Goal: Information Seeking & Learning: Learn about a topic

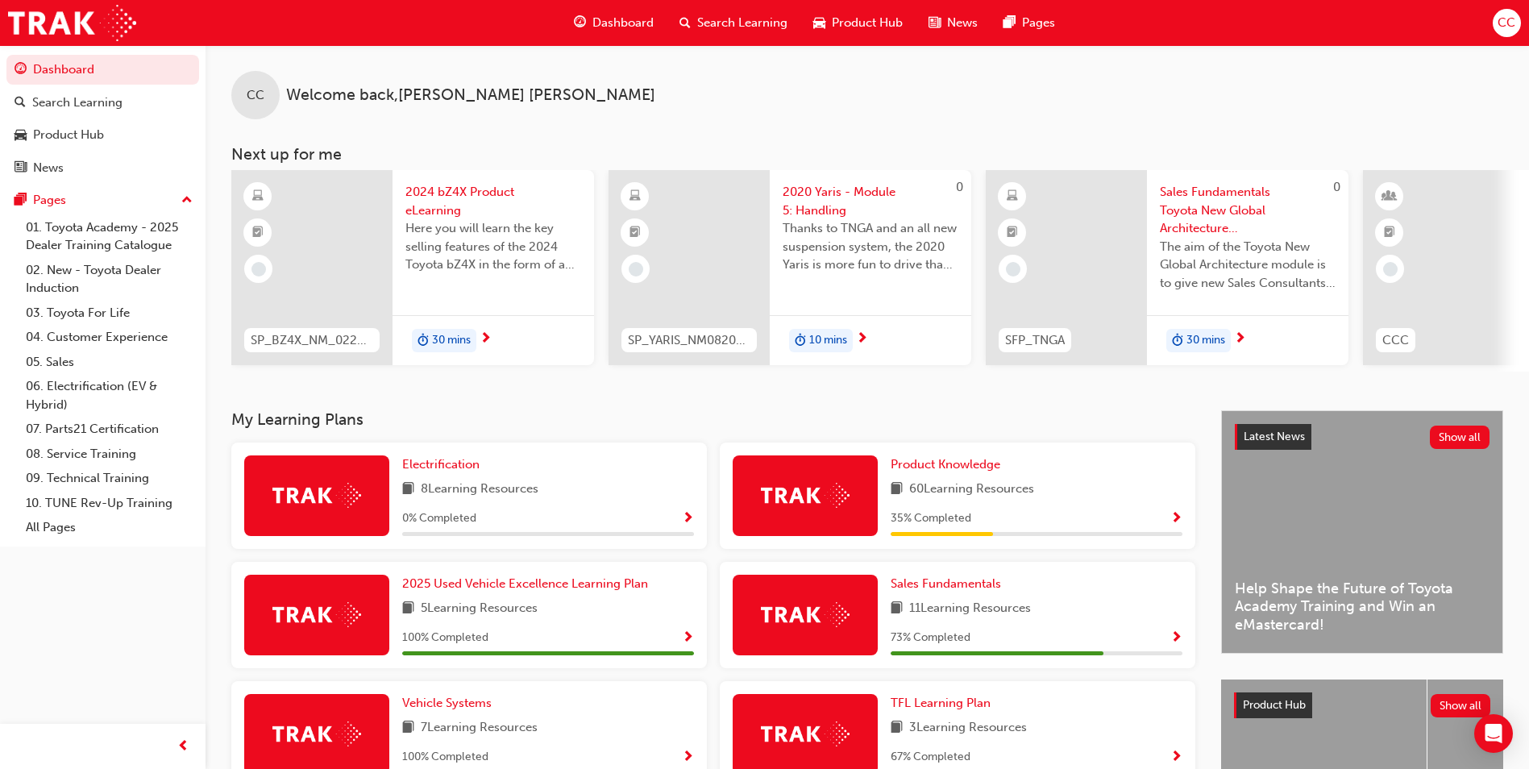
click at [843, 190] on span "2020 Yaris - Module 5: Handling" at bounding box center [871, 201] width 176 height 36
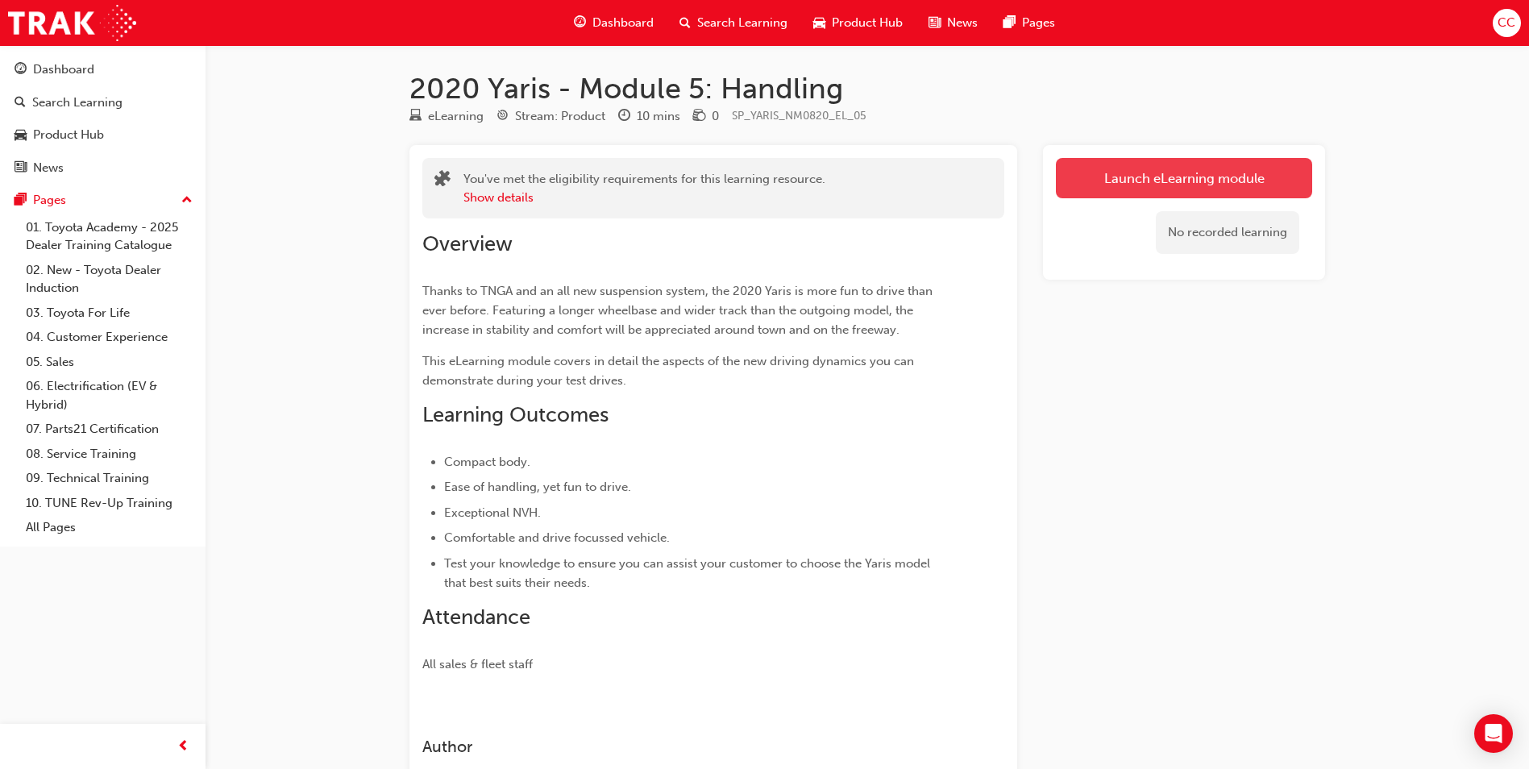
click at [1127, 181] on link "Launch eLearning module" at bounding box center [1184, 178] width 256 height 40
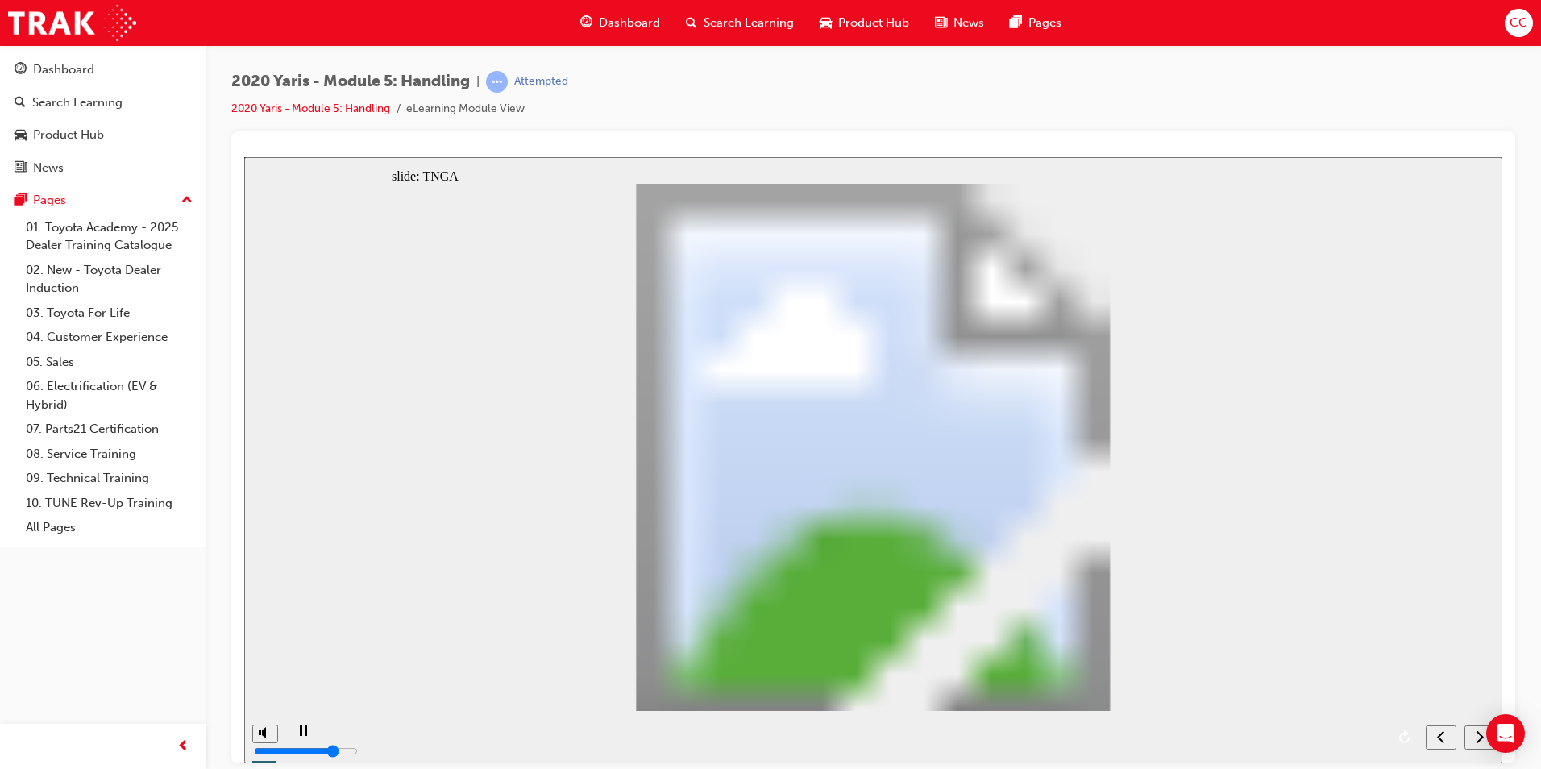
click at [1474, 737] on div "next" at bounding box center [1480, 737] width 18 height 17
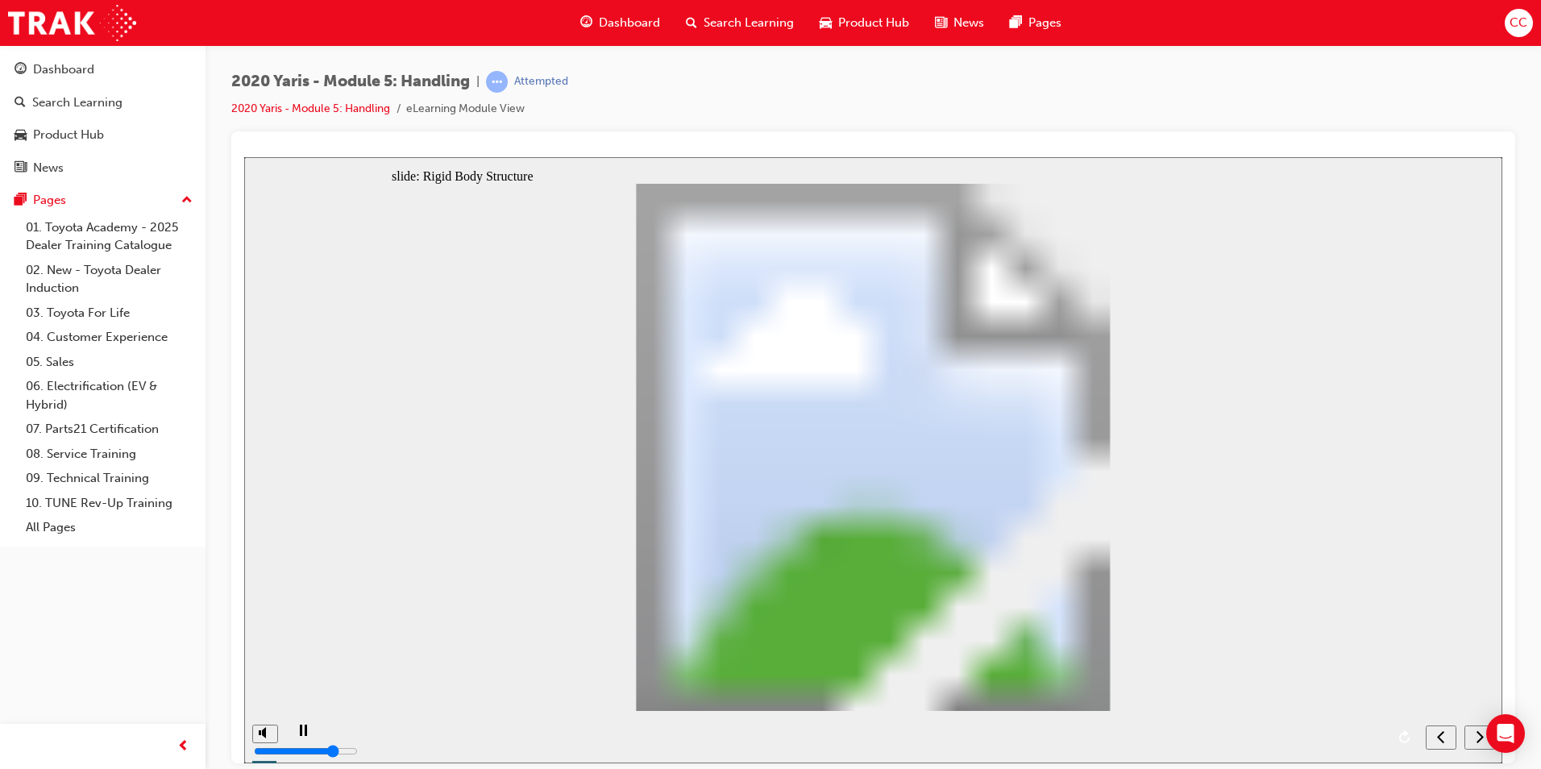
click at [1474, 737] on div "next" at bounding box center [1480, 737] width 18 height 17
click at [1471, 735] on div "next" at bounding box center [1480, 737] width 18 height 17
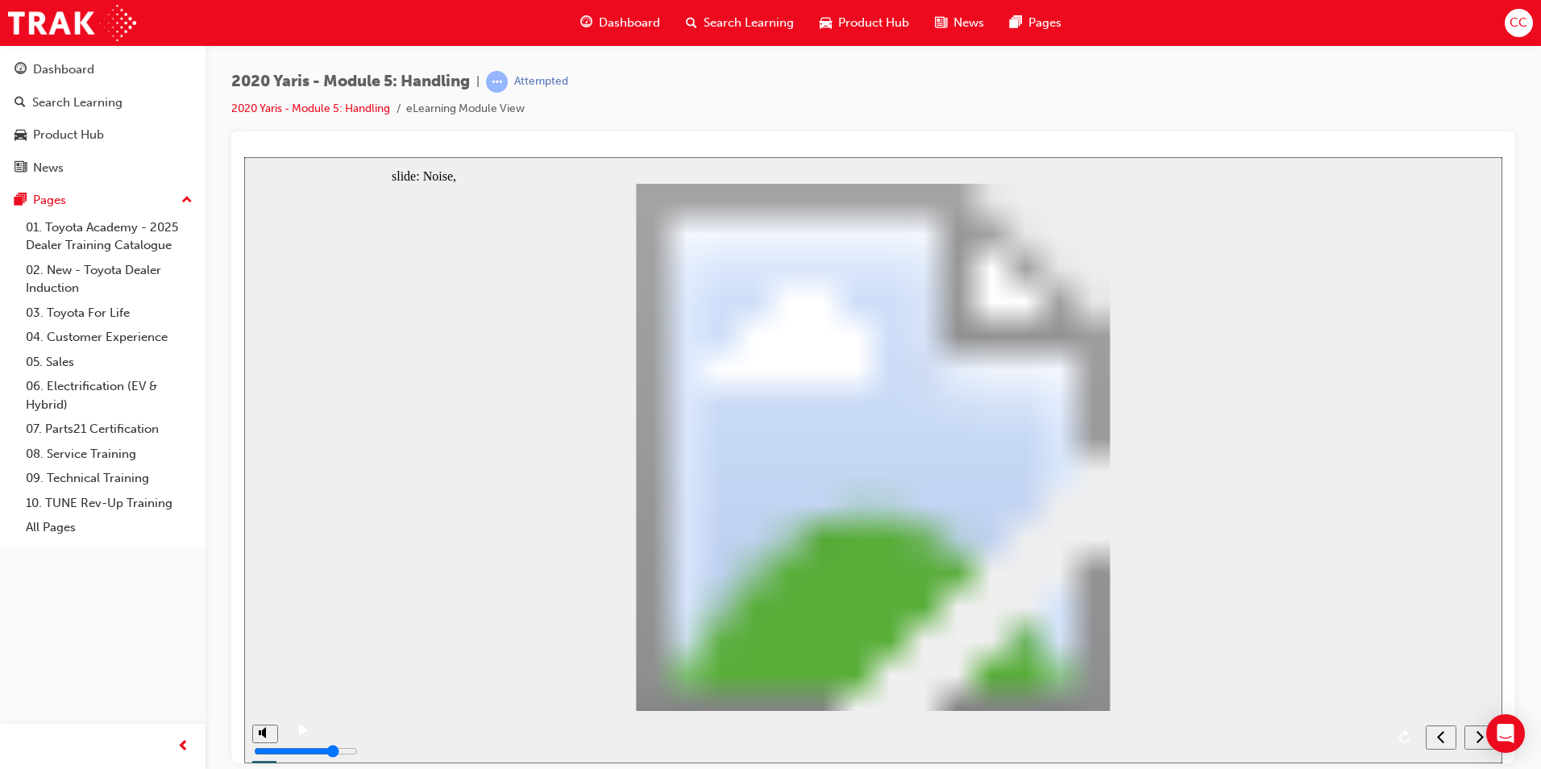
click at [1478, 741] on icon "next" at bounding box center [1480, 736] width 7 height 12
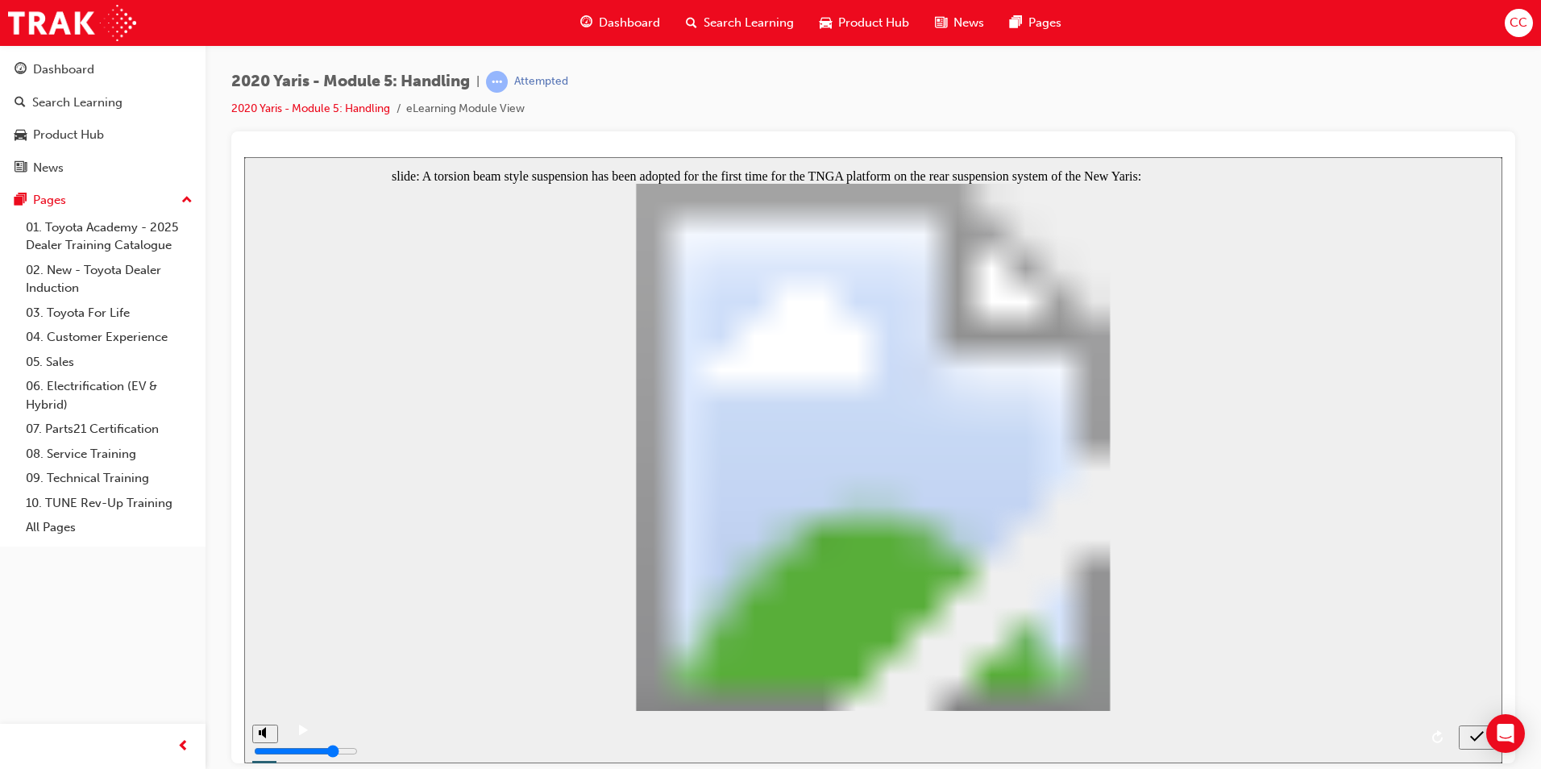
radio input "true"
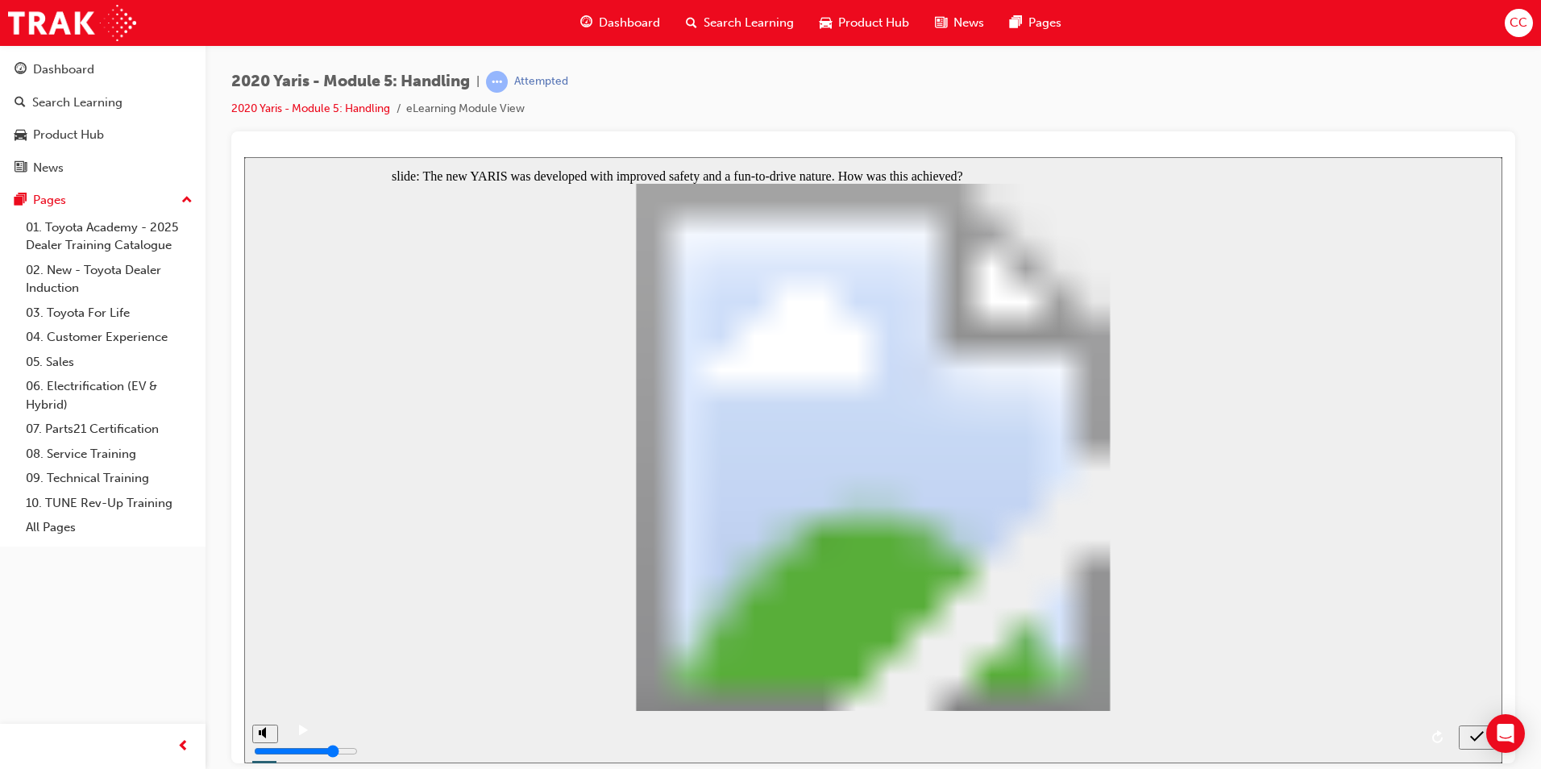
radio input "true"
radio input "false"
radio input "true"
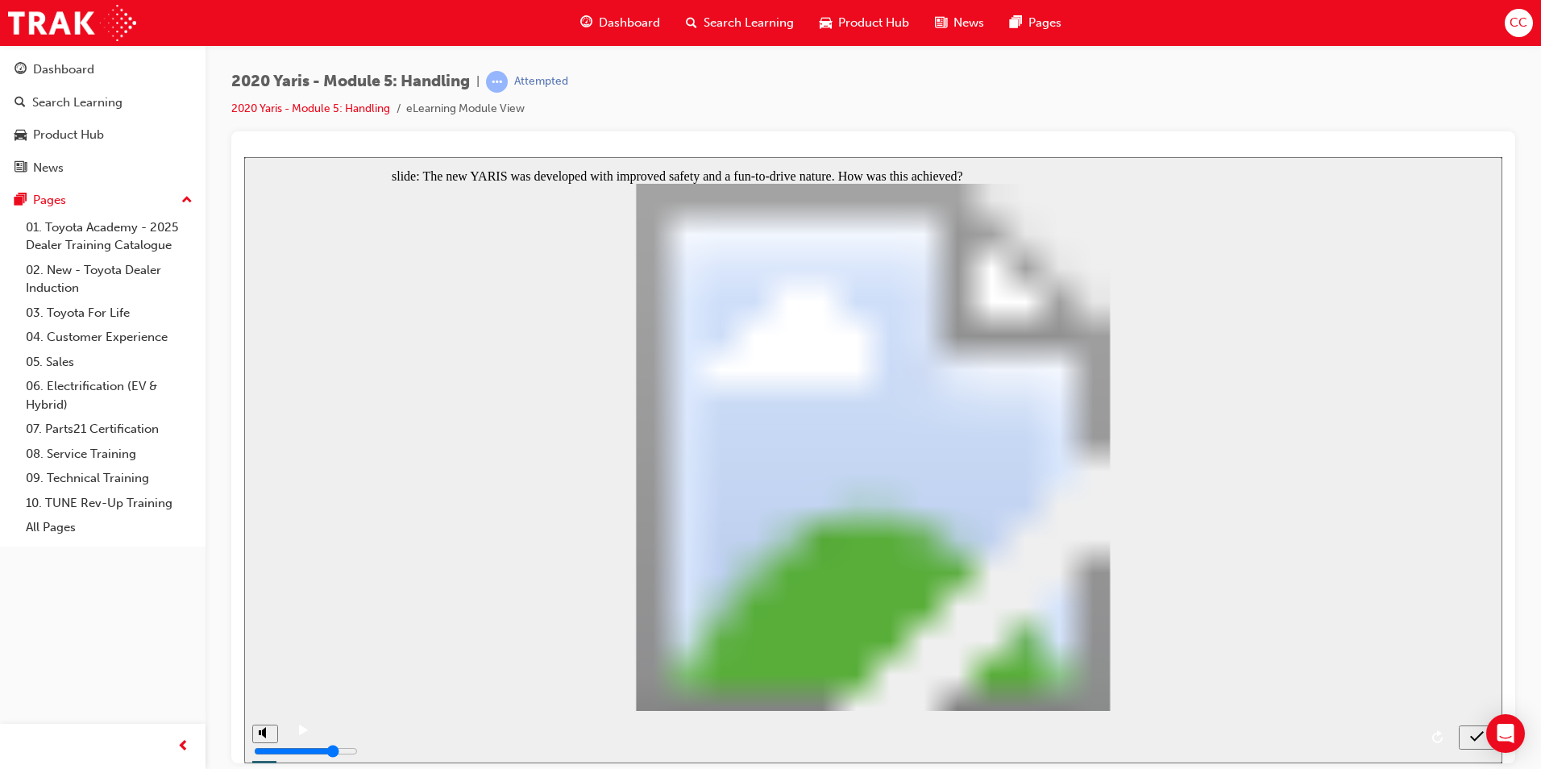
radio input "true"
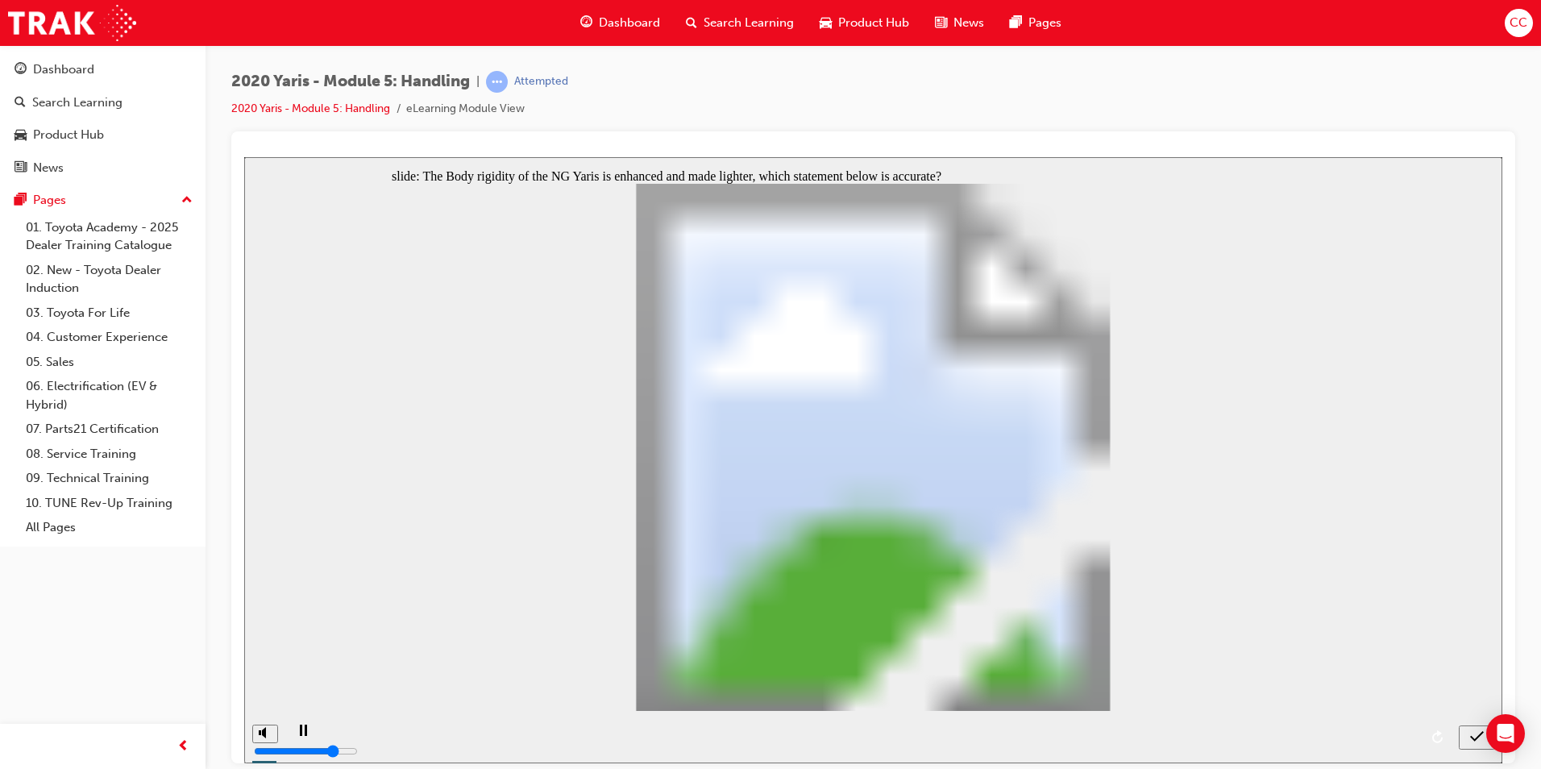
radio input "true"
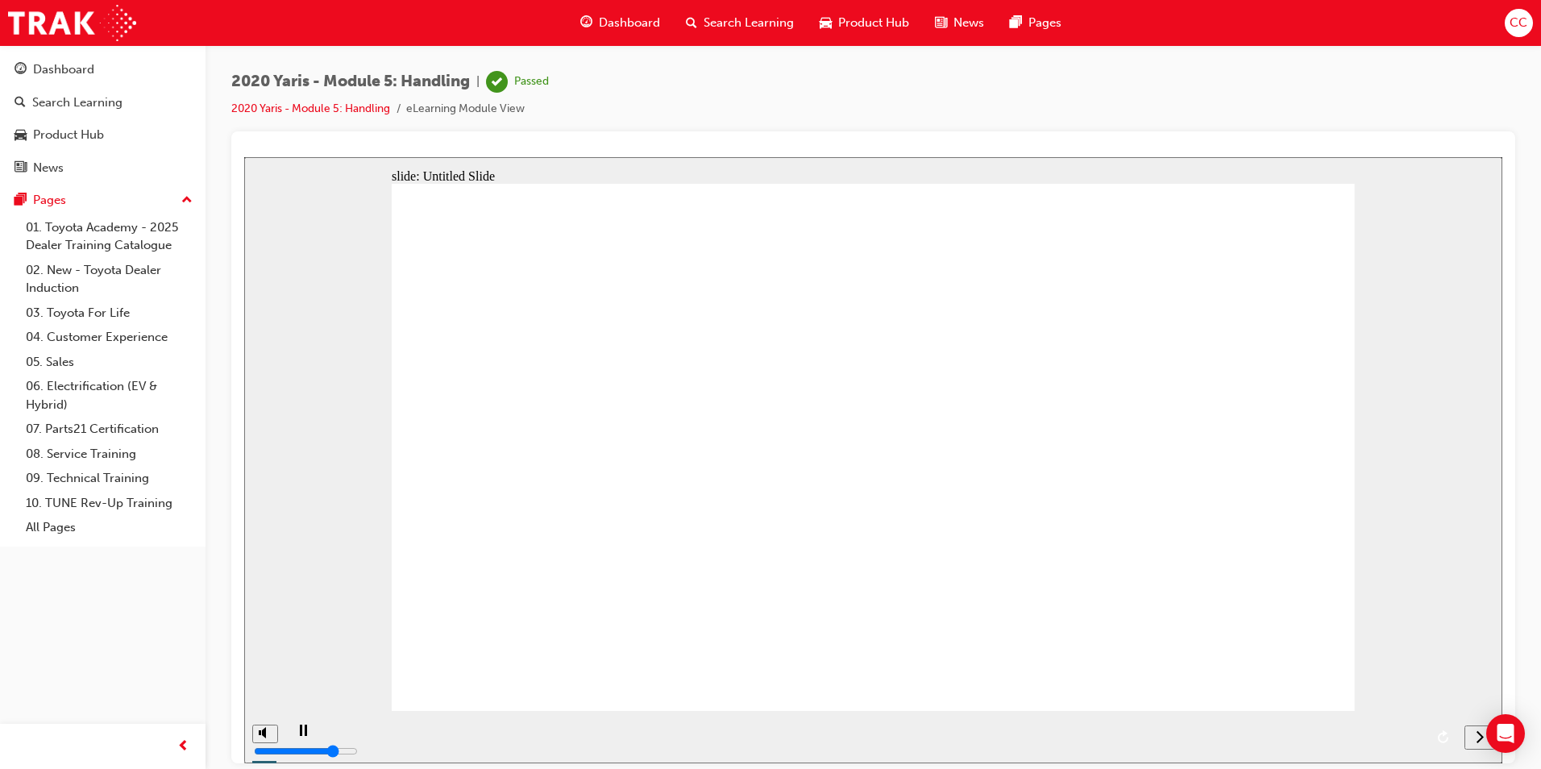
click at [1478, 738] on icon "next" at bounding box center [1480, 736] width 8 height 15
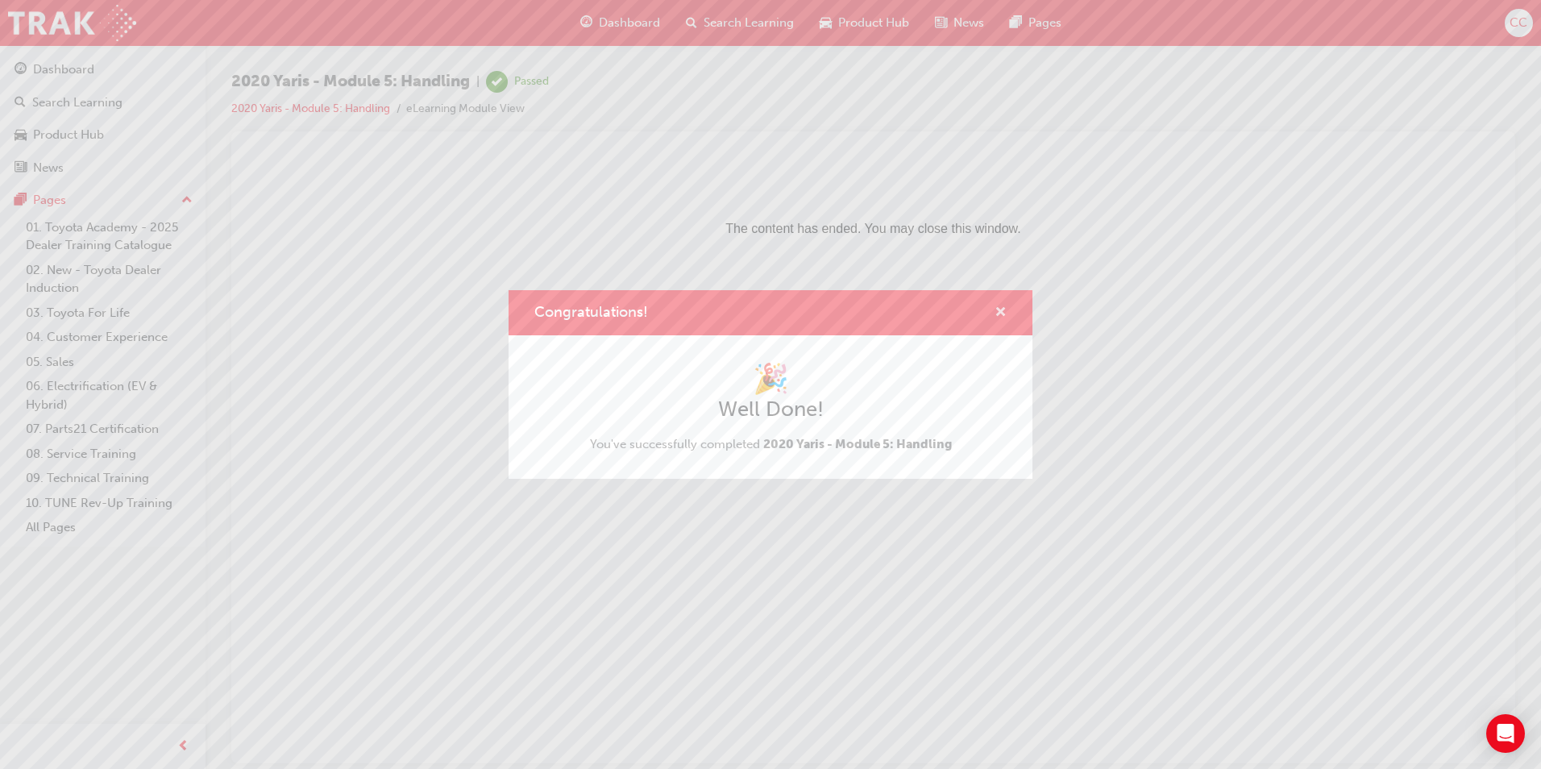
click at [1002, 314] on span "cross-icon" at bounding box center [1001, 313] width 12 height 15
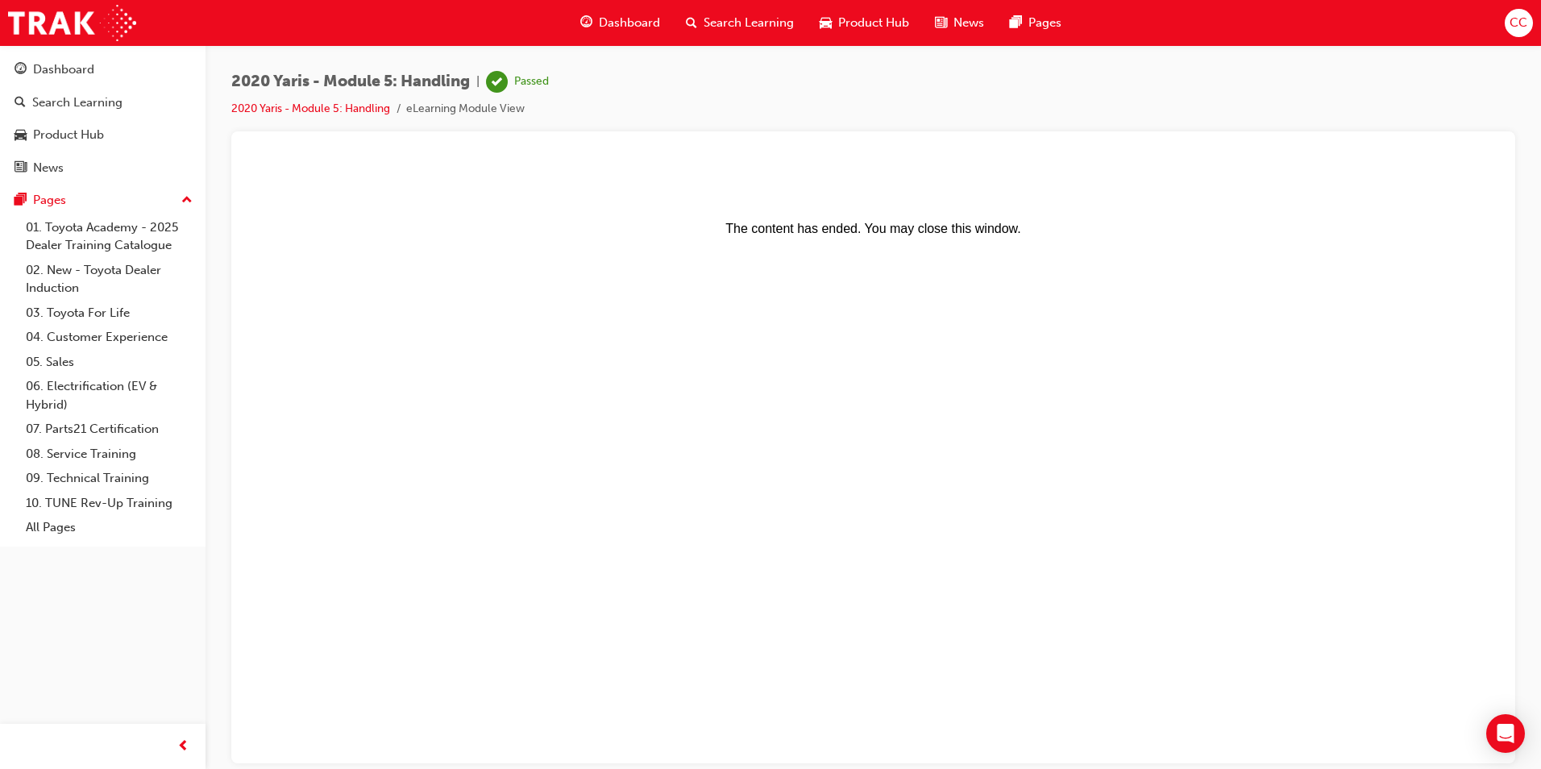
click at [622, 20] on span "Dashboard" at bounding box center [629, 23] width 61 height 19
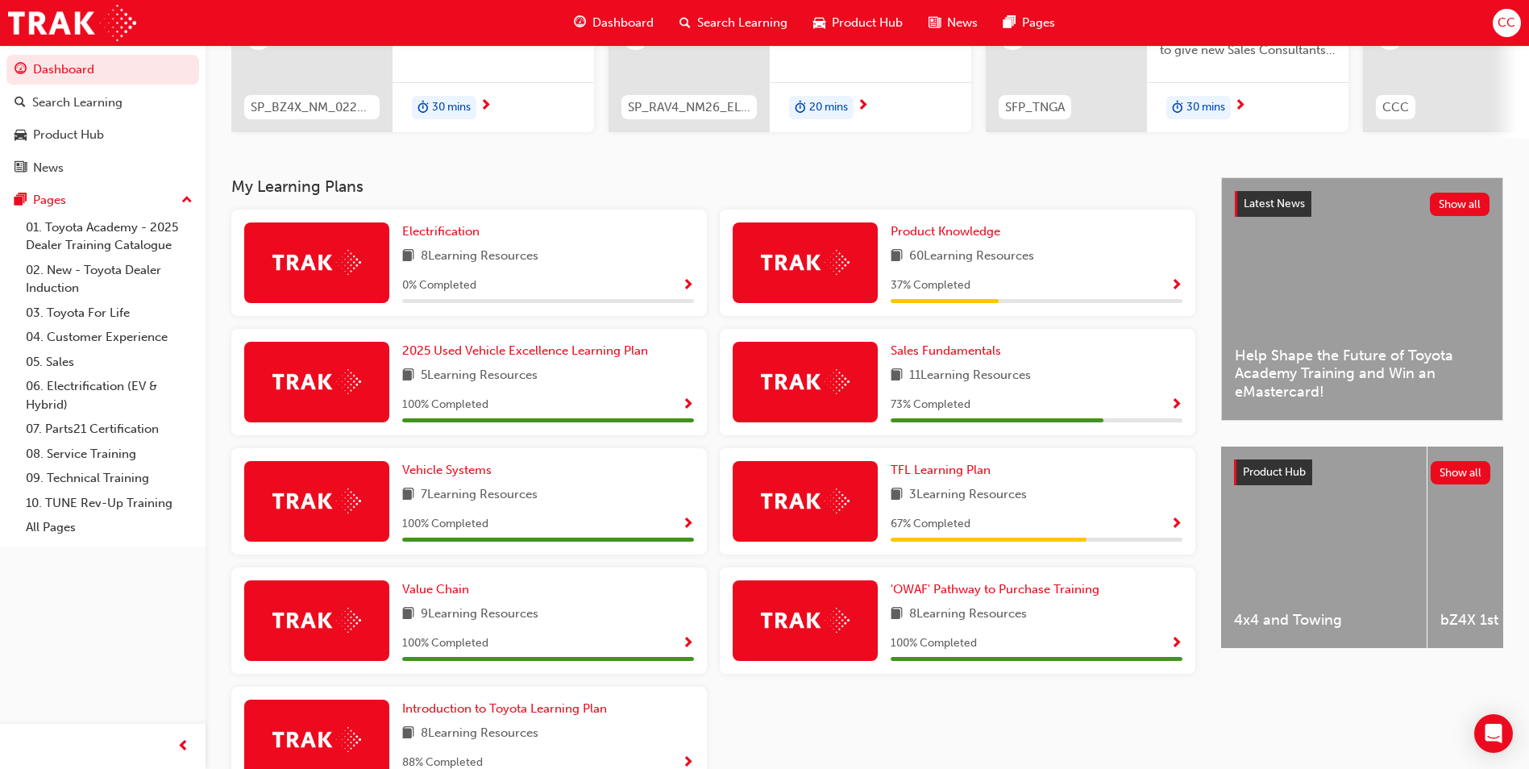
scroll to position [242, 0]
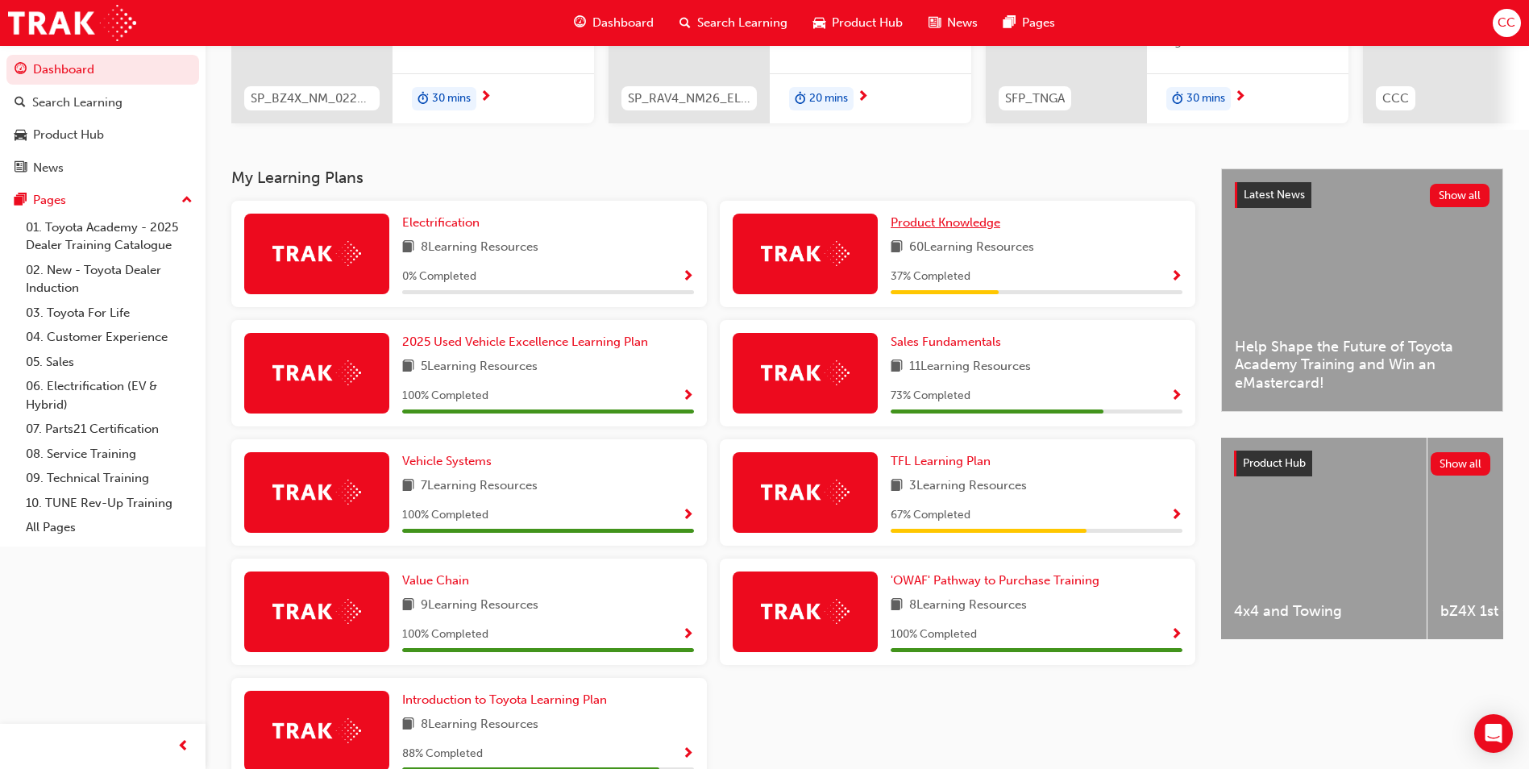
click at [975, 230] on span "Product Knowledge" at bounding box center [946, 222] width 110 height 15
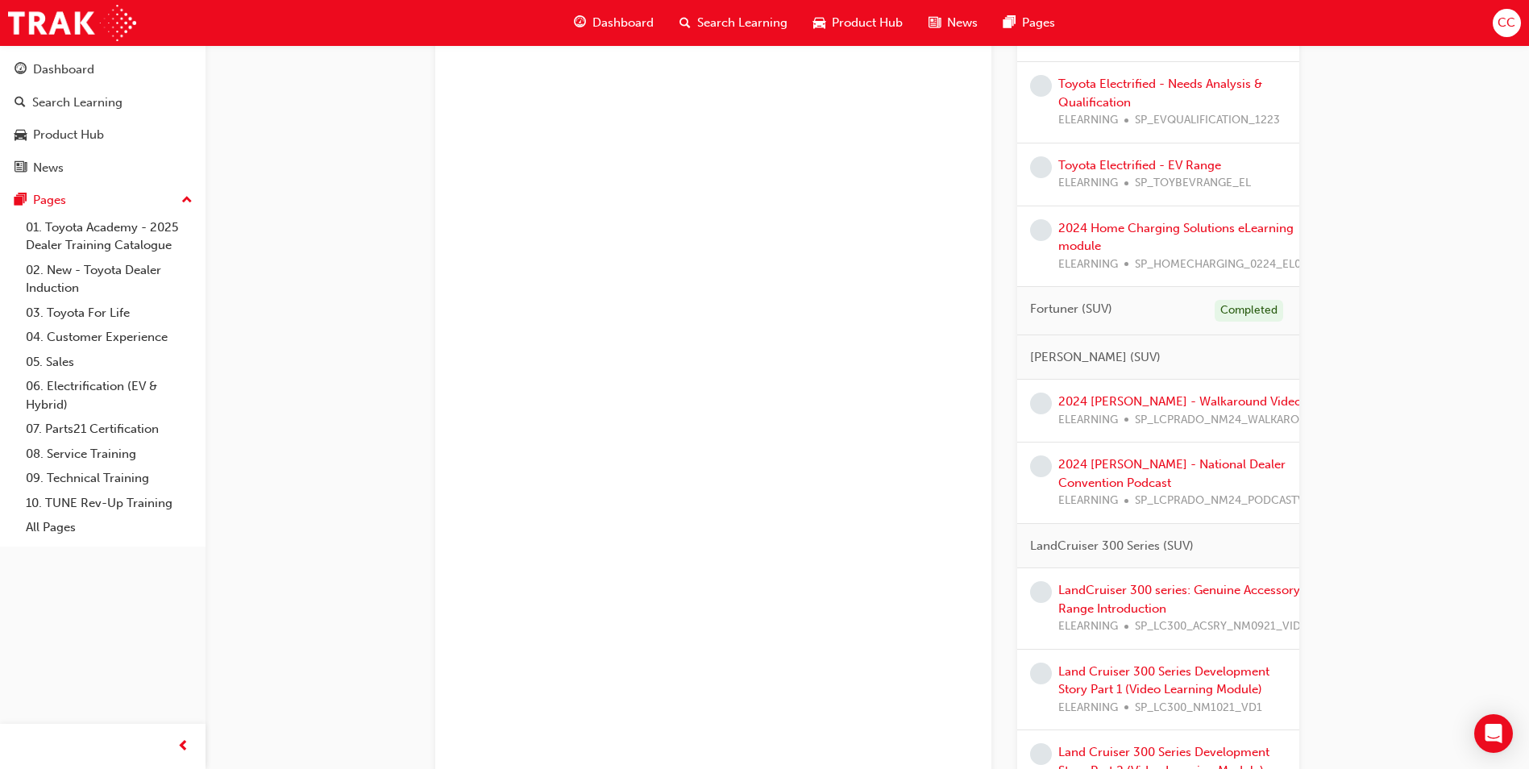
scroll to position [1290, 0]
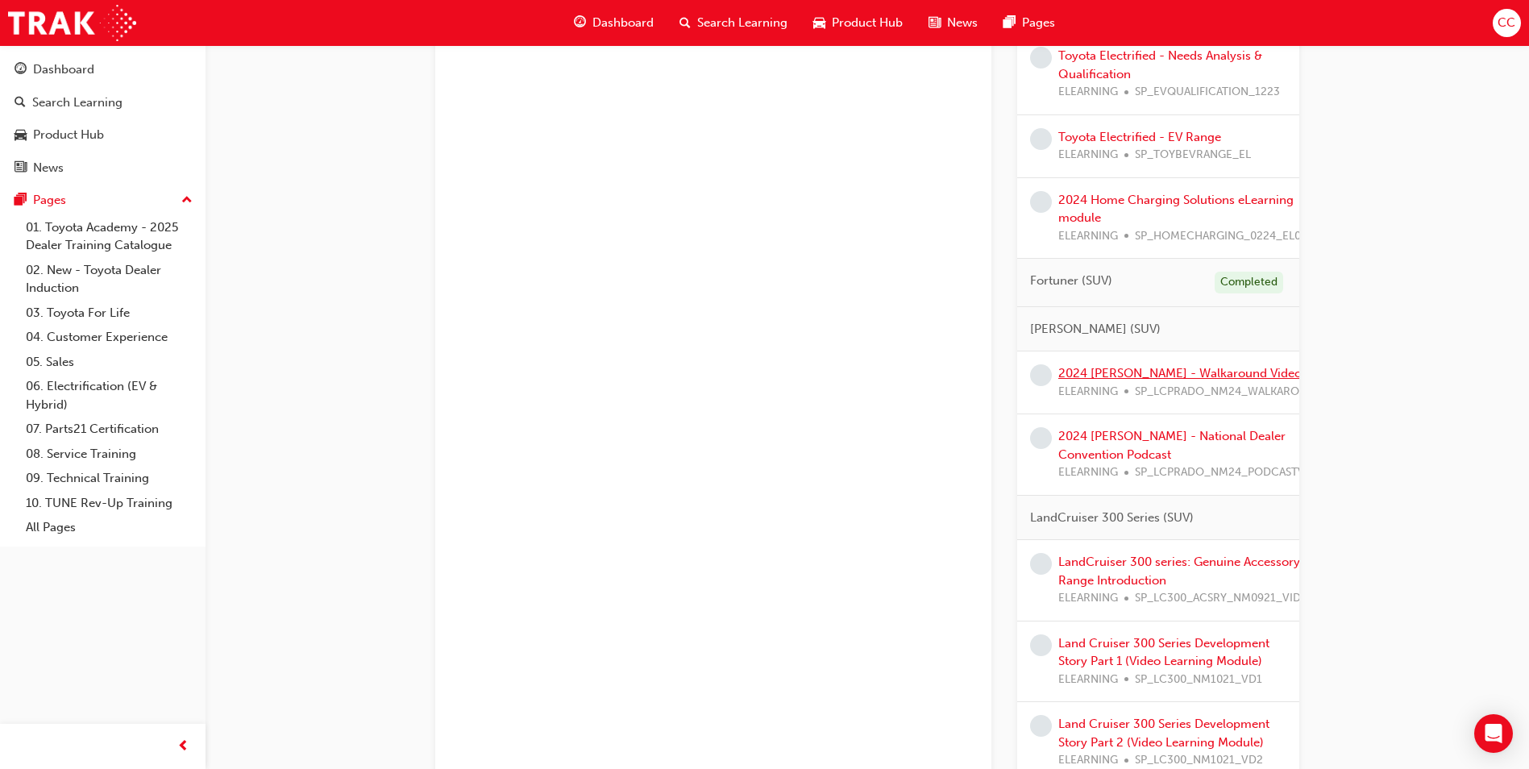
click at [1176, 380] on link "2024 [PERSON_NAME] - Walkaround Video" at bounding box center [1179, 373] width 243 height 15
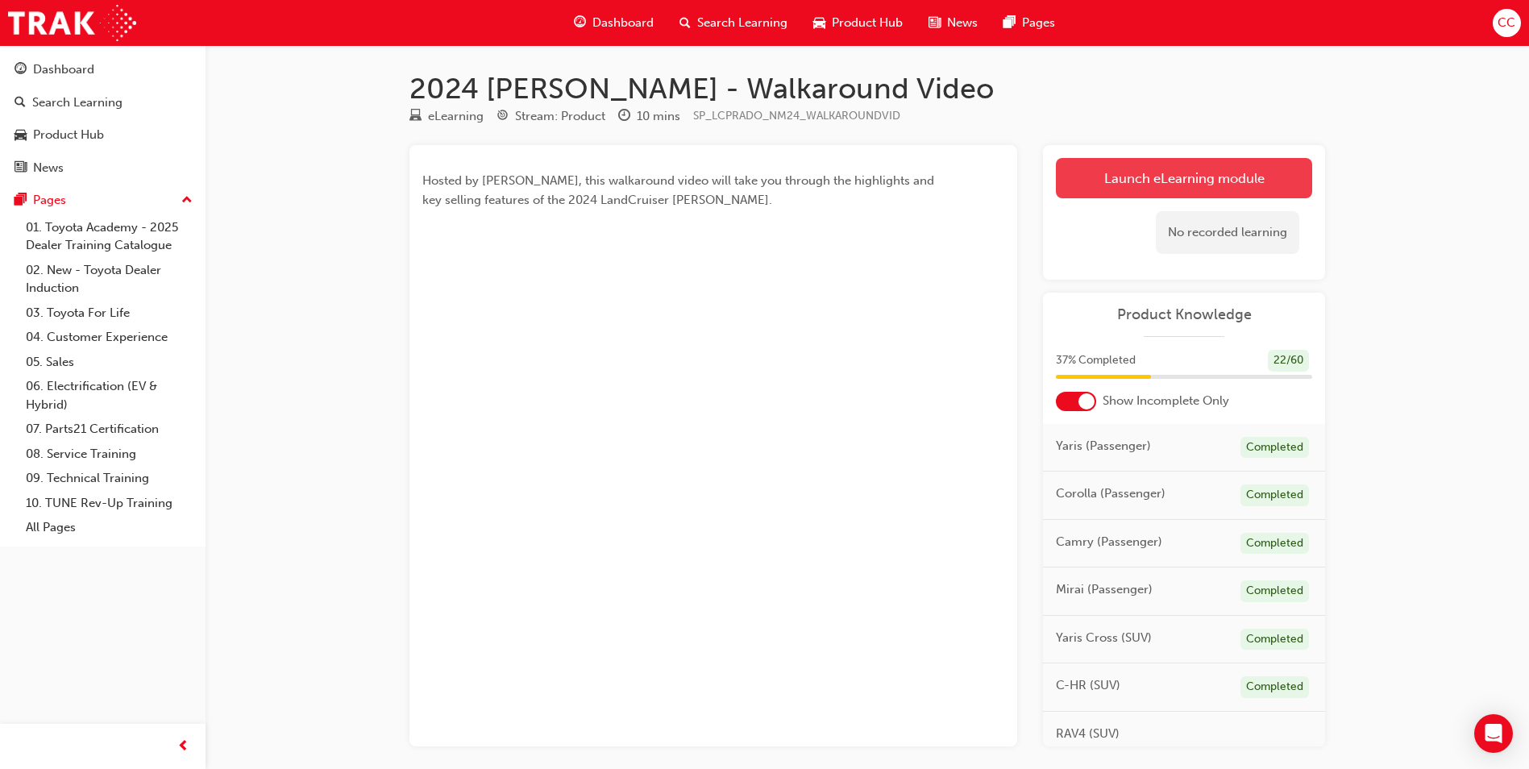
click at [1146, 182] on link "Launch eLearning module" at bounding box center [1184, 178] width 256 height 40
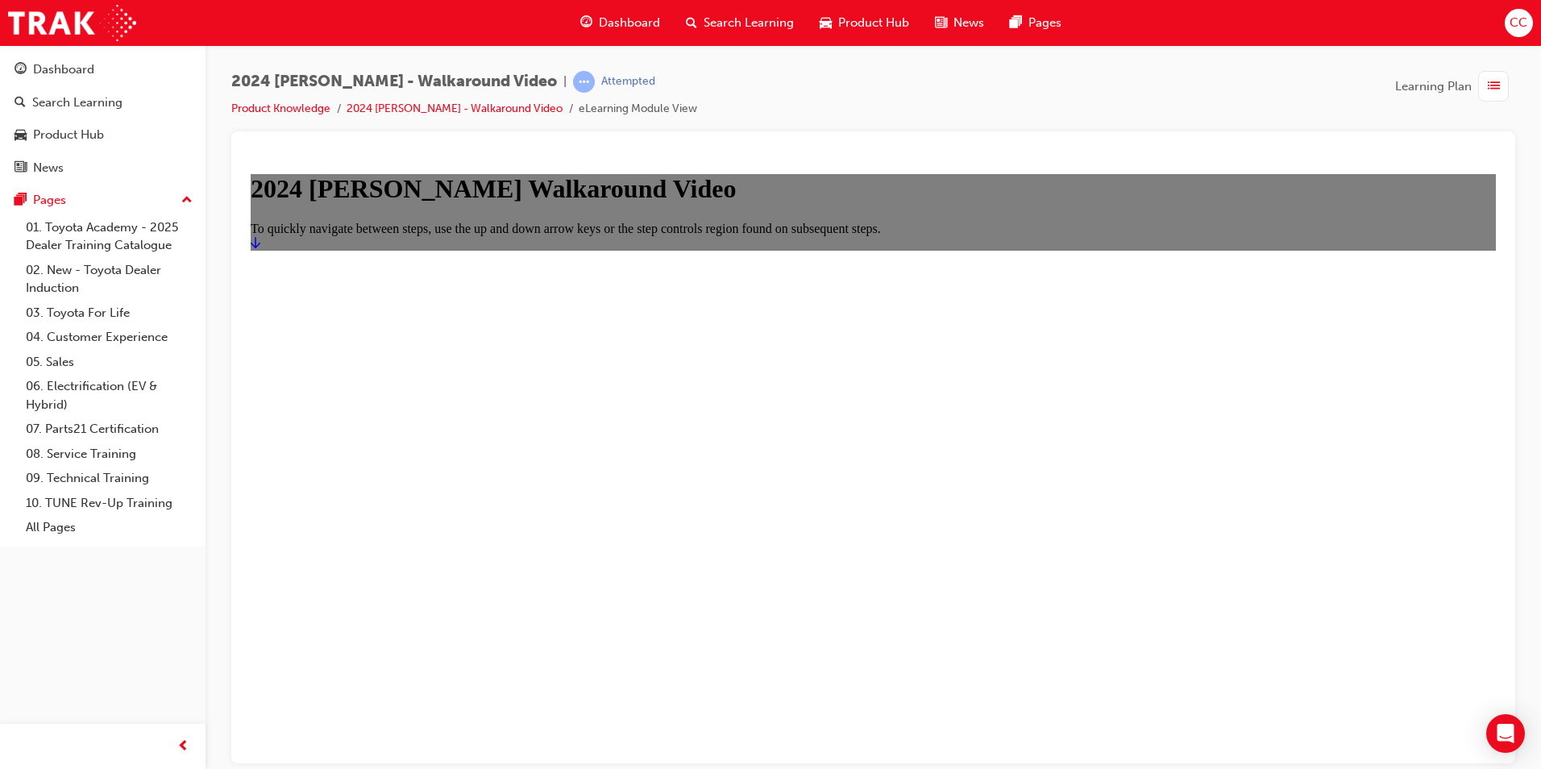
click at [260, 247] on icon "Start" at bounding box center [256, 241] width 10 height 11
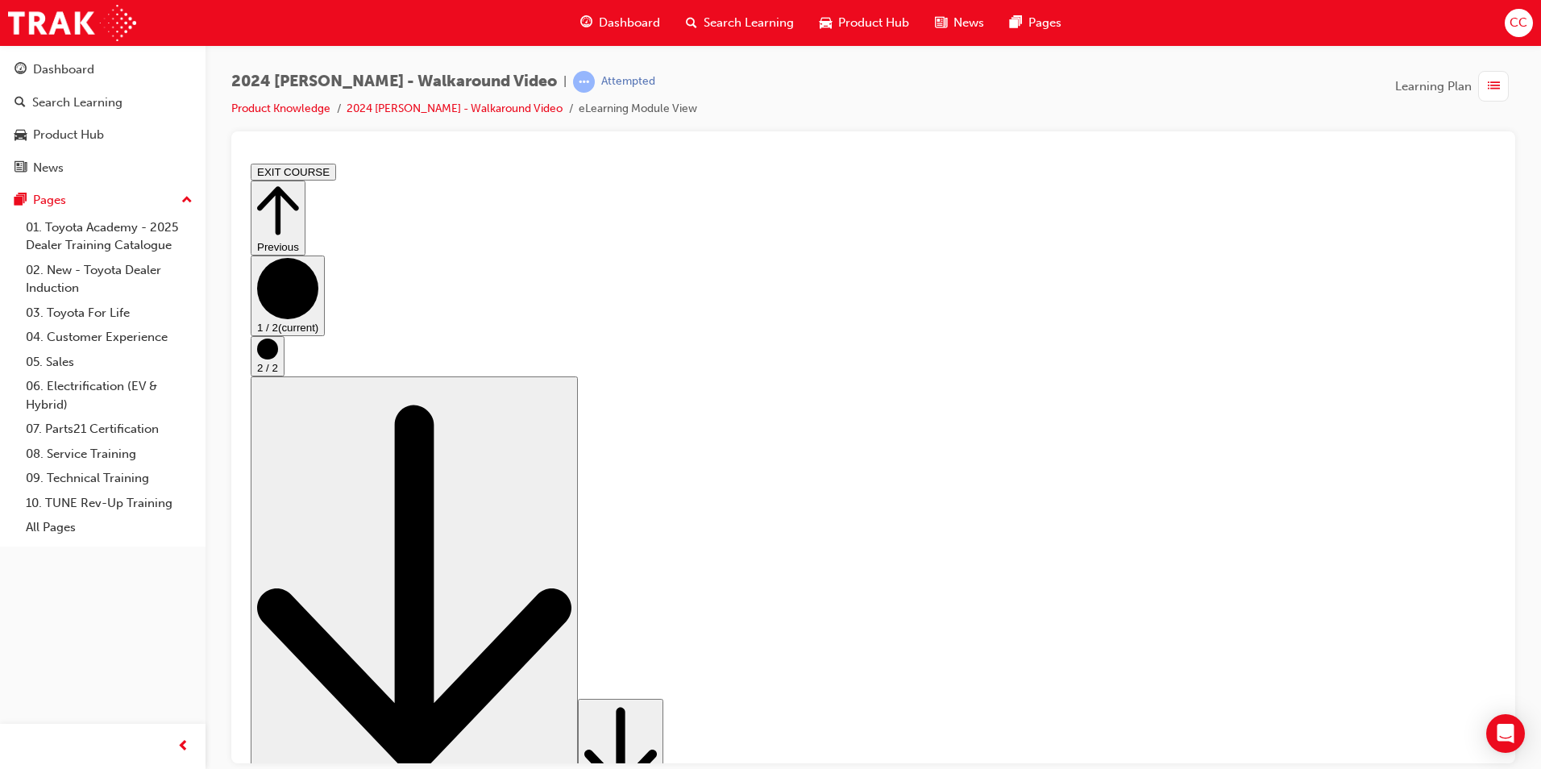
click at [657, 729] on icon "Step controls" at bounding box center [620, 750] width 73 height 98
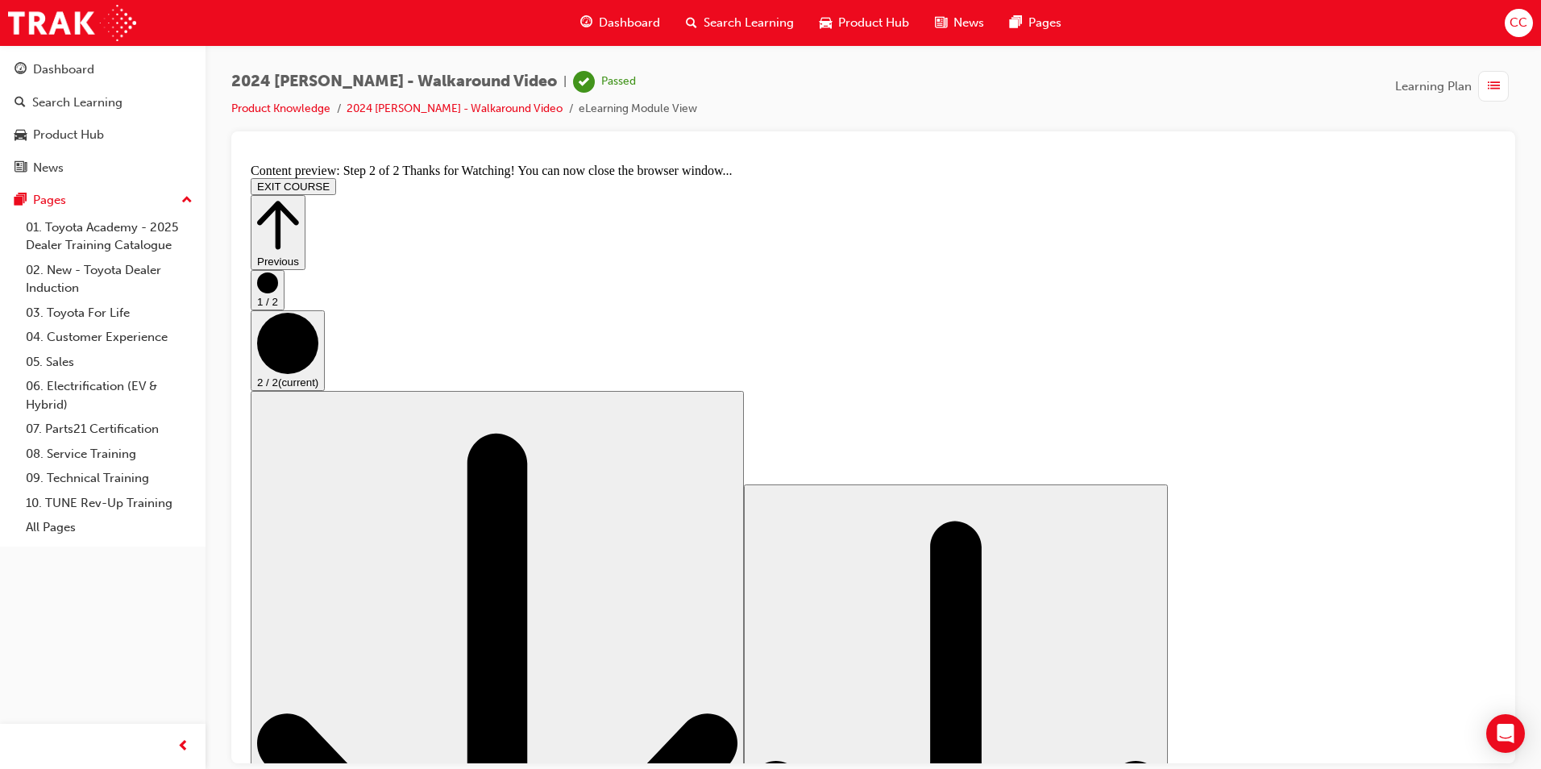
drag, startPoint x: 814, startPoint y: 545, endPoint x: 837, endPoint y: 560, distance: 27.3
click at [336, 177] on button "EXIT COURSE" at bounding box center [293, 185] width 85 height 17
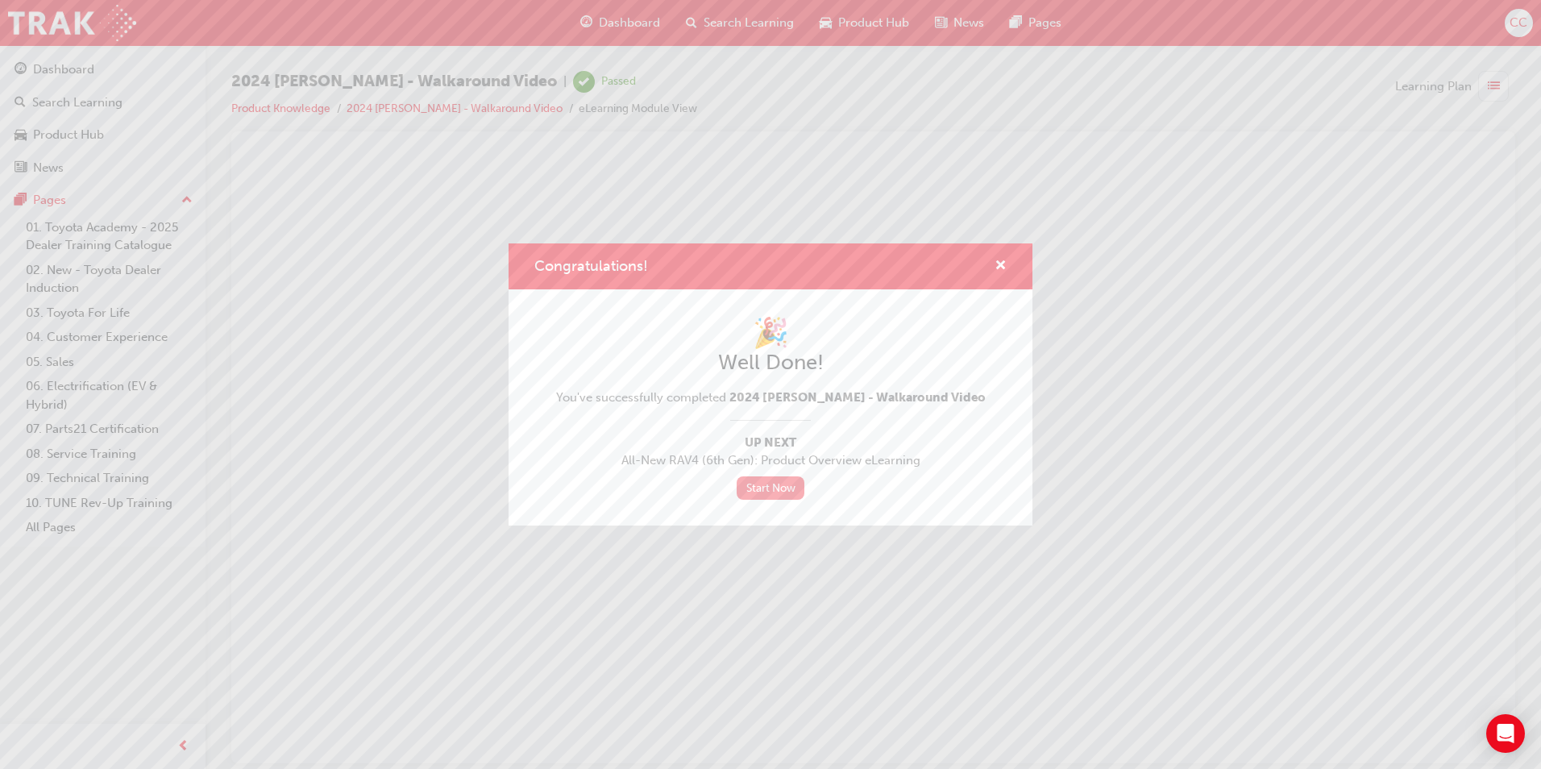
click at [785, 484] on link "Start Now" at bounding box center [771, 487] width 68 height 23
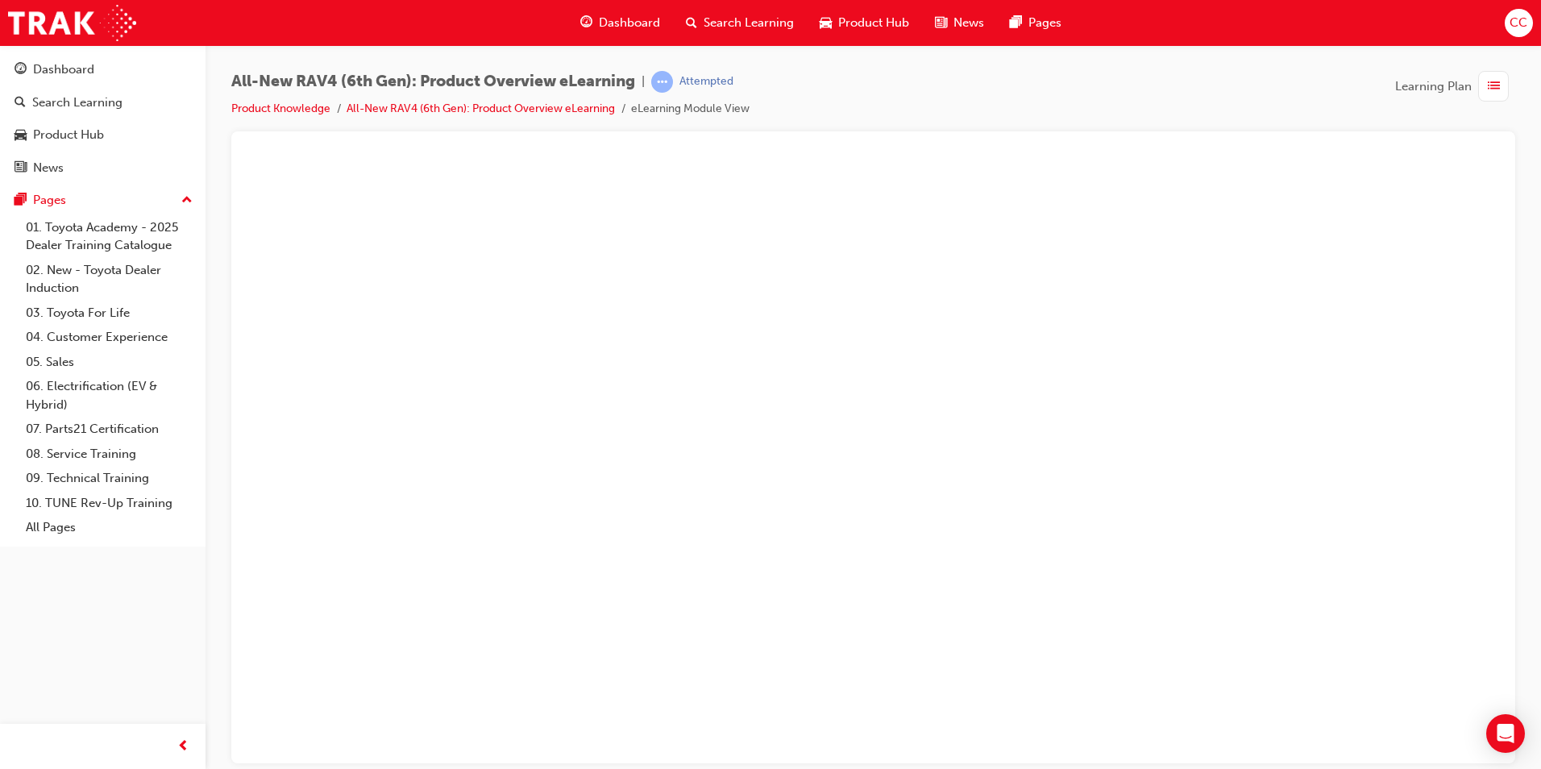
click at [625, 19] on span "Dashboard" at bounding box center [629, 23] width 61 height 19
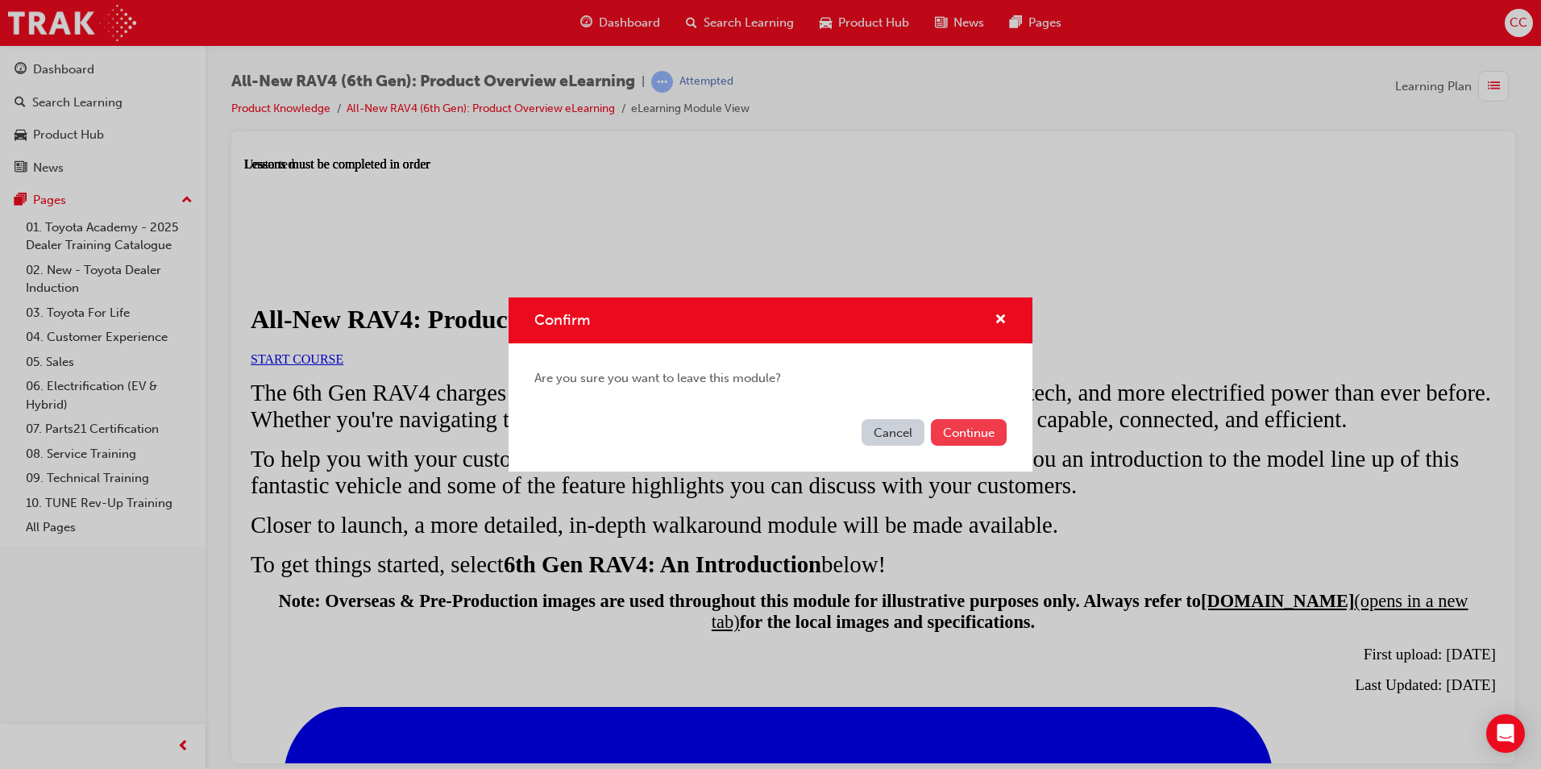
click at [959, 439] on button "Continue" at bounding box center [969, 432] width 76 height 27
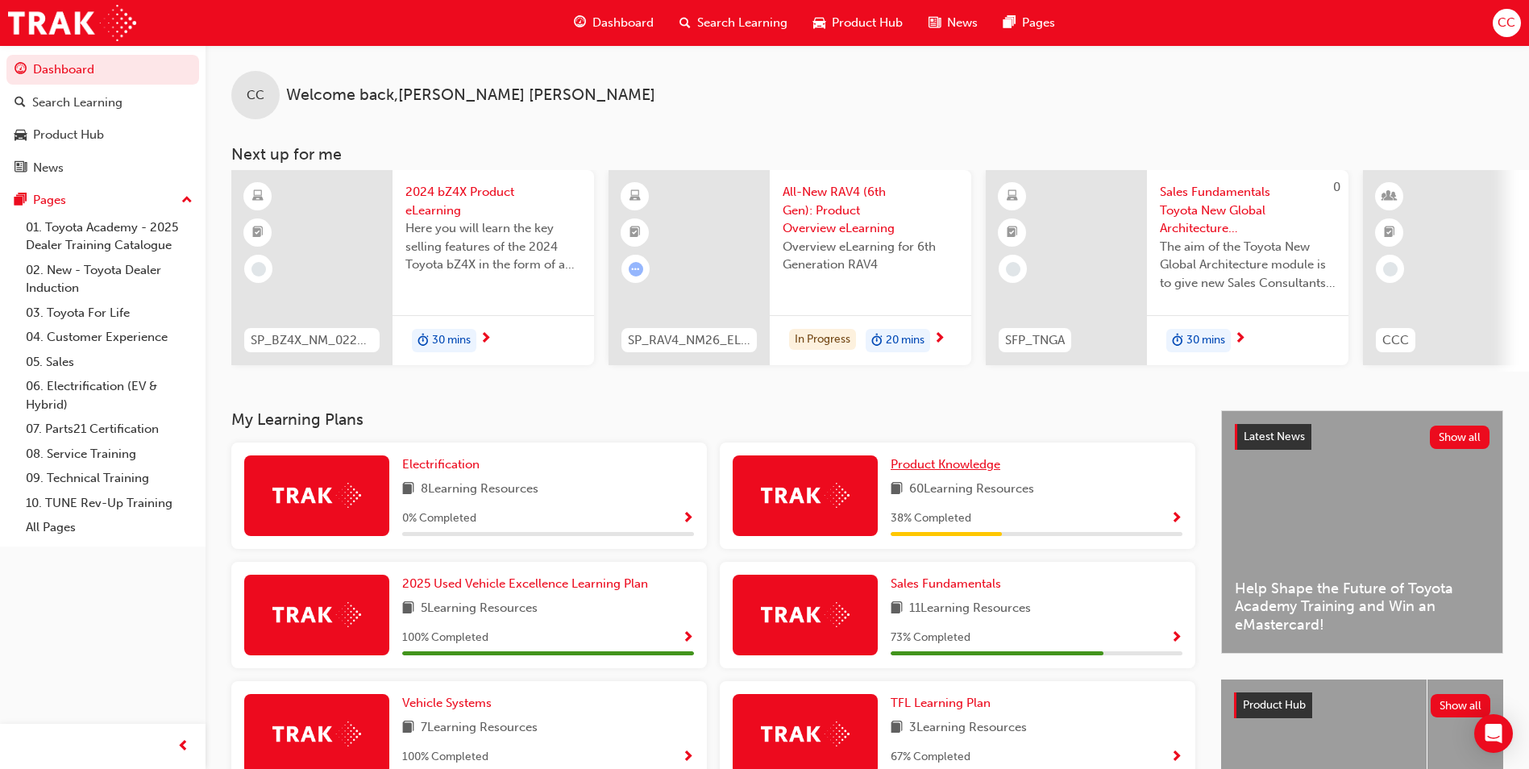
click at [937, 472] on span "Product Knowledge" at bounding box center [946, 464] width 110 height 15
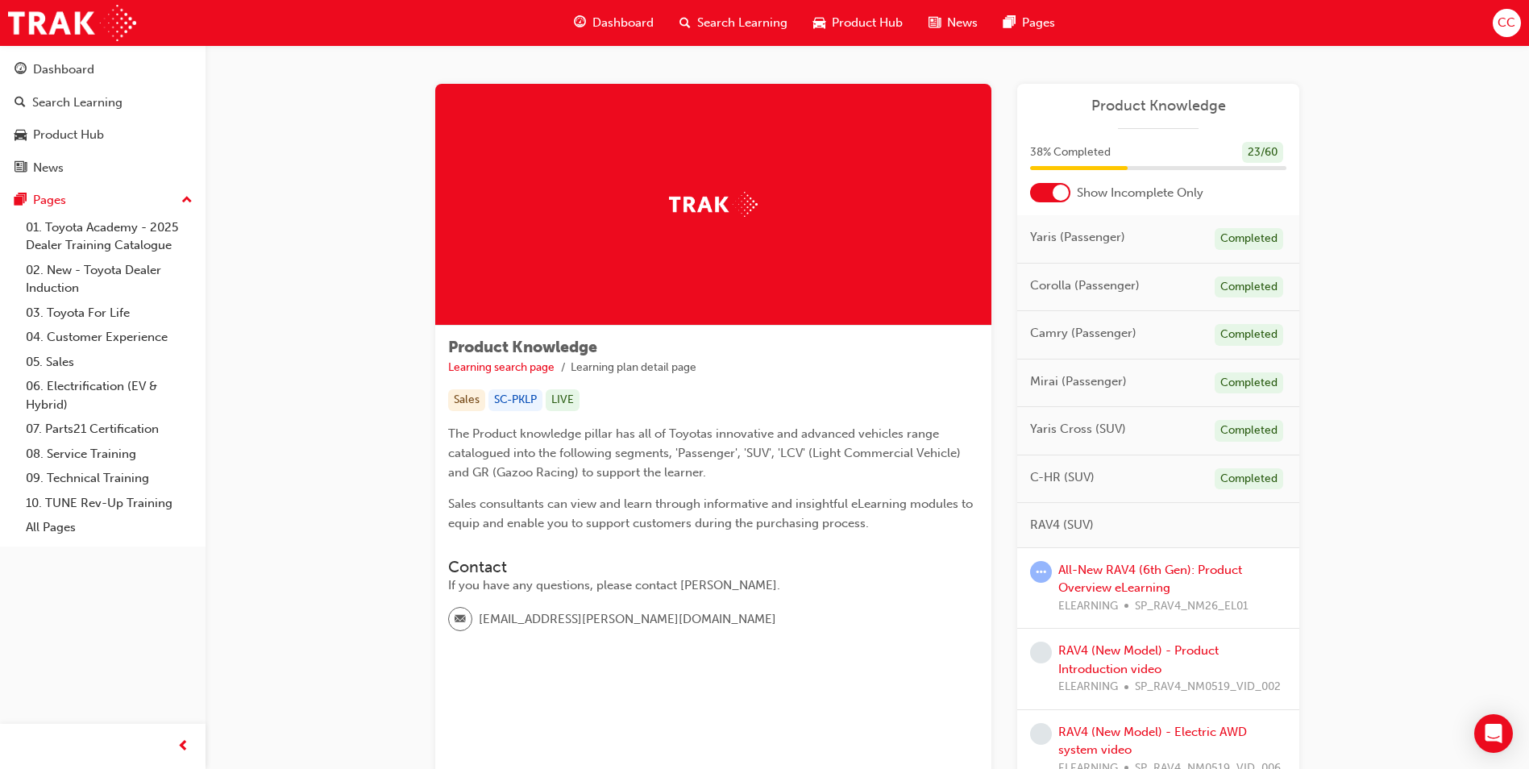
click at [608, 24] on span "Dashboard" at bounding box center [623, 23] width 61 height 19
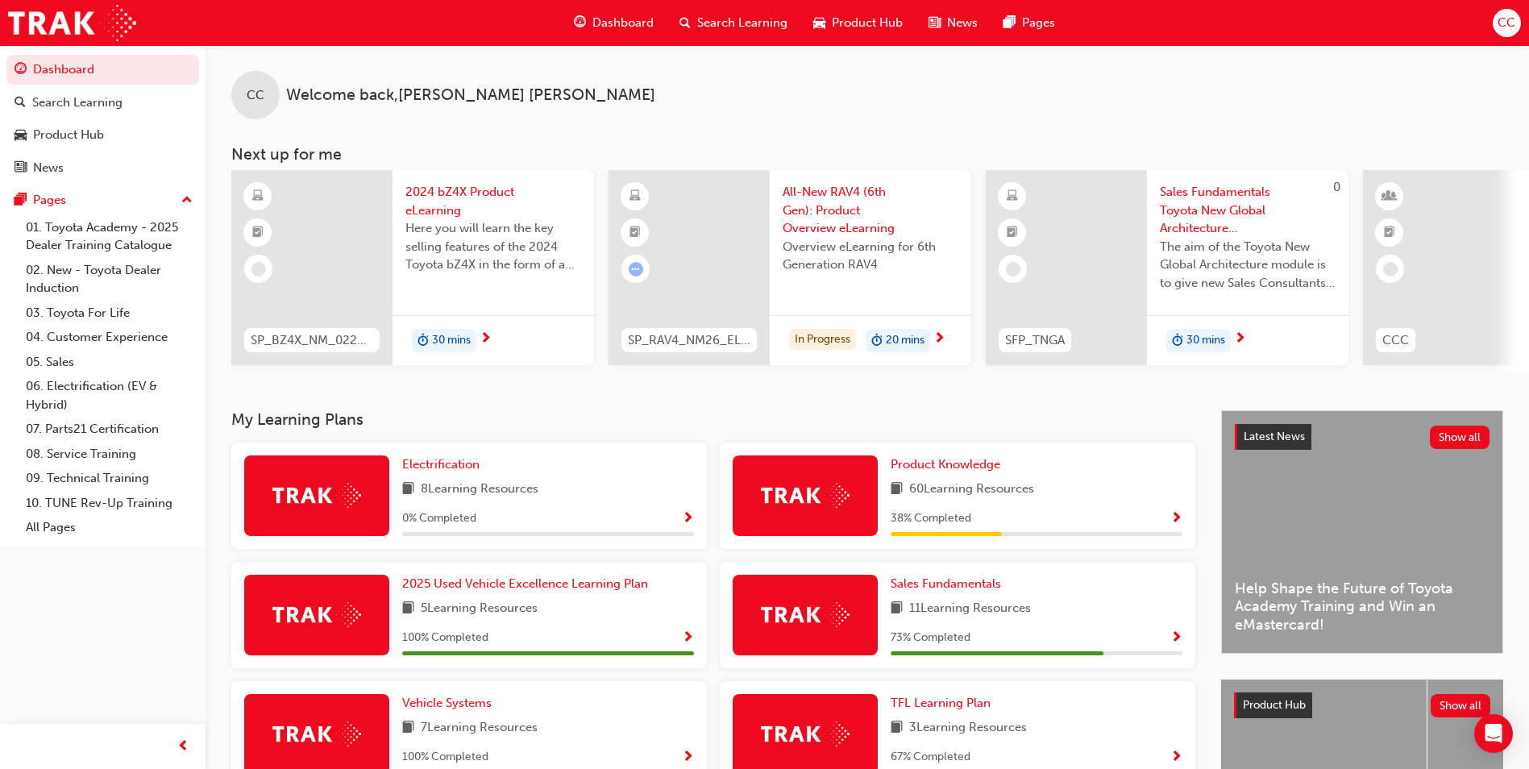
click at [845, 405] on div "CC Welcome back , [PERSON_NAME] Next up for me SP_BZ4X_NM_0224_EL01 2024 bZ4X P…" at bounding box center [868, 227] width 1324 height 365
click at [935, 327] on div "In Progress 20 mins" at bounding box center [871, 340] width 202 height 51
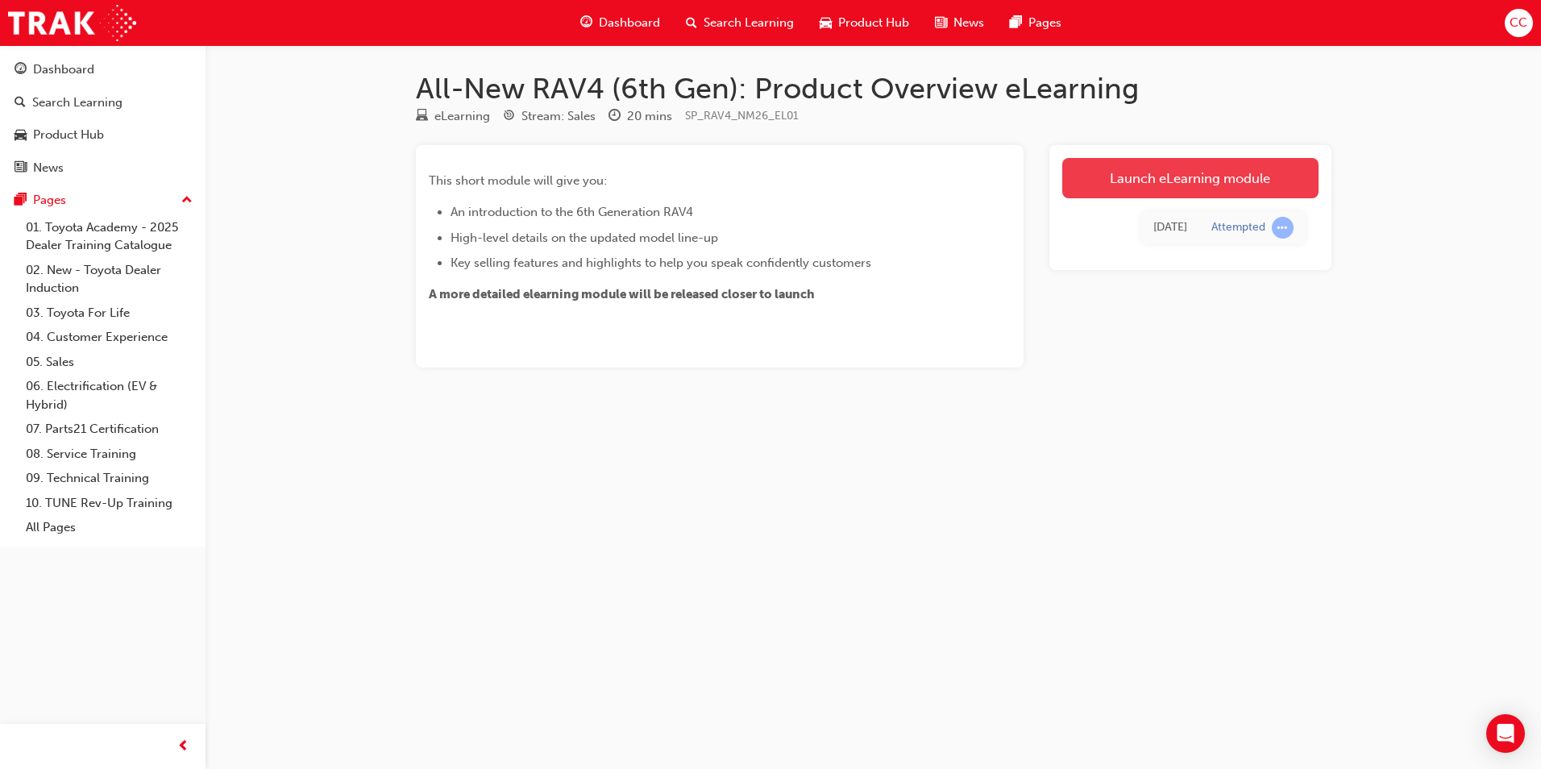
click at [1143, 172] on link "Launch eLearning module" at bounding box center [1190, 178] width 256 height 40
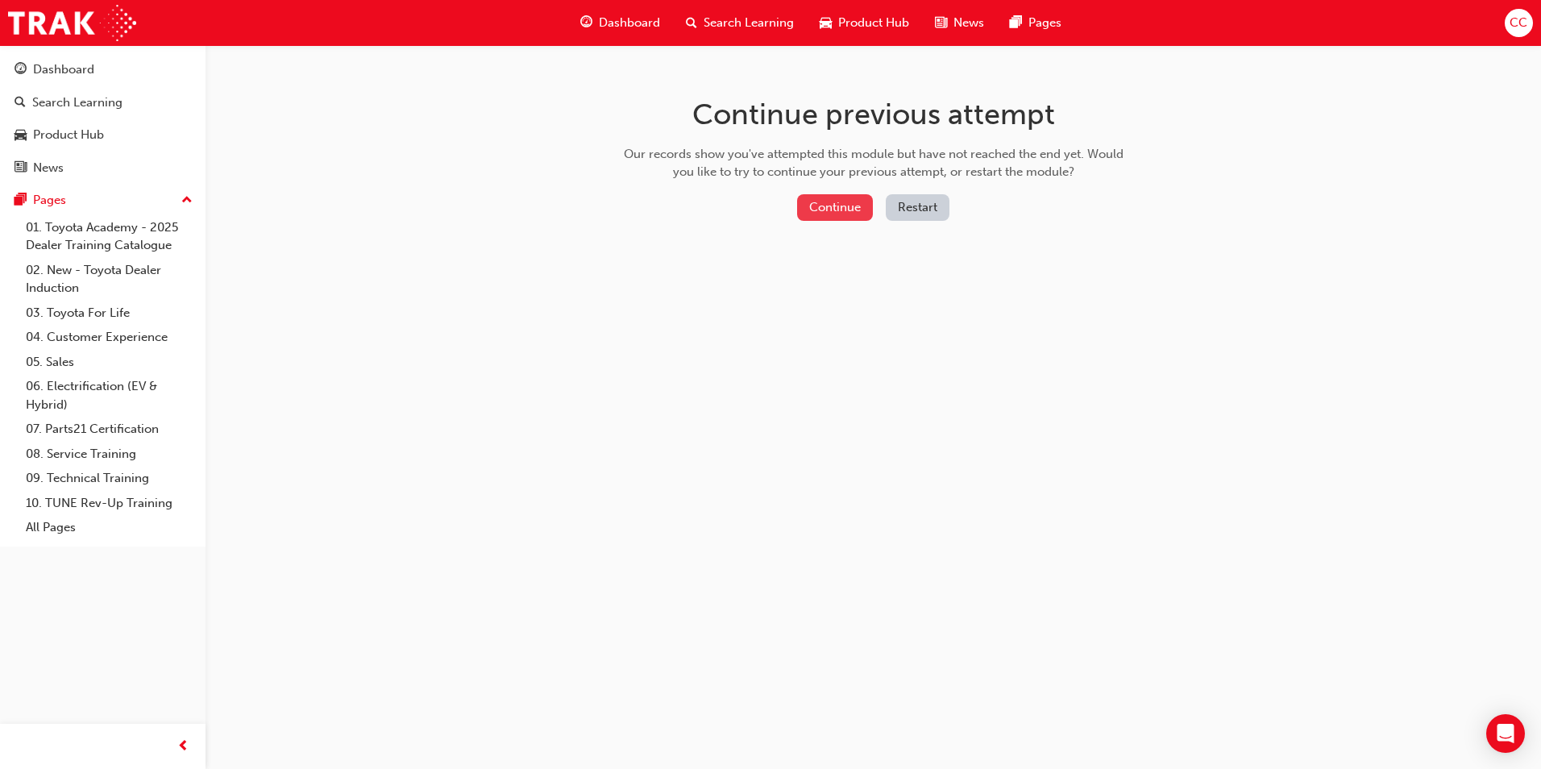
click at [858, 203] on button "Continue" at bounding box center [835, 207] width 76 height 27
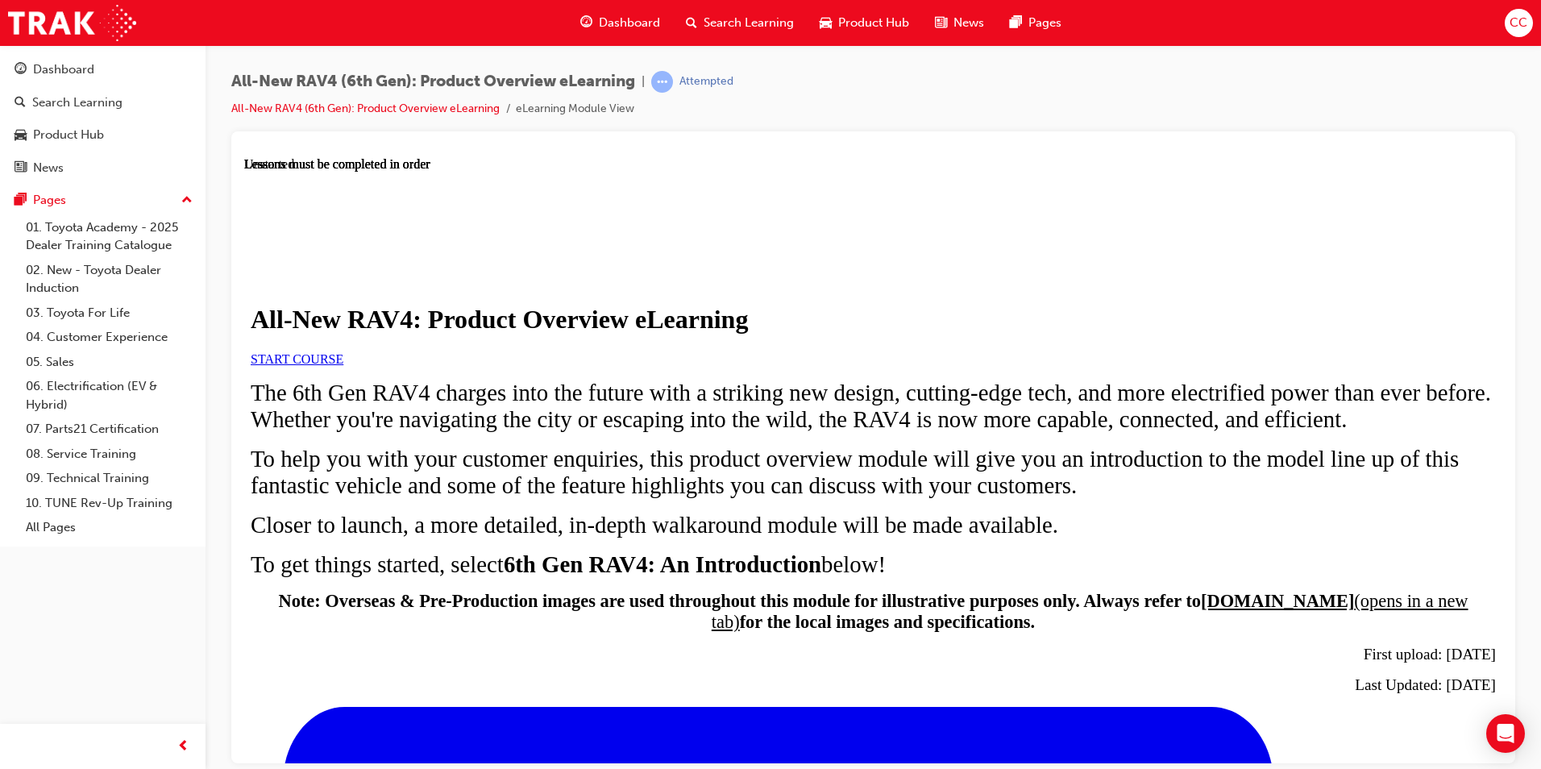
click at [343, 365] on link "START COURSE" at bounding box center [297, 358] width 93 height 14
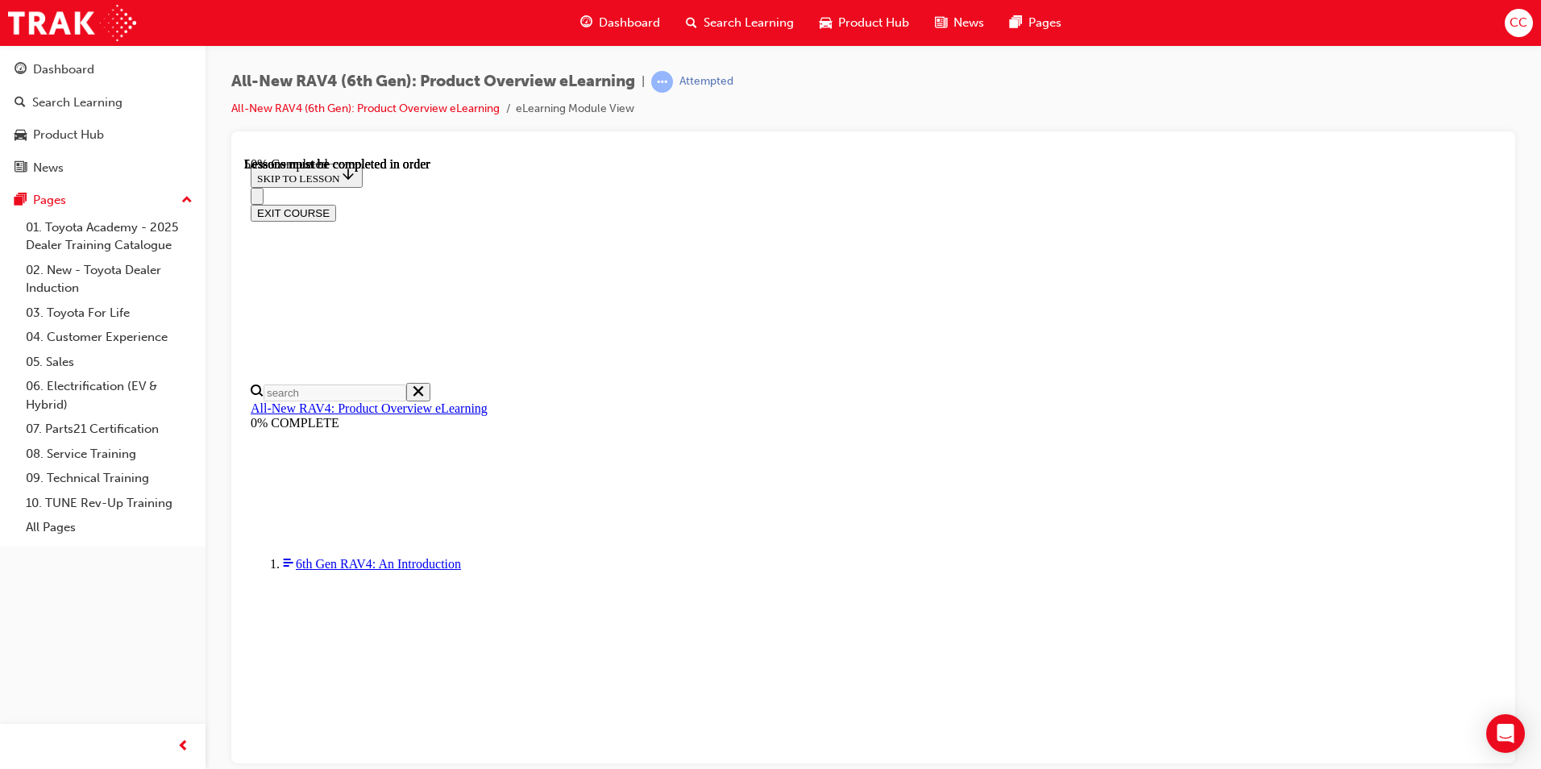
scroll to position [1427, 0]
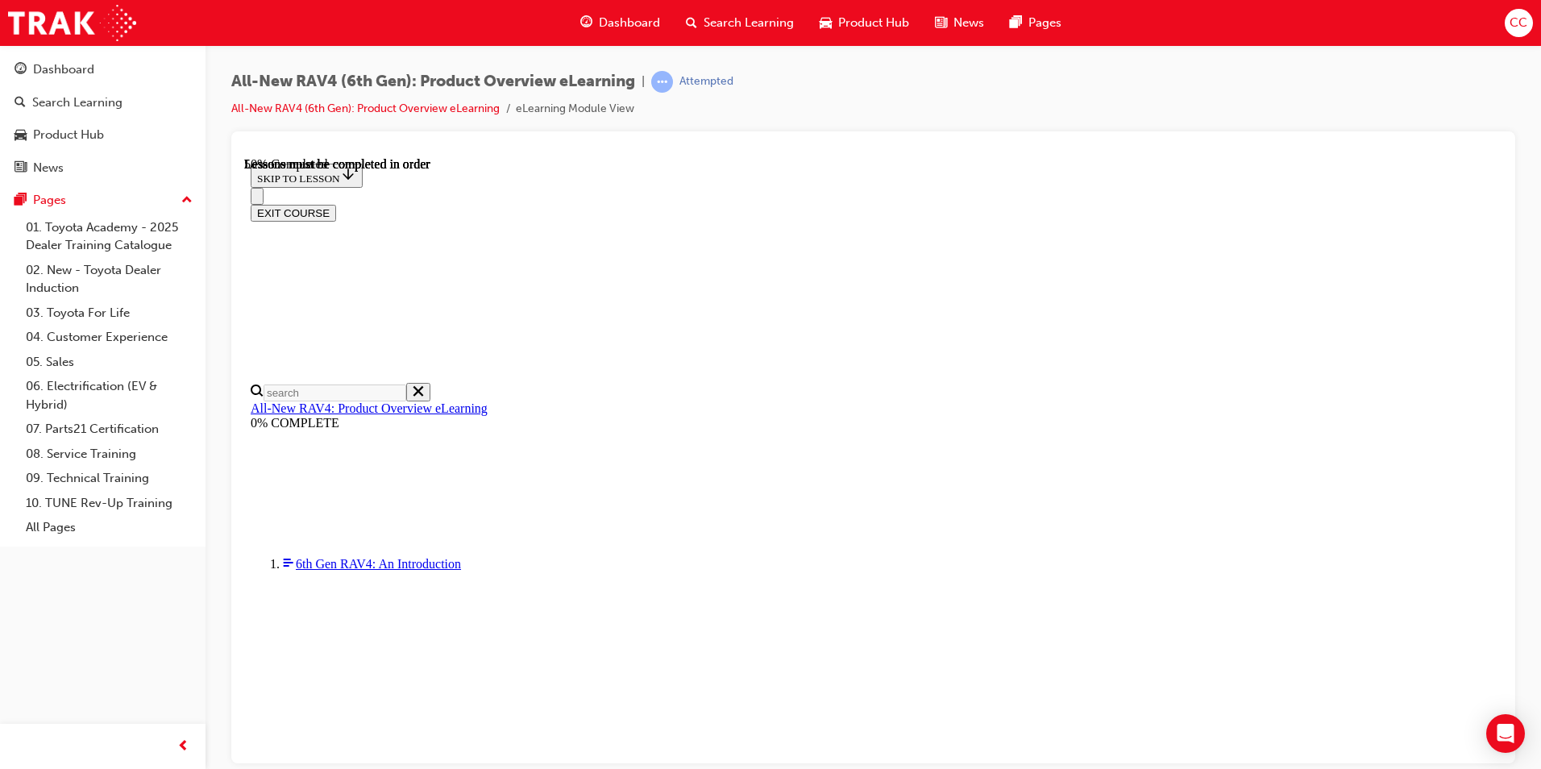
click at [919, 764] on div "All-New RAV4 (6th Gen): Product Overview eLearning | Attempted All-New RAV4 (6t…" at bounding box center [770, 384] width 1541 height 769
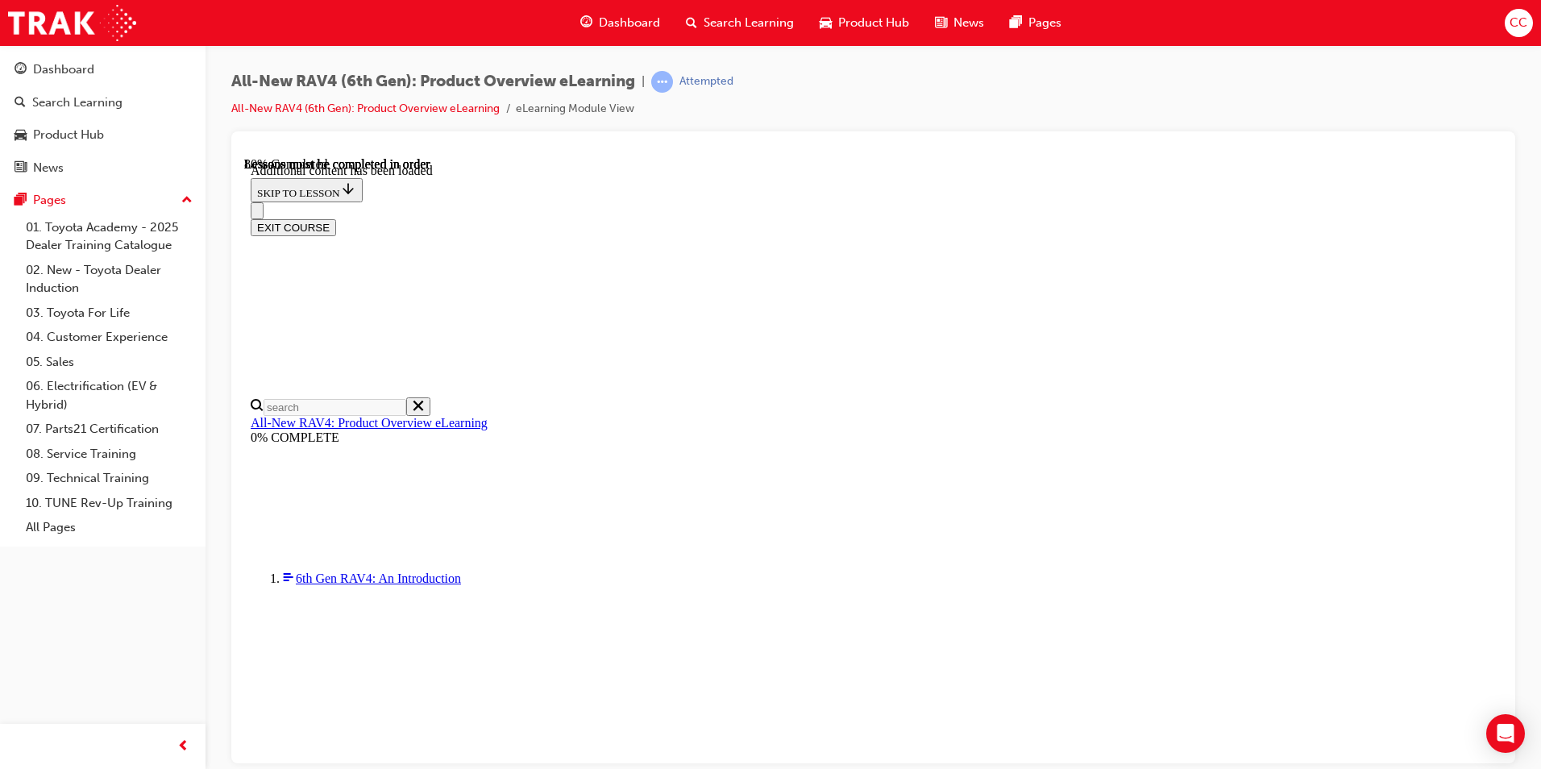
scroll to position [2344, 0]
drag, startPoint x: 603, startPoint y: 619, endPoint x: 1204, endPoint y: 668, distance: 602.6
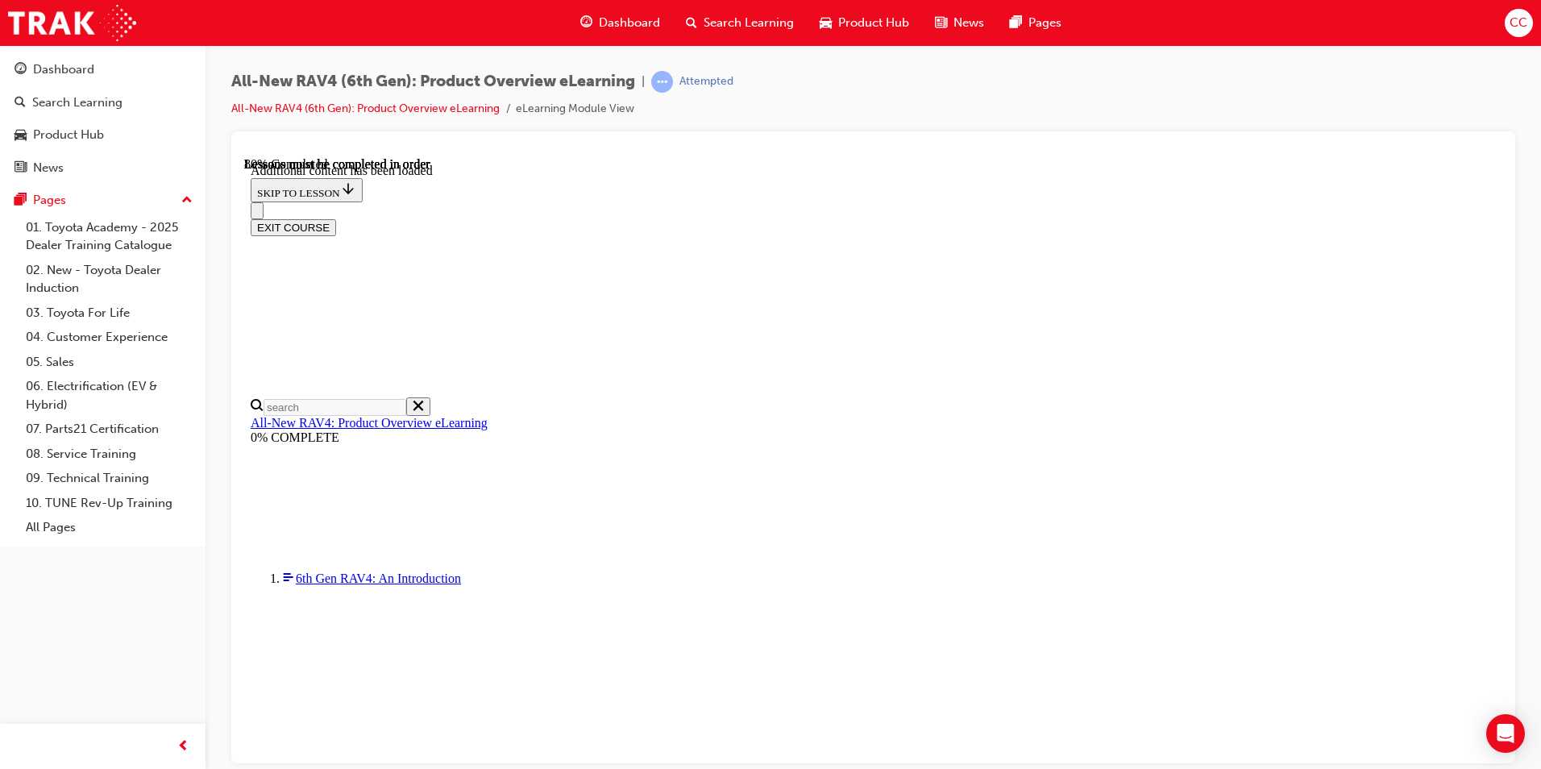
drag, startPoint x: 1186, startPoint y: 563, endPoint x: 1055, endPoint y: 572, distance: 130.9
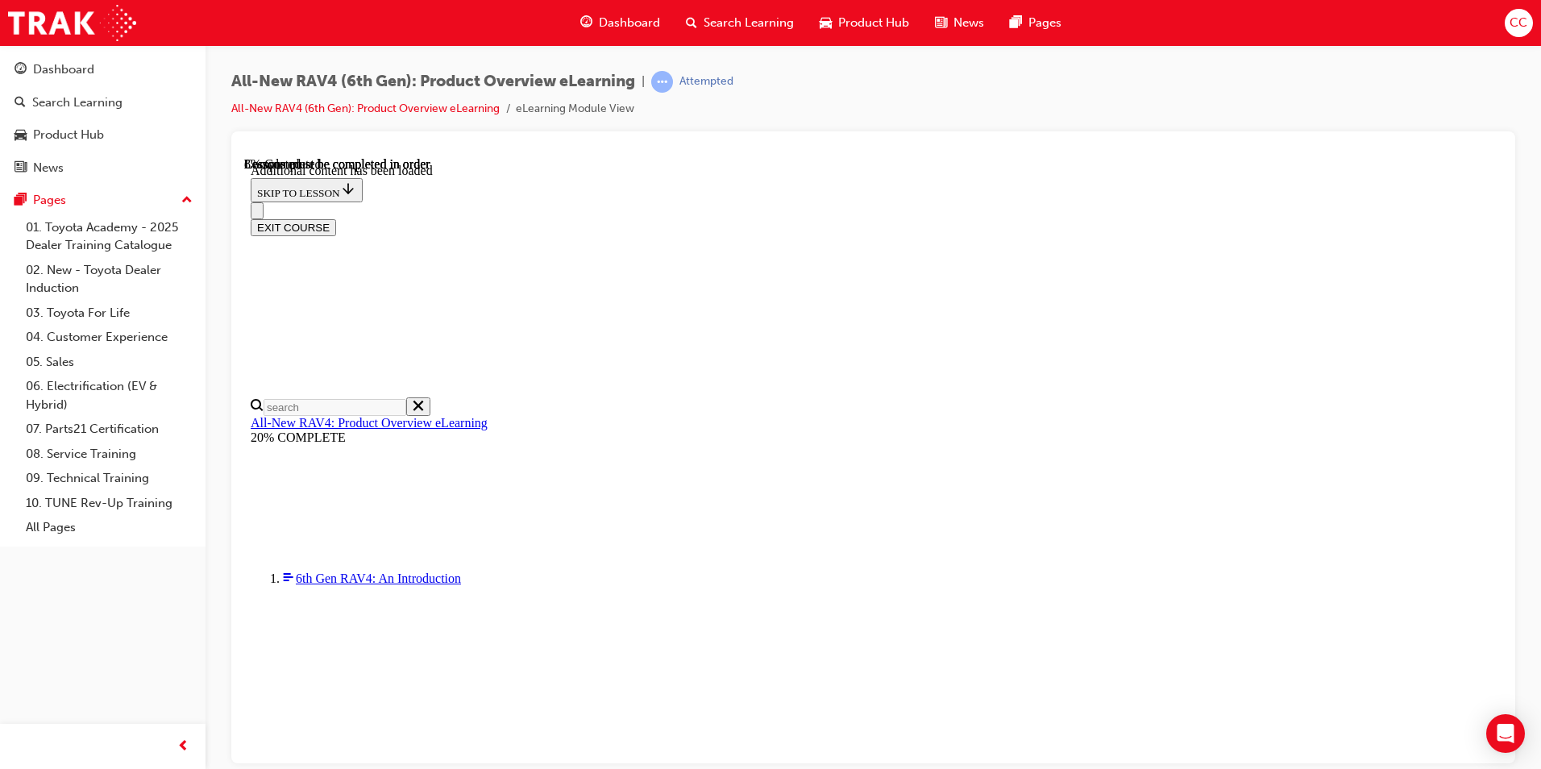
scroll to position [56, 0]
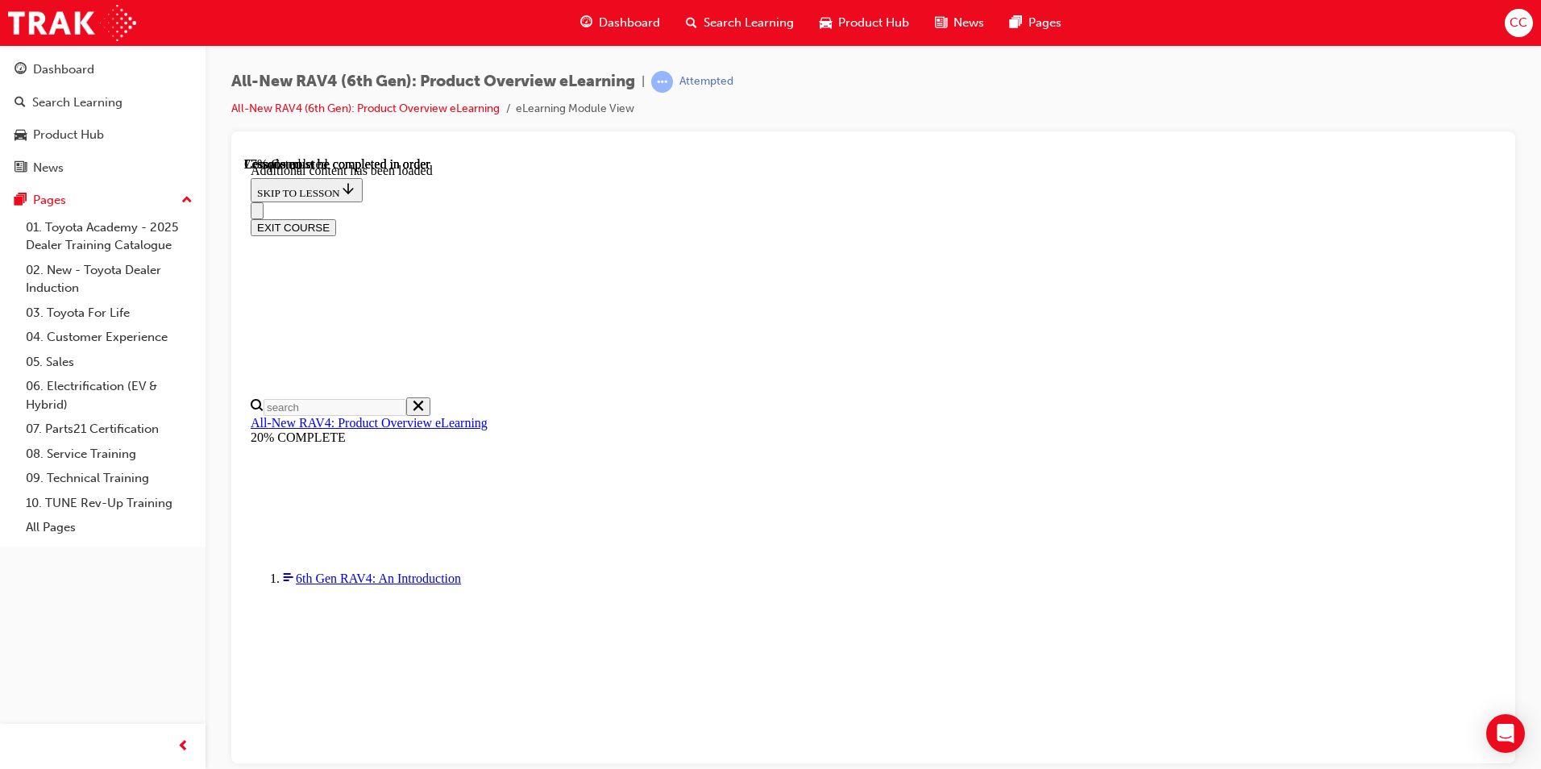
scroll to position [821, 0]
drag, startPoint x: 925, startPoint y: 455, endPoint x: 941, endPoint y: 453, distance: 15.5
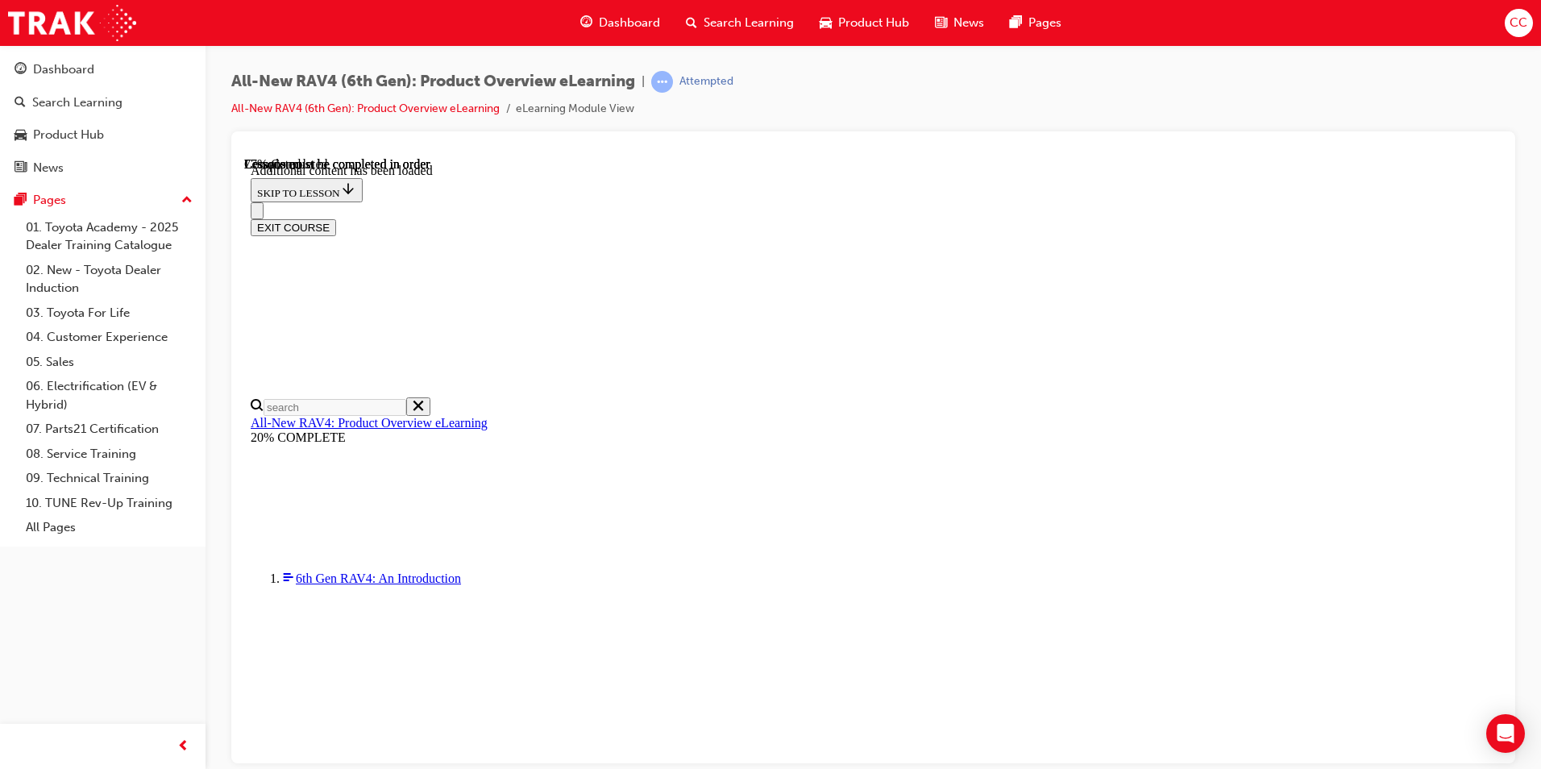
scroll to position [1466, 0]
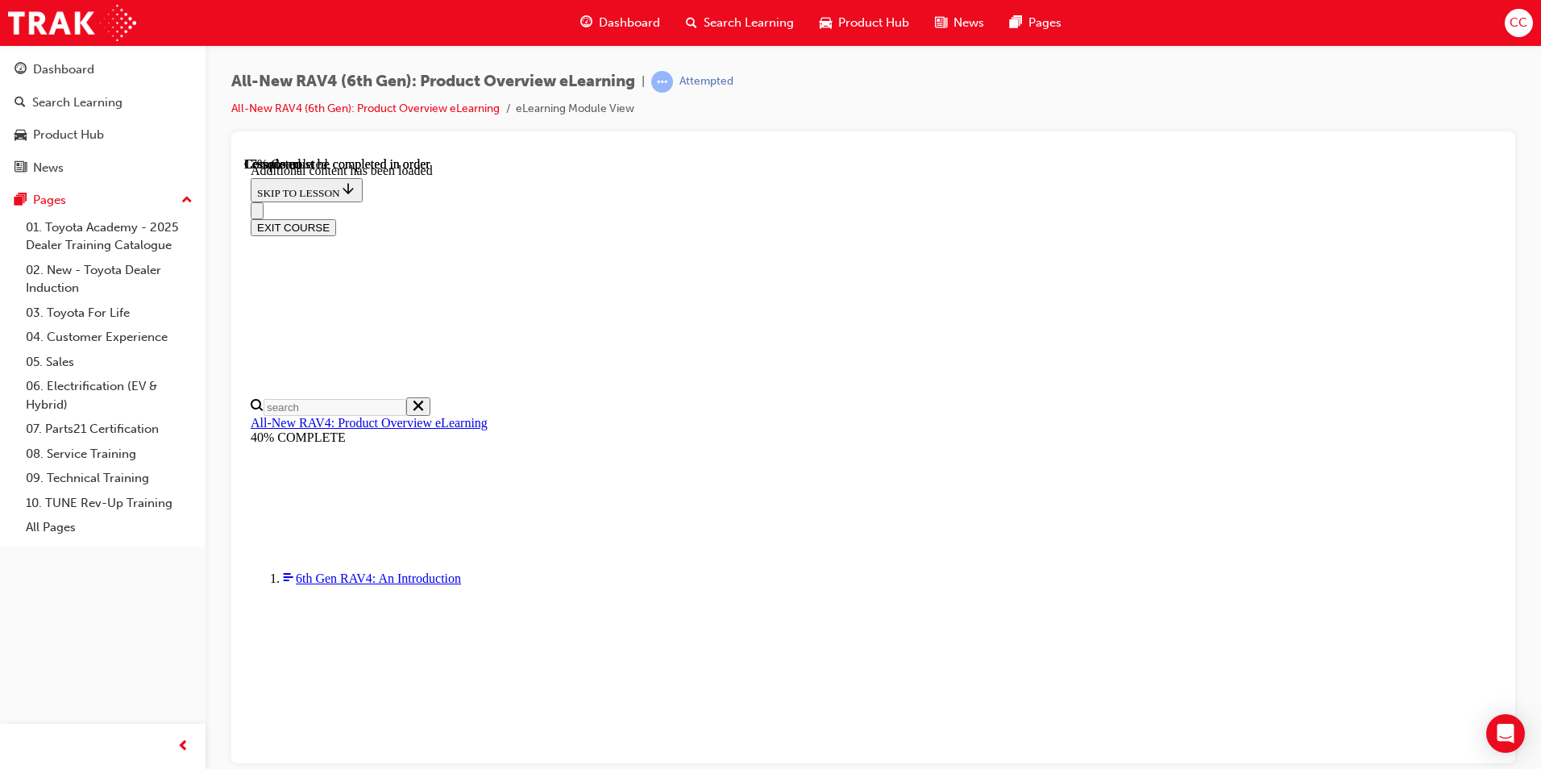
scroll to position [56, 0]
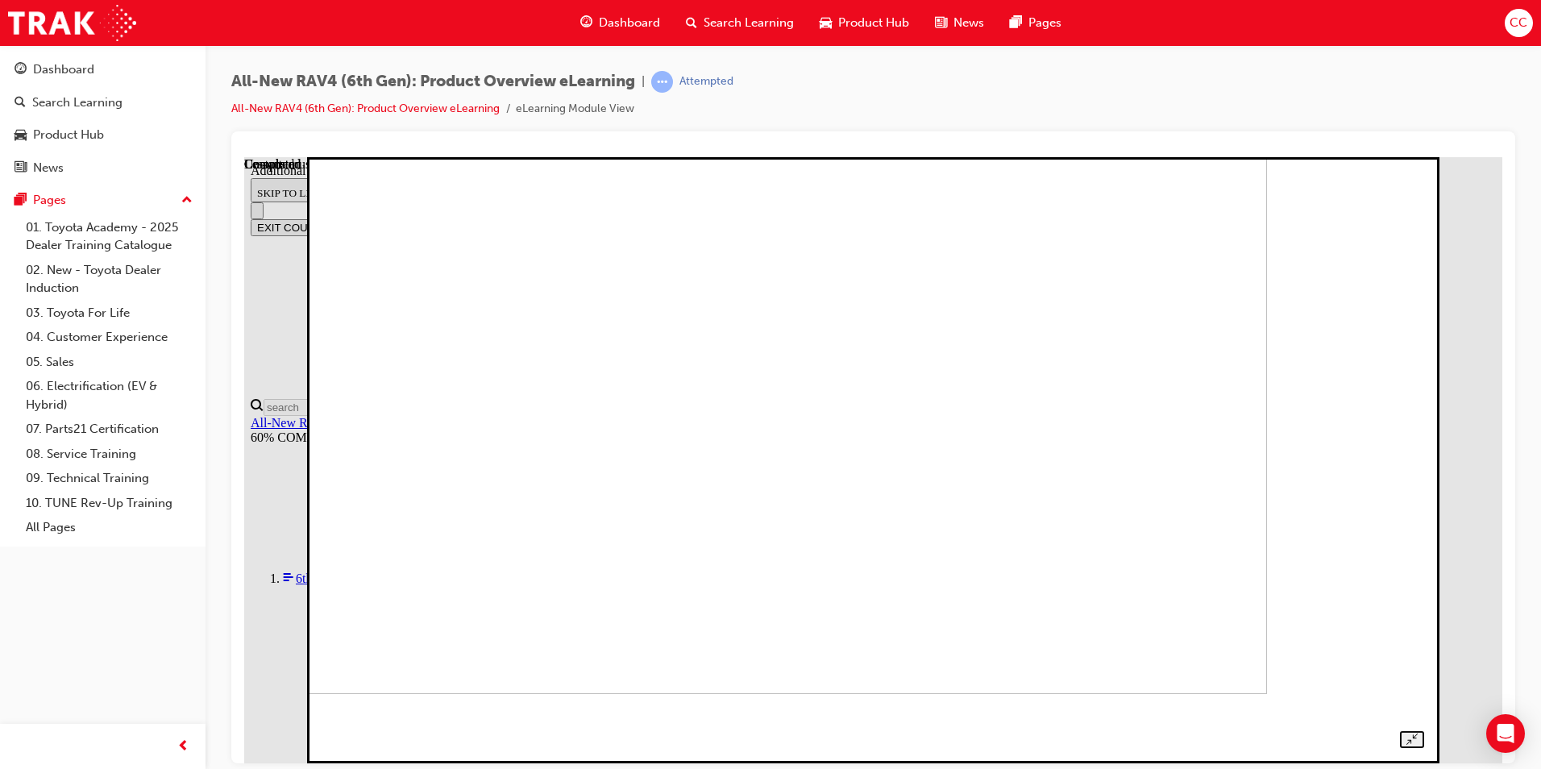
click at [826, 499] on img at bounding box center [728, 390] width 1078 height 606
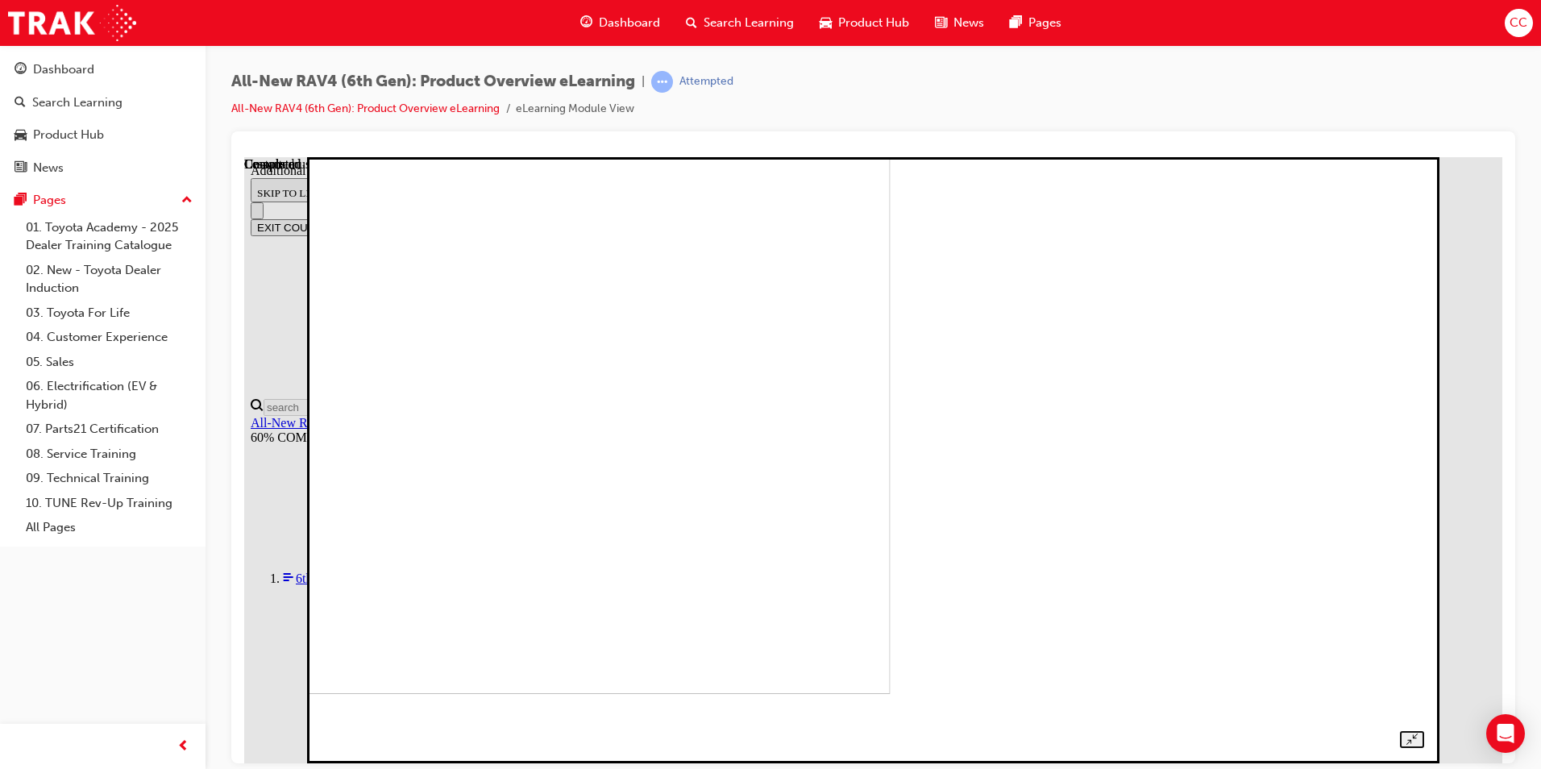
click at [891, 490] on img at bounding box center [352, 390] width 1078 height 606
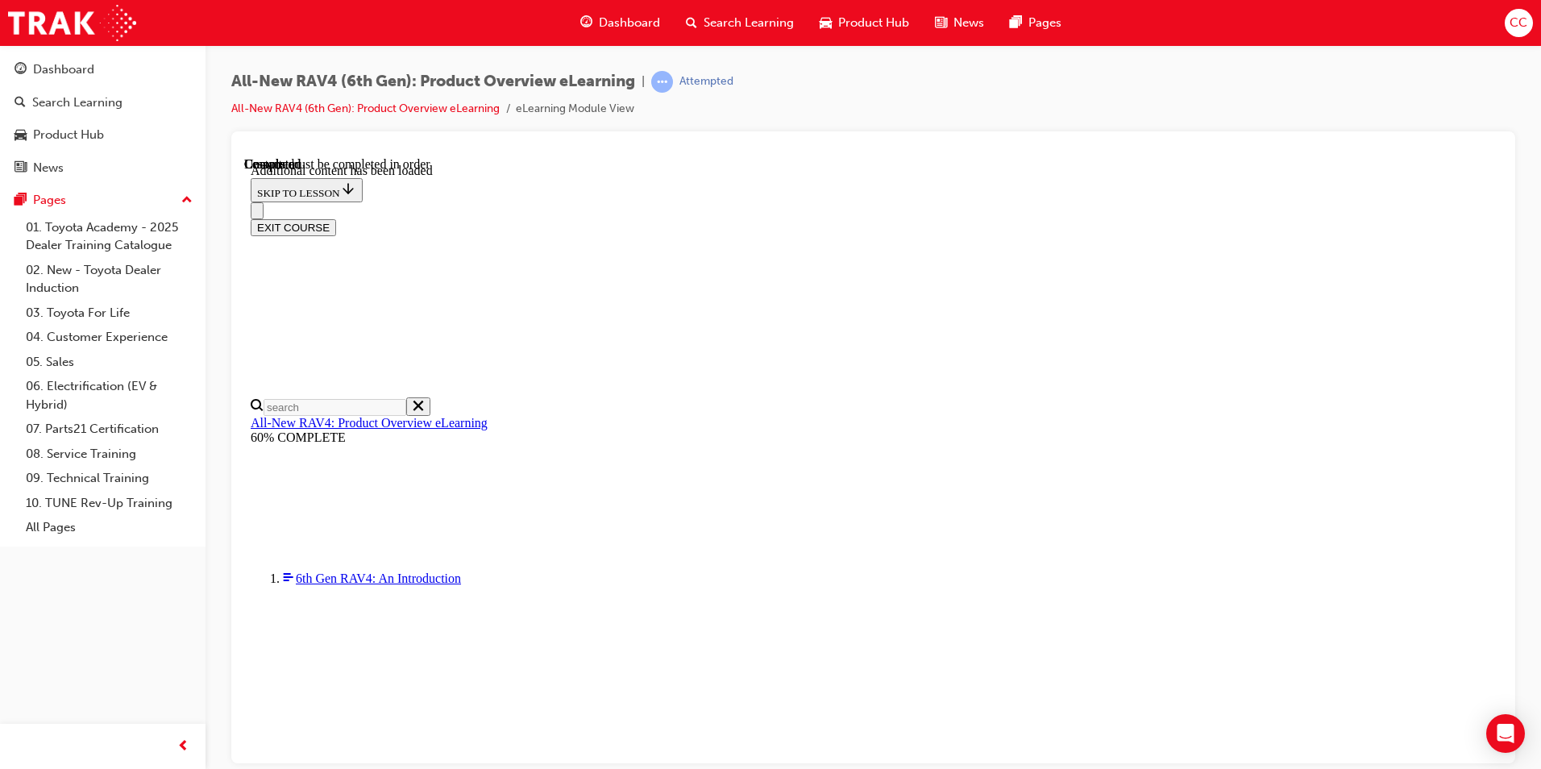
scroll to position [1126, 0]
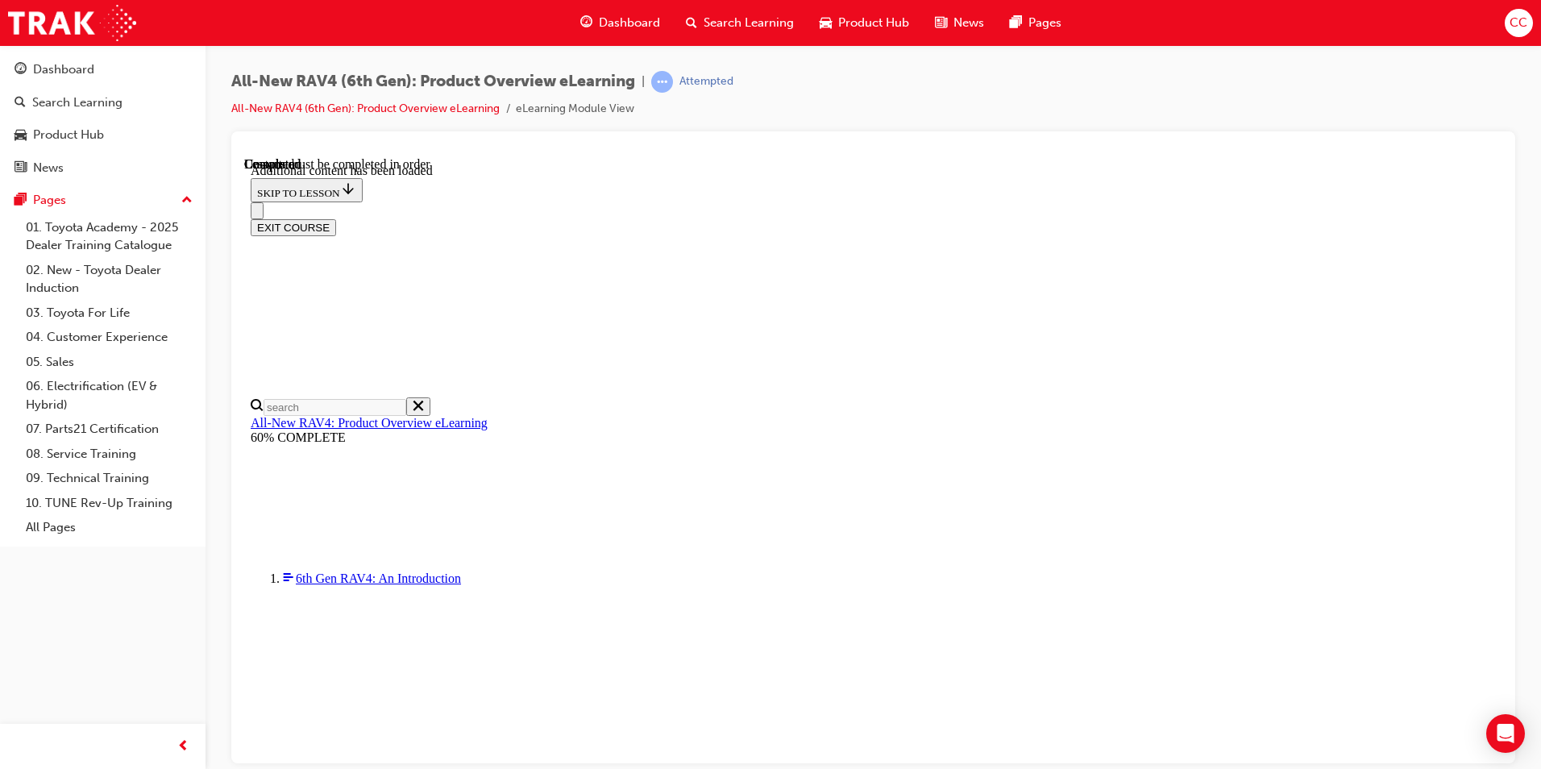
radio input "true"
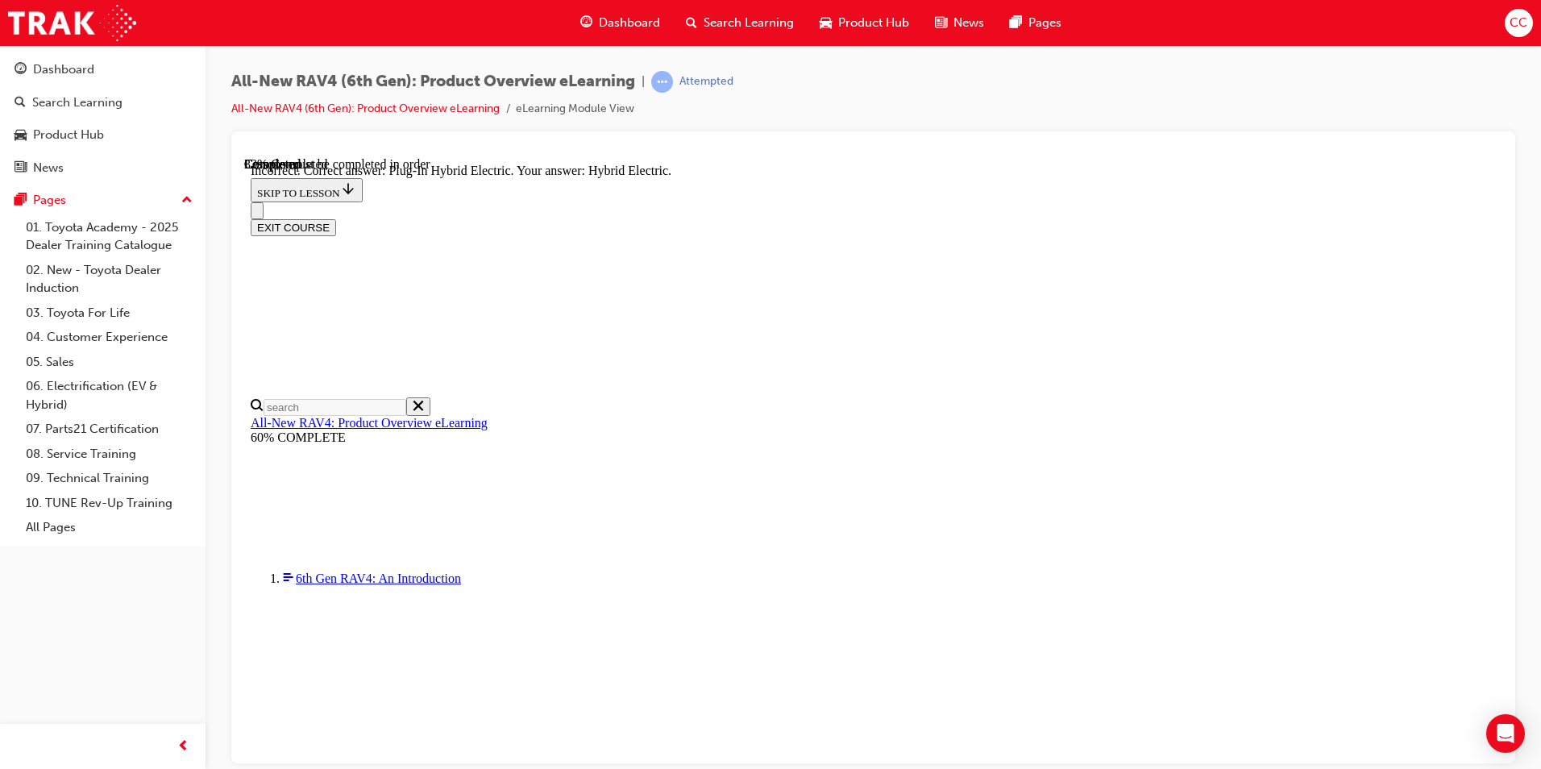
radio input "true"
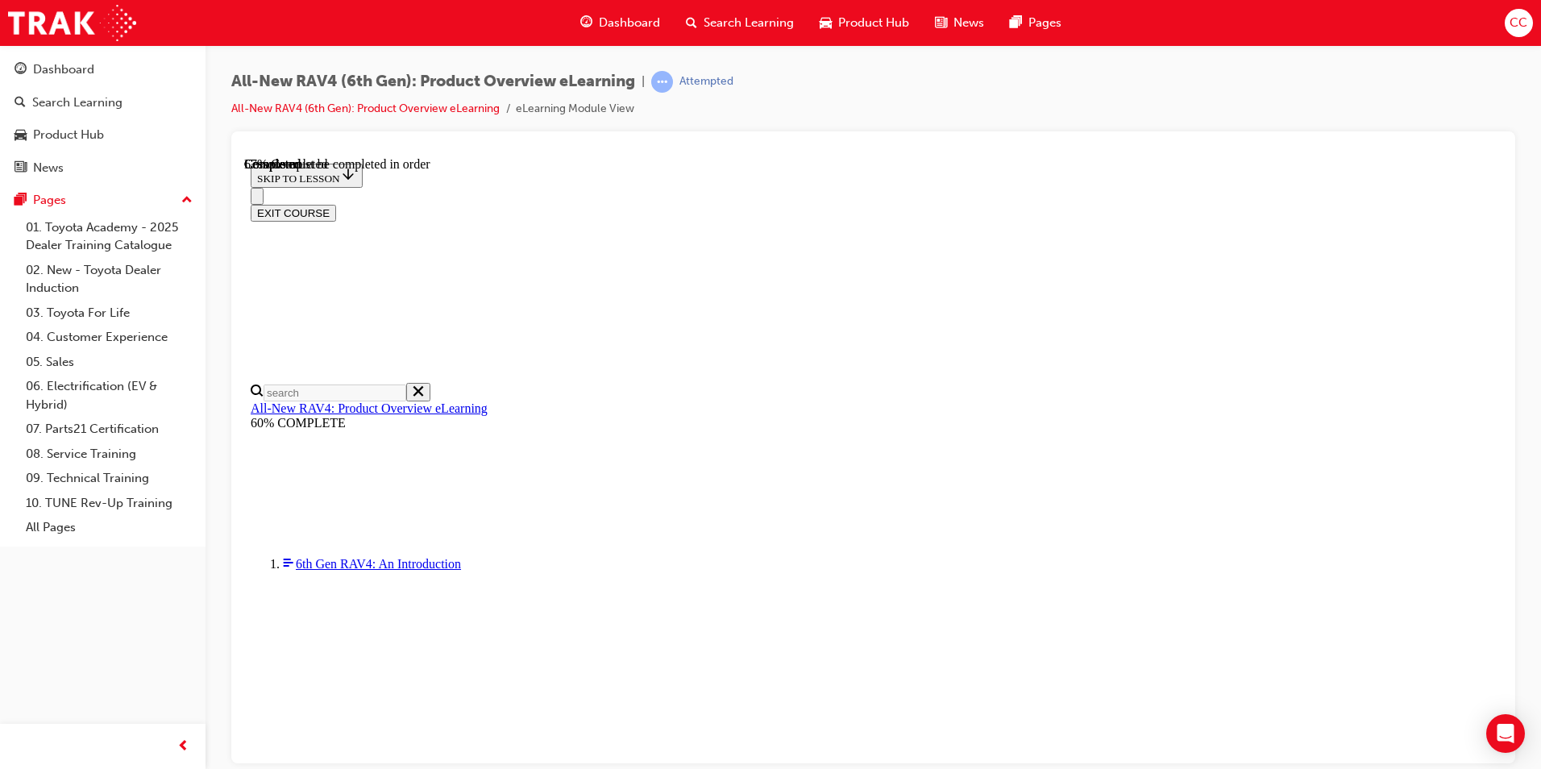
scroll to position [499, 0]
checkbox input "true"
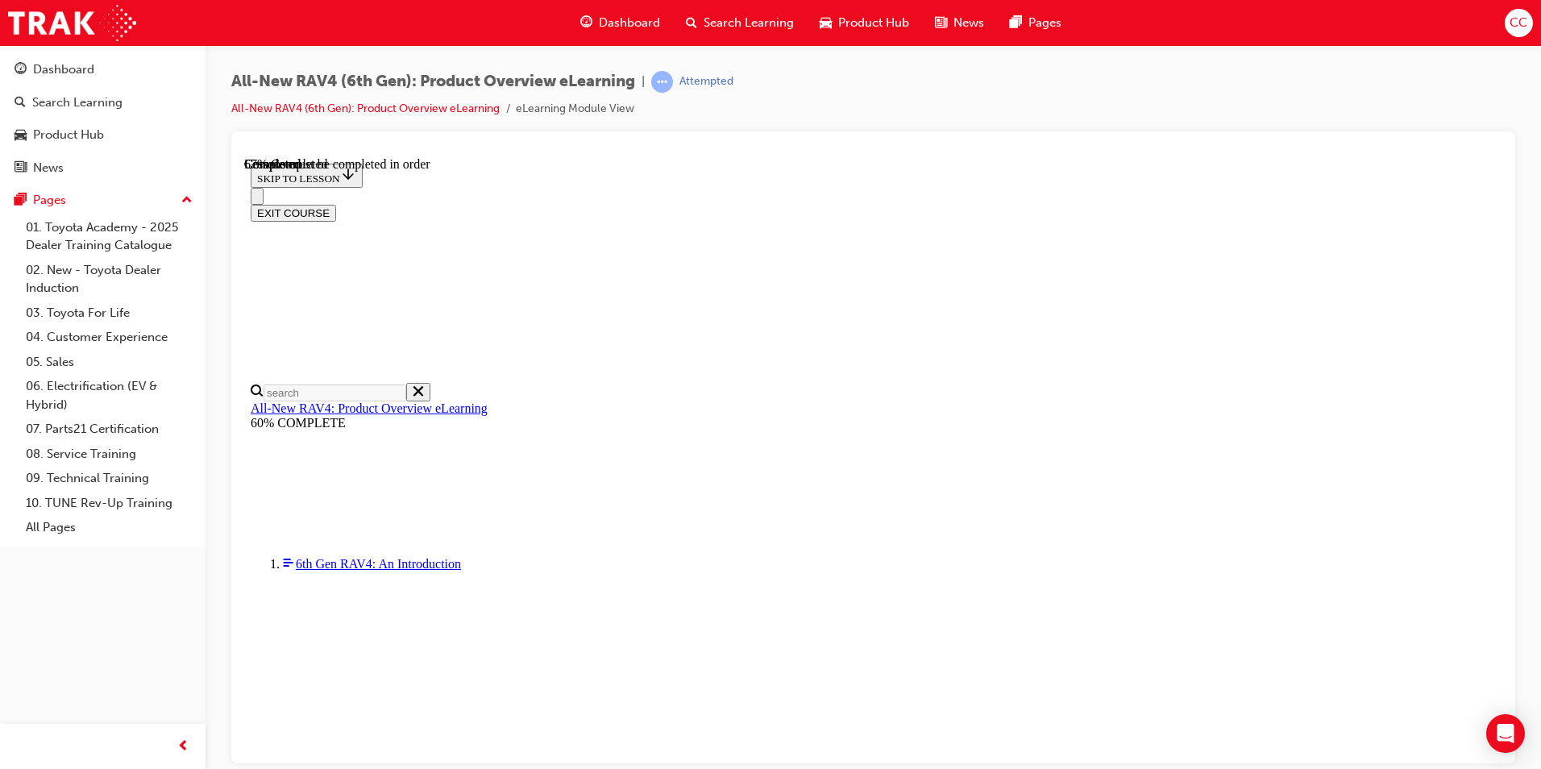
checkbox input "true"
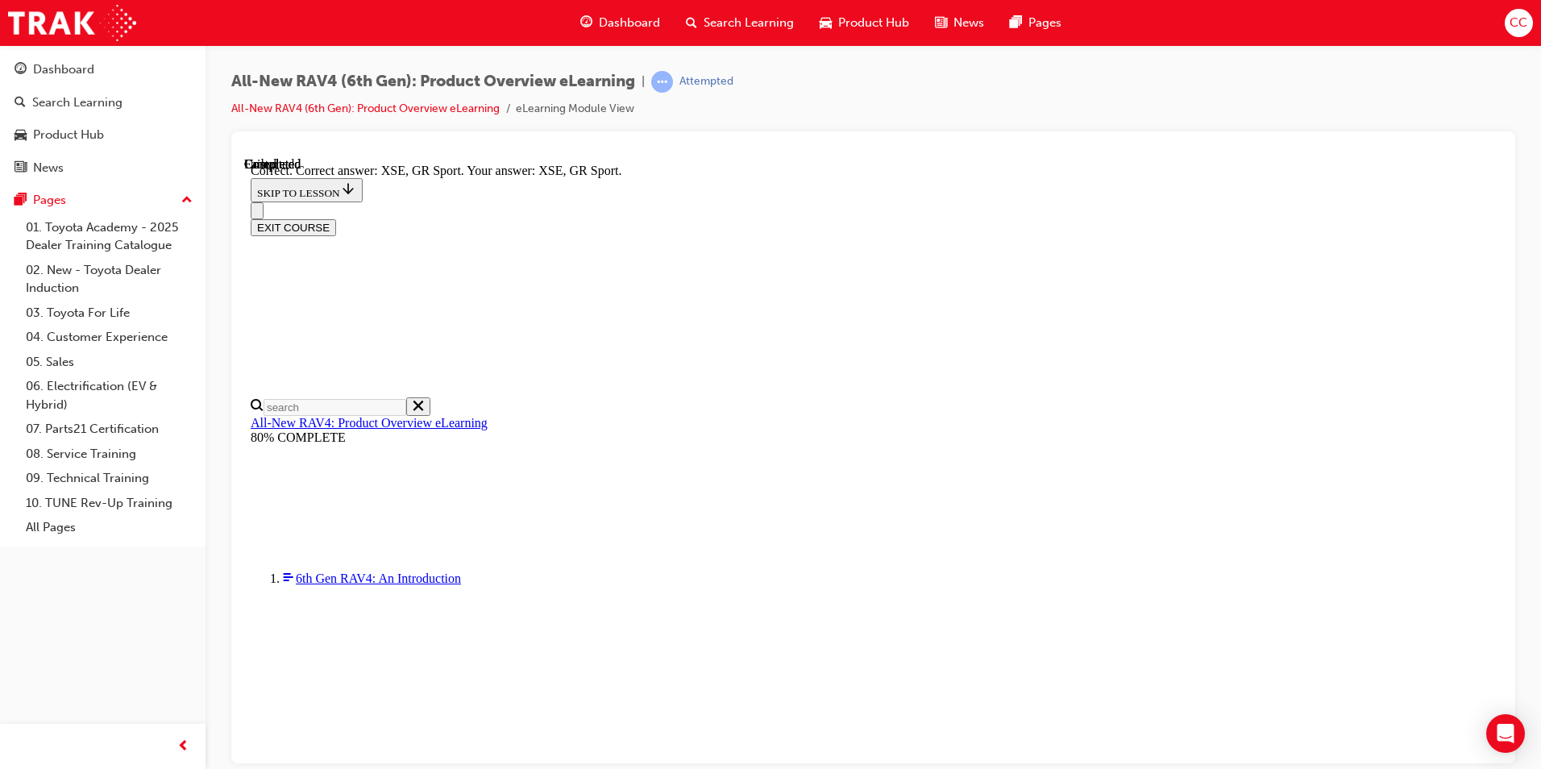
scroll to position [597, 0]
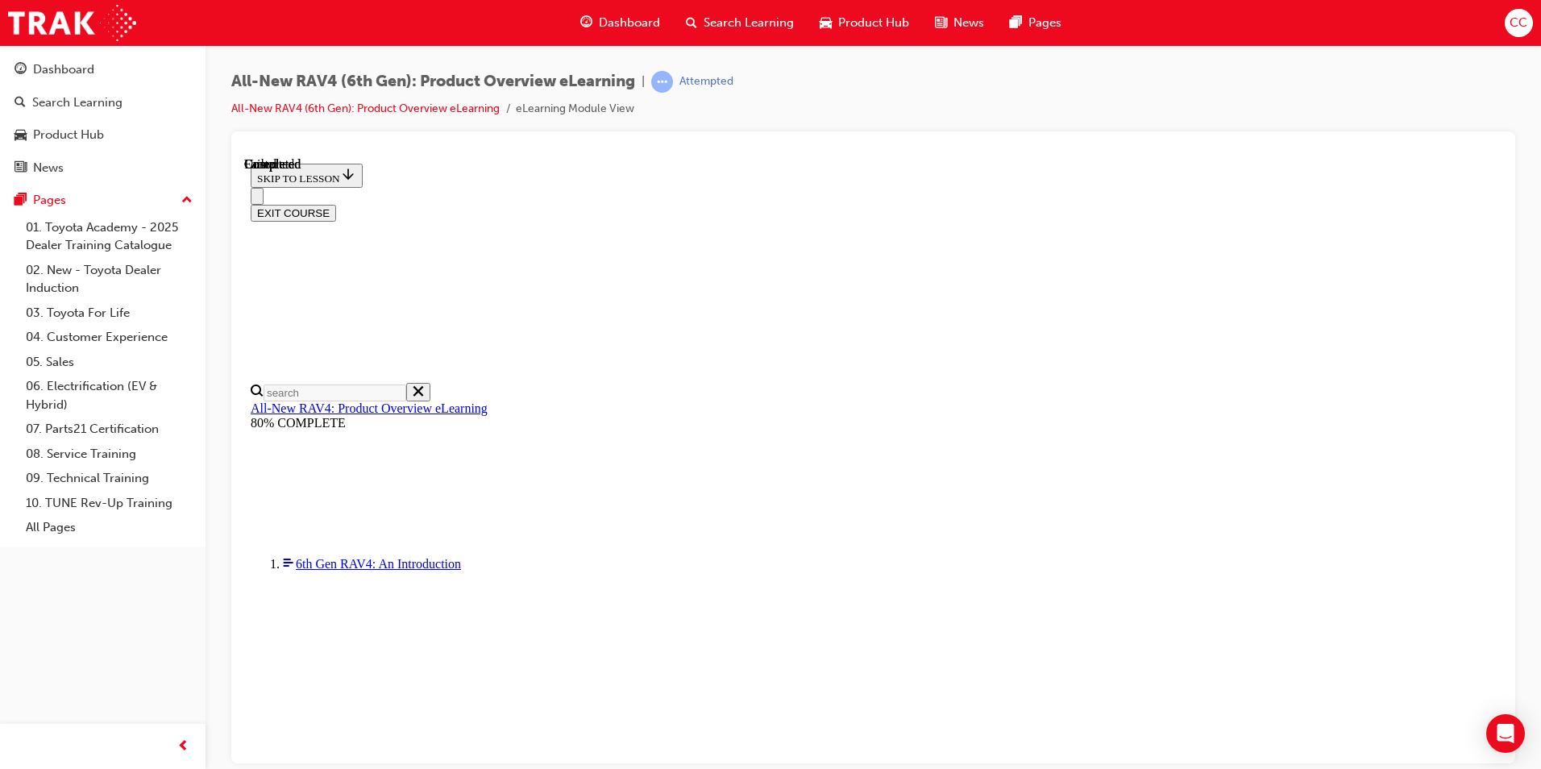
scroll to position [281, 0]
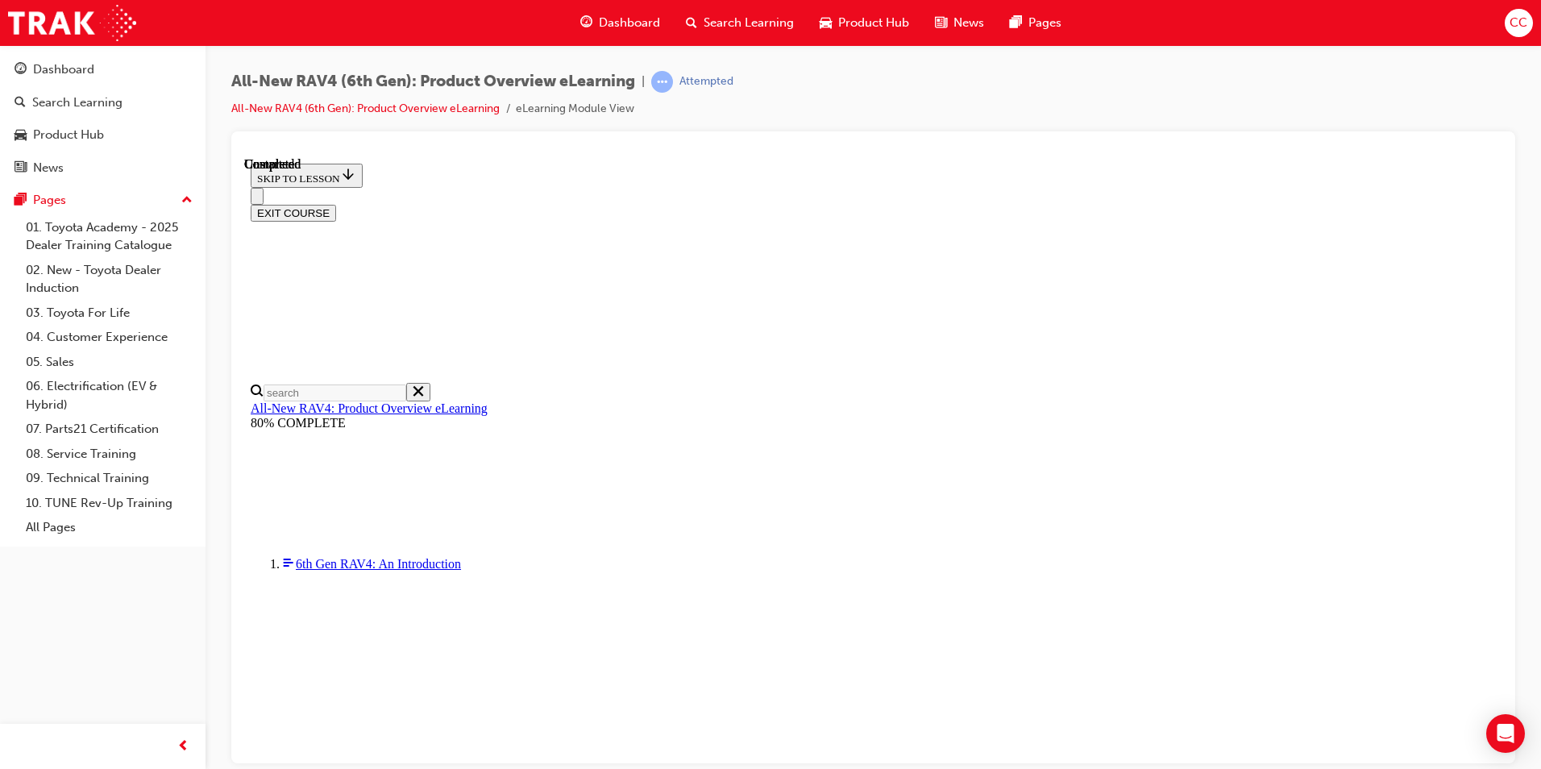
radio input "true"
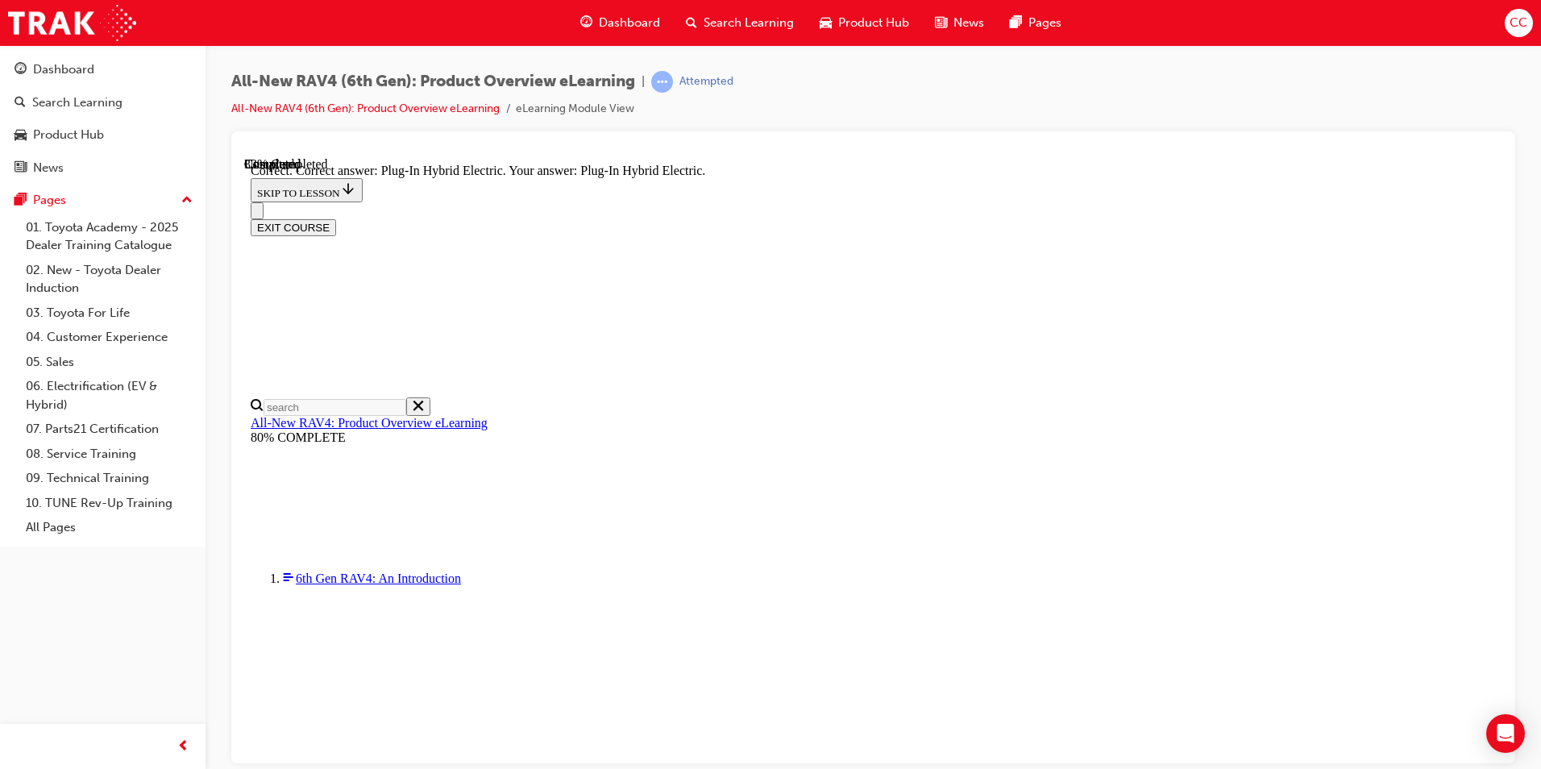
scroll to position [477, 0]
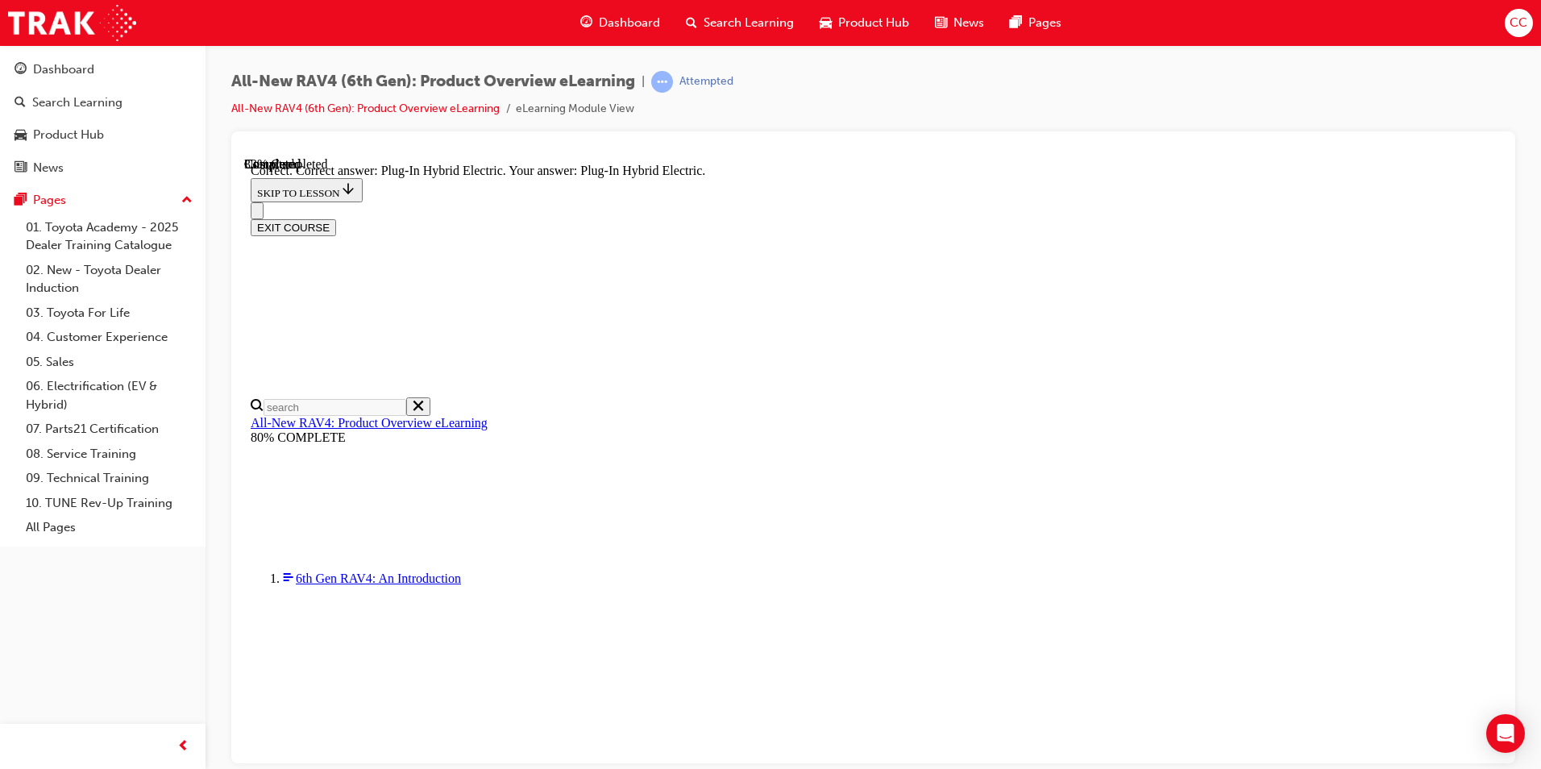
radio input "true"
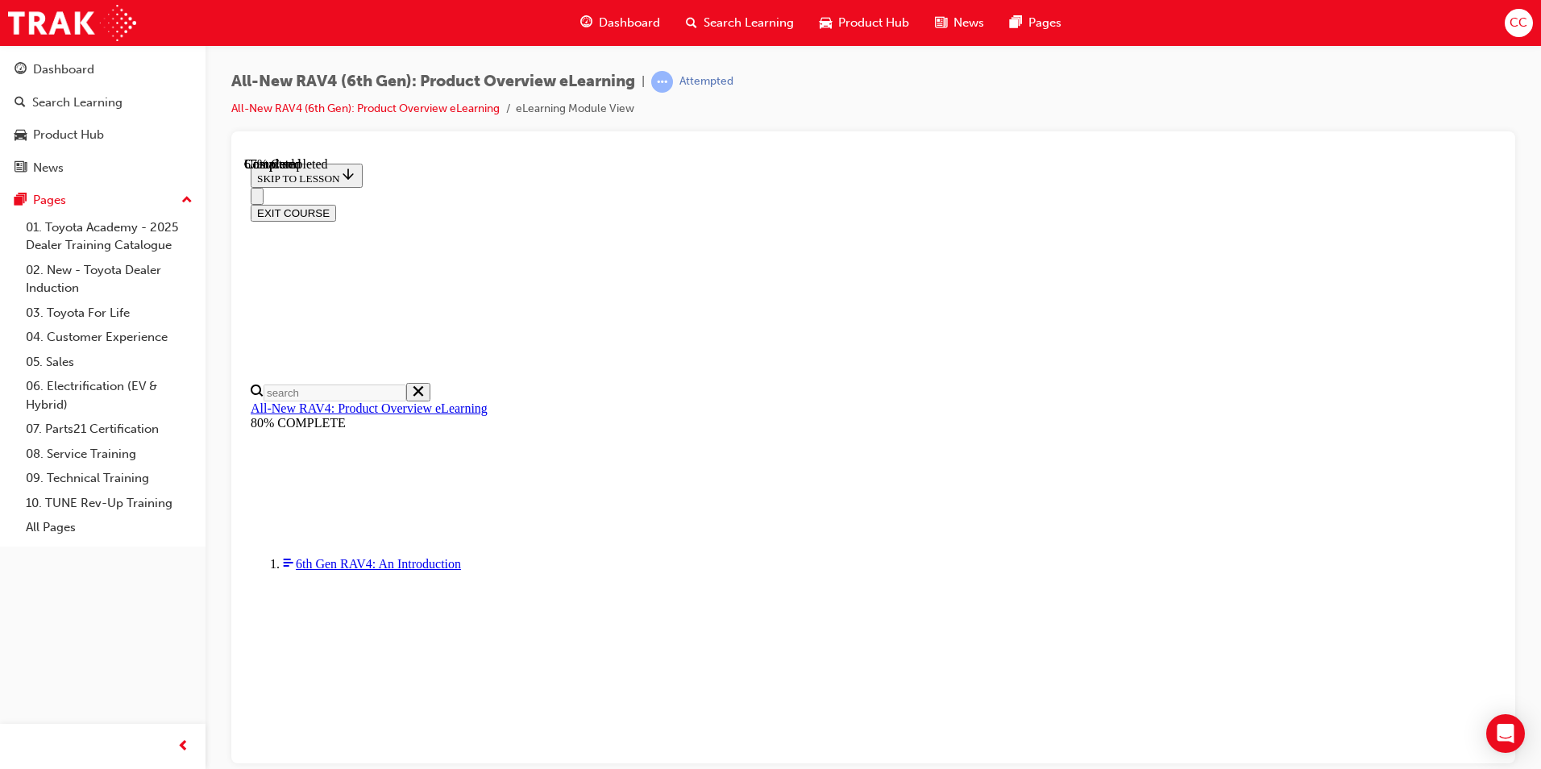
scroll to position [499, 0]
checkbox input "true"
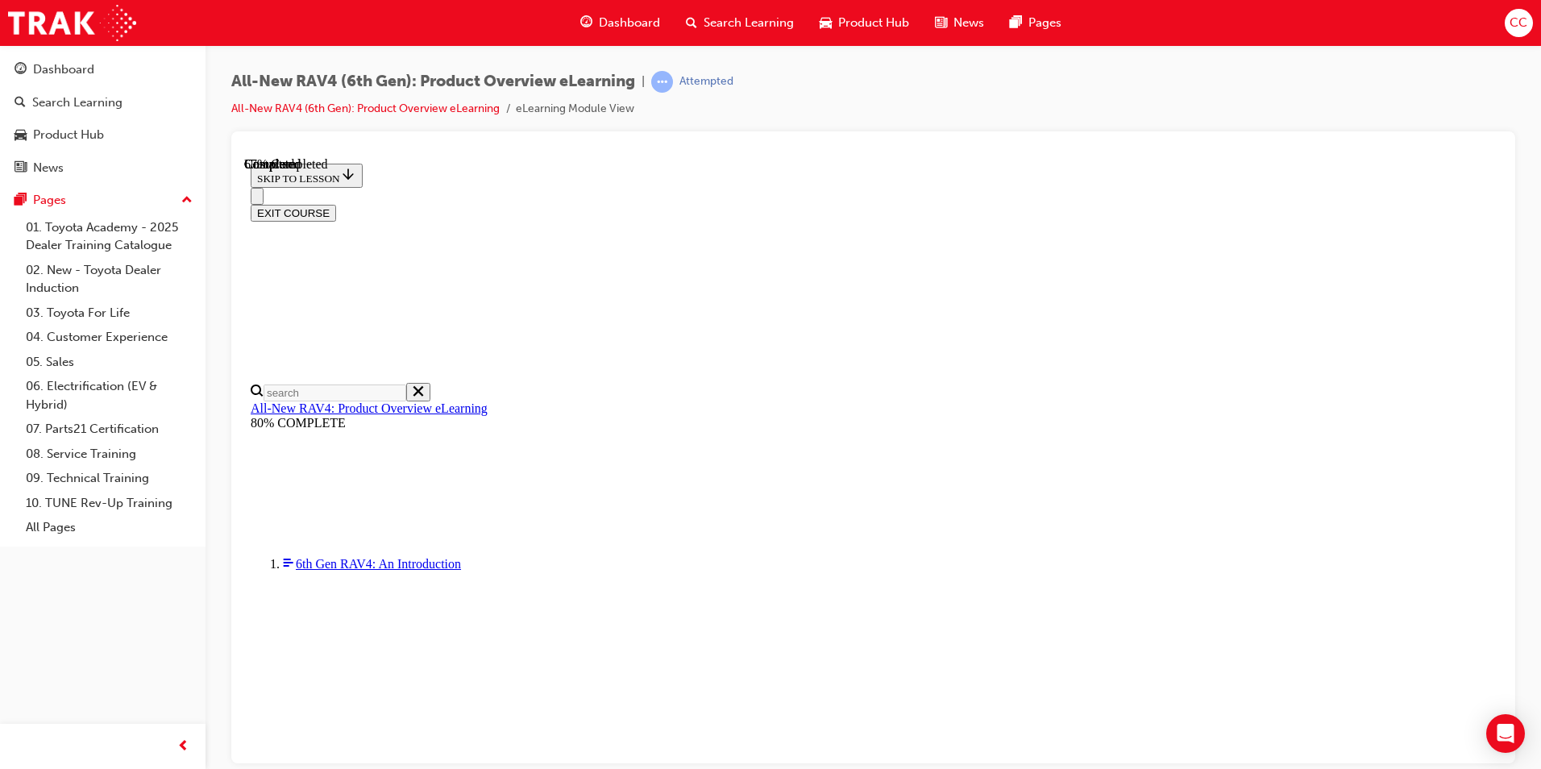
checkbox input "true"
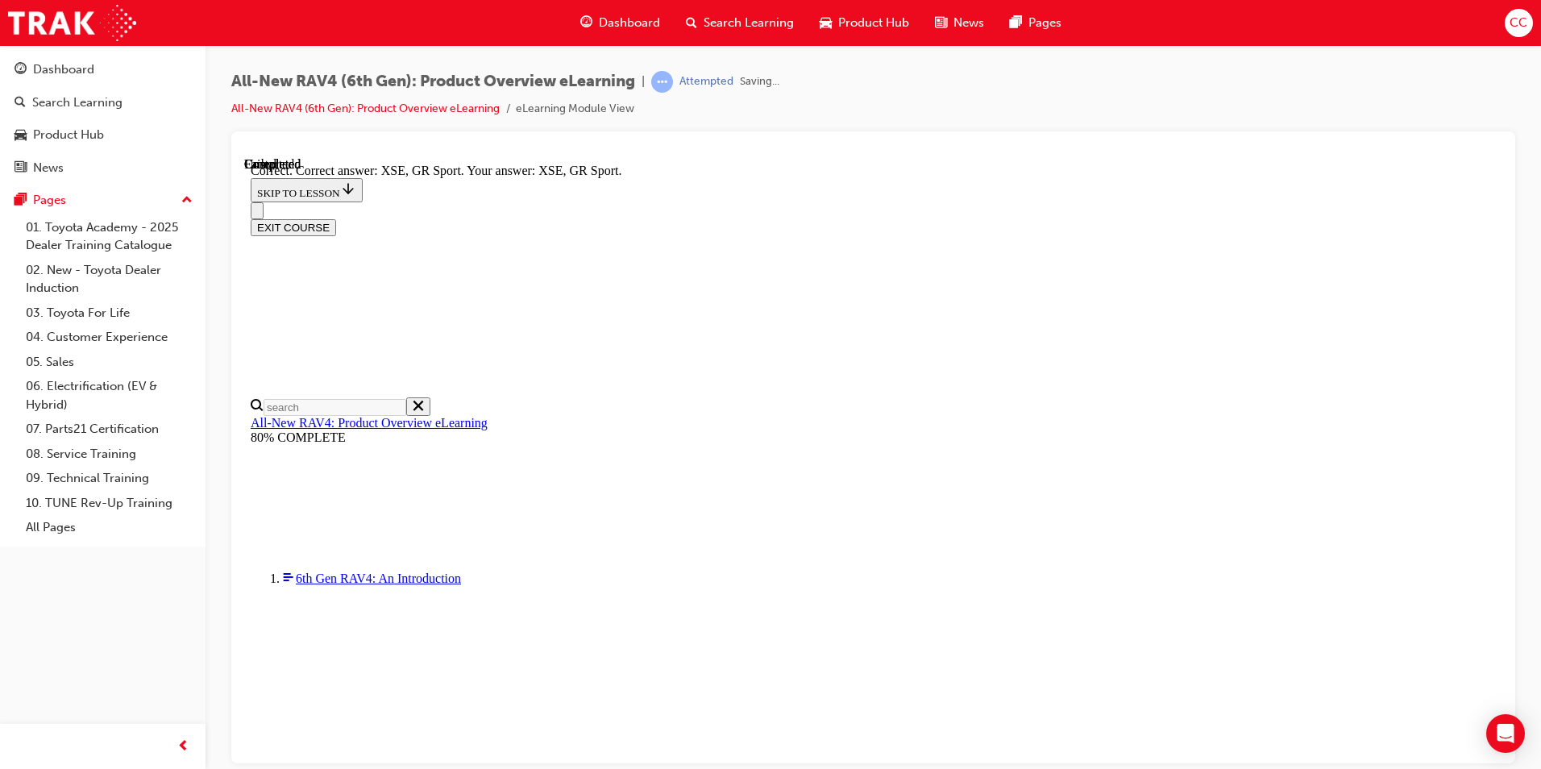
scroll to position [597, 0]
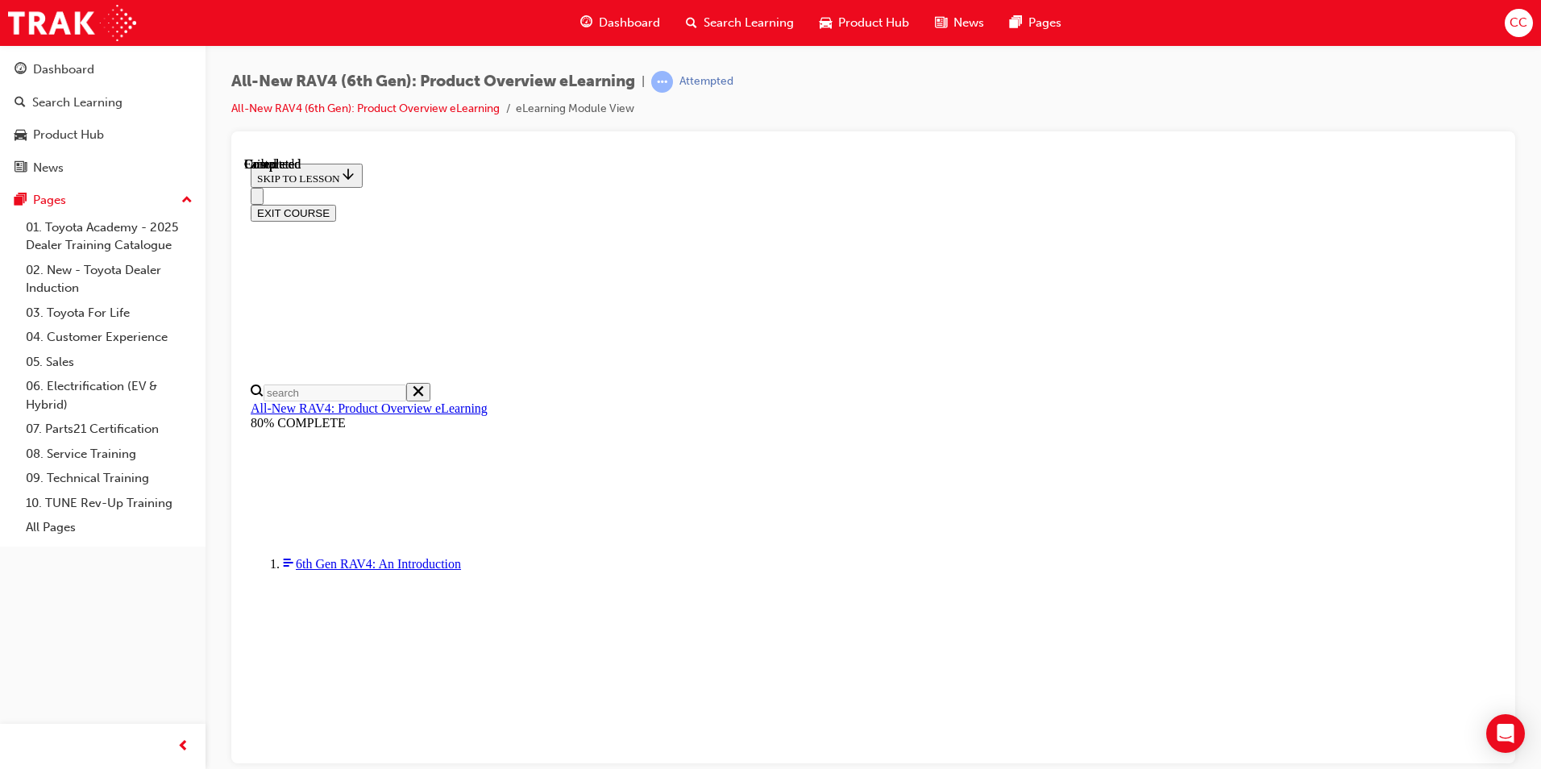
scroll to position [281, 0]
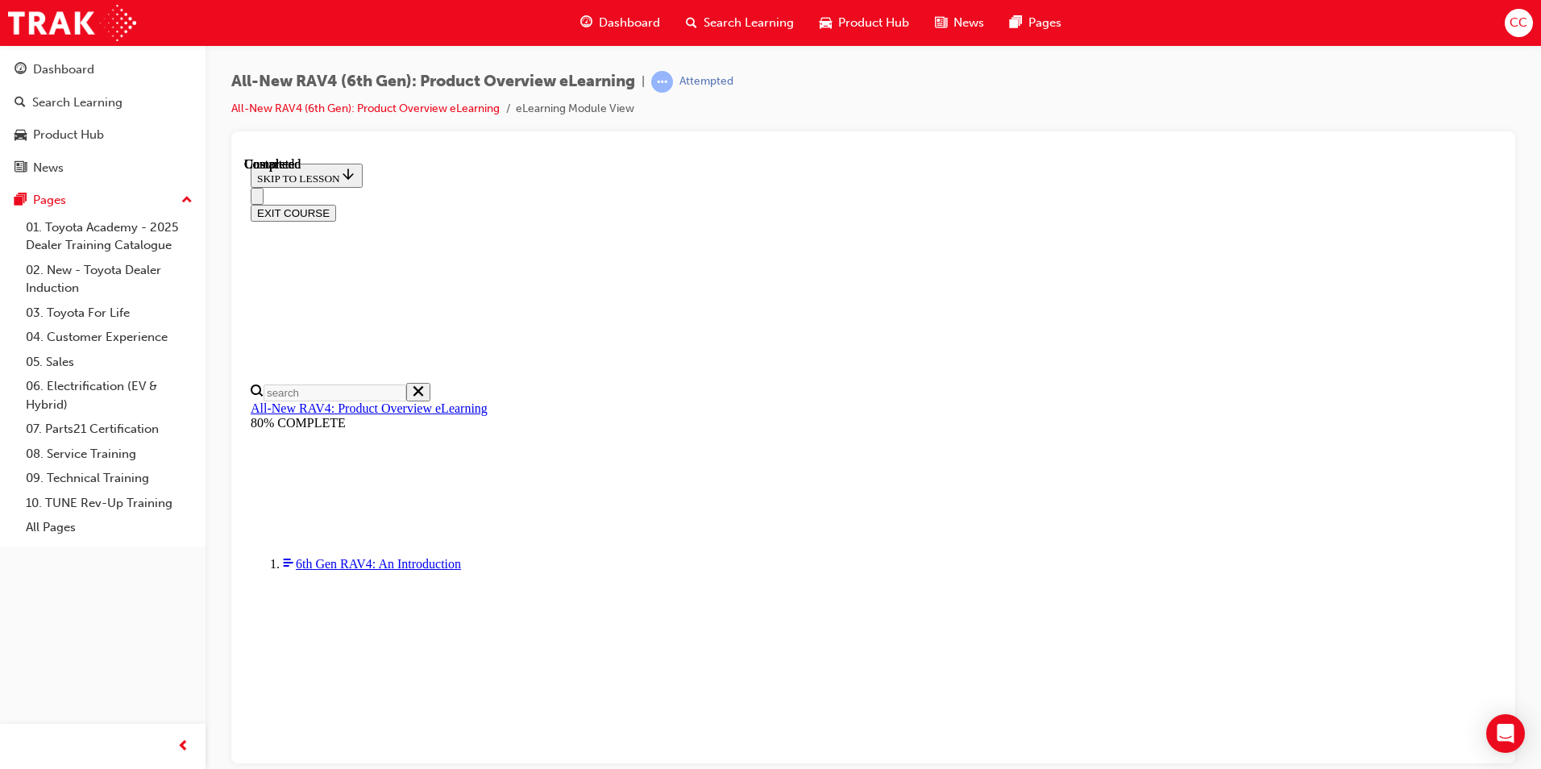
radio input "true"
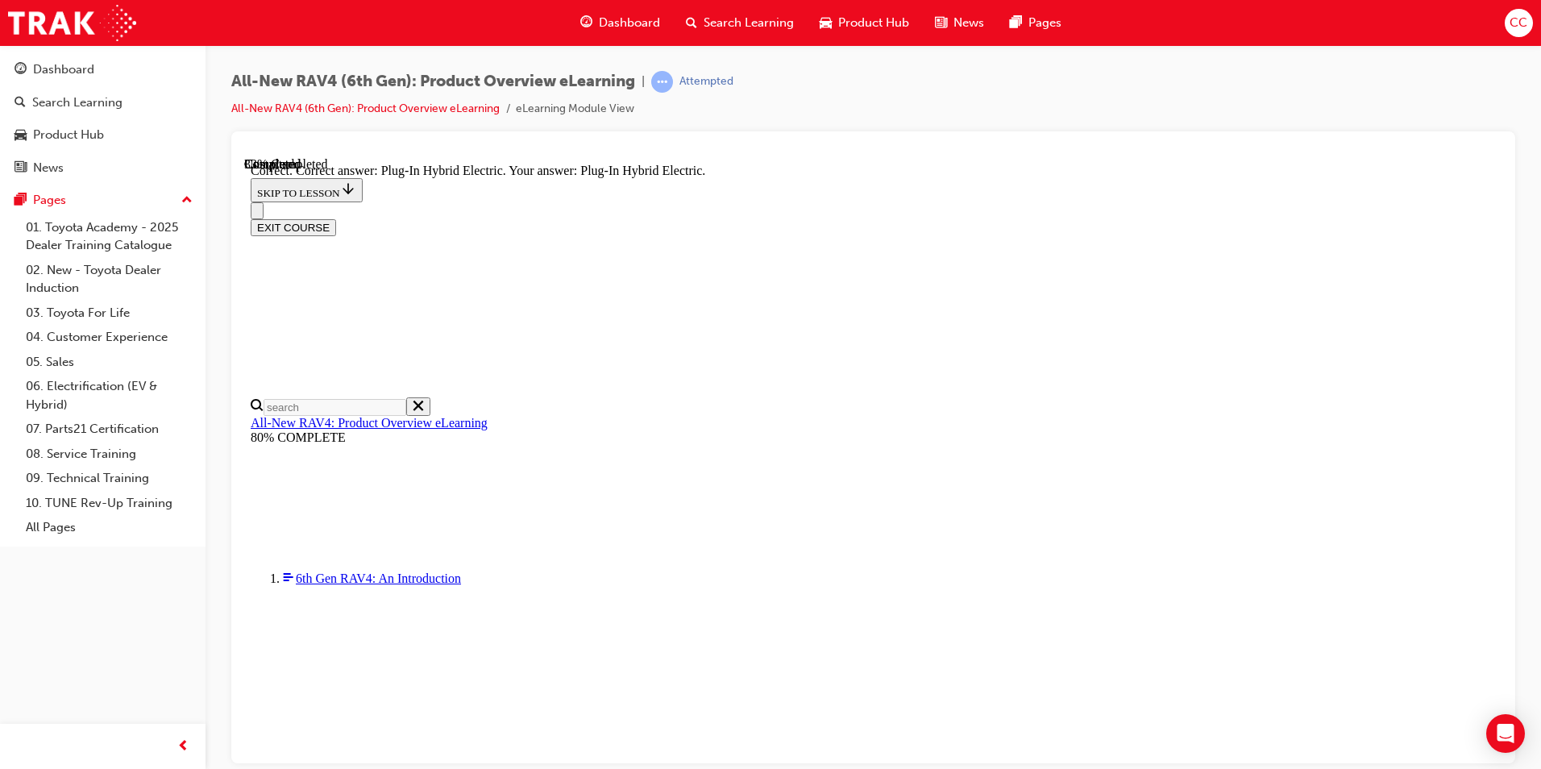
scroll to position [477, 0]
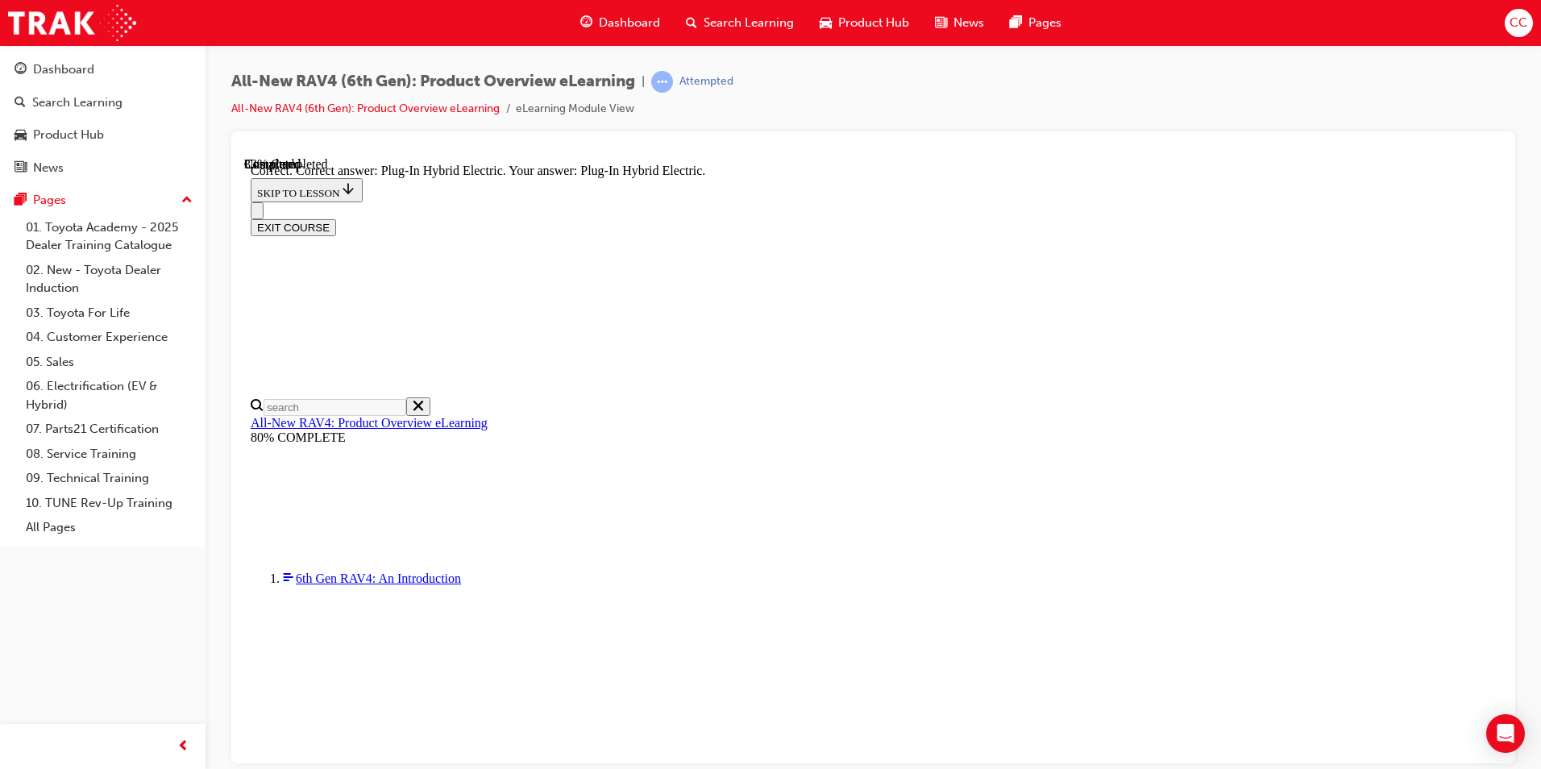
radio input "true"
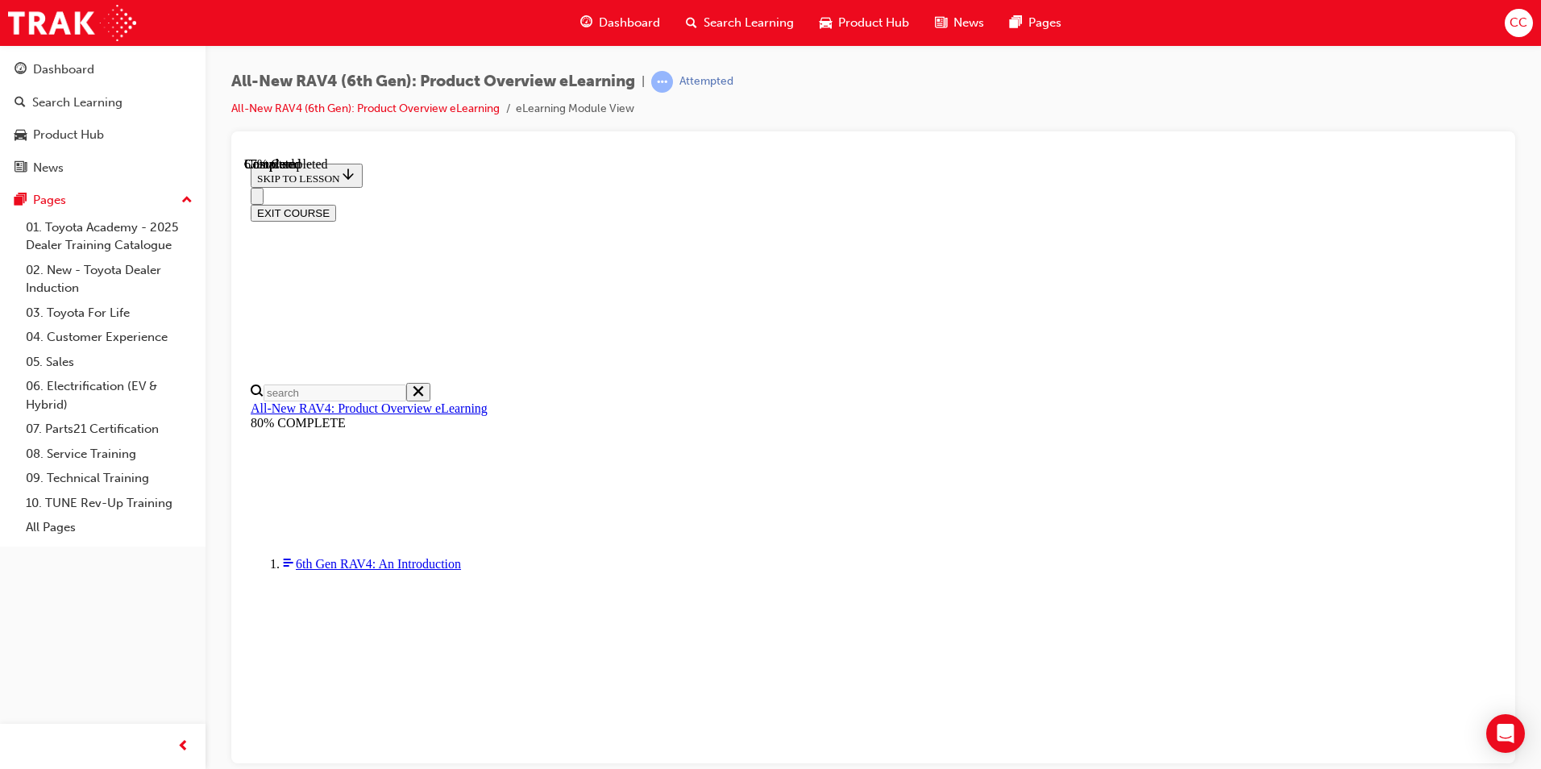
scroll to position [403, 0]
checkbox input "true"
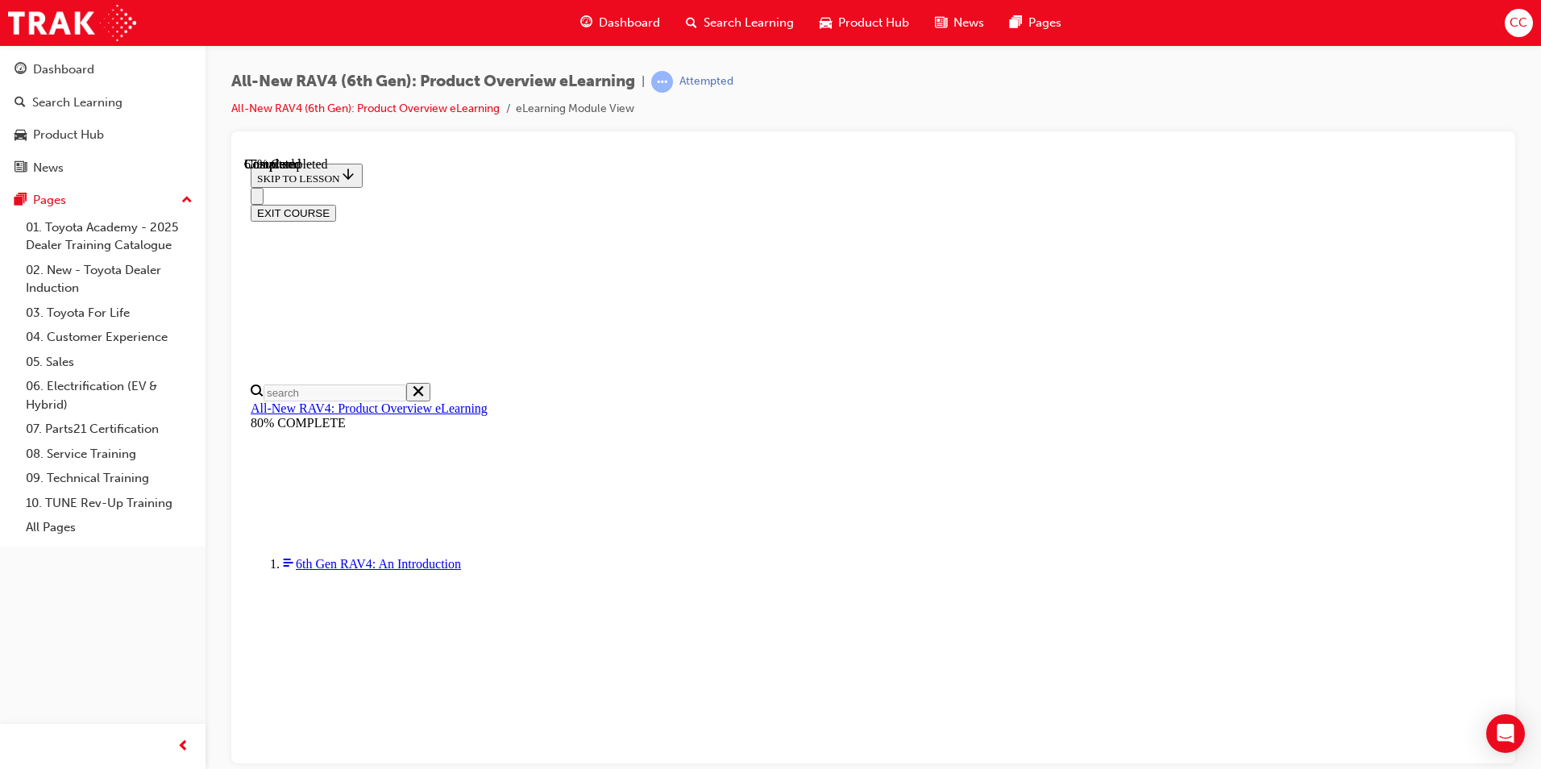
checkbox input "true"
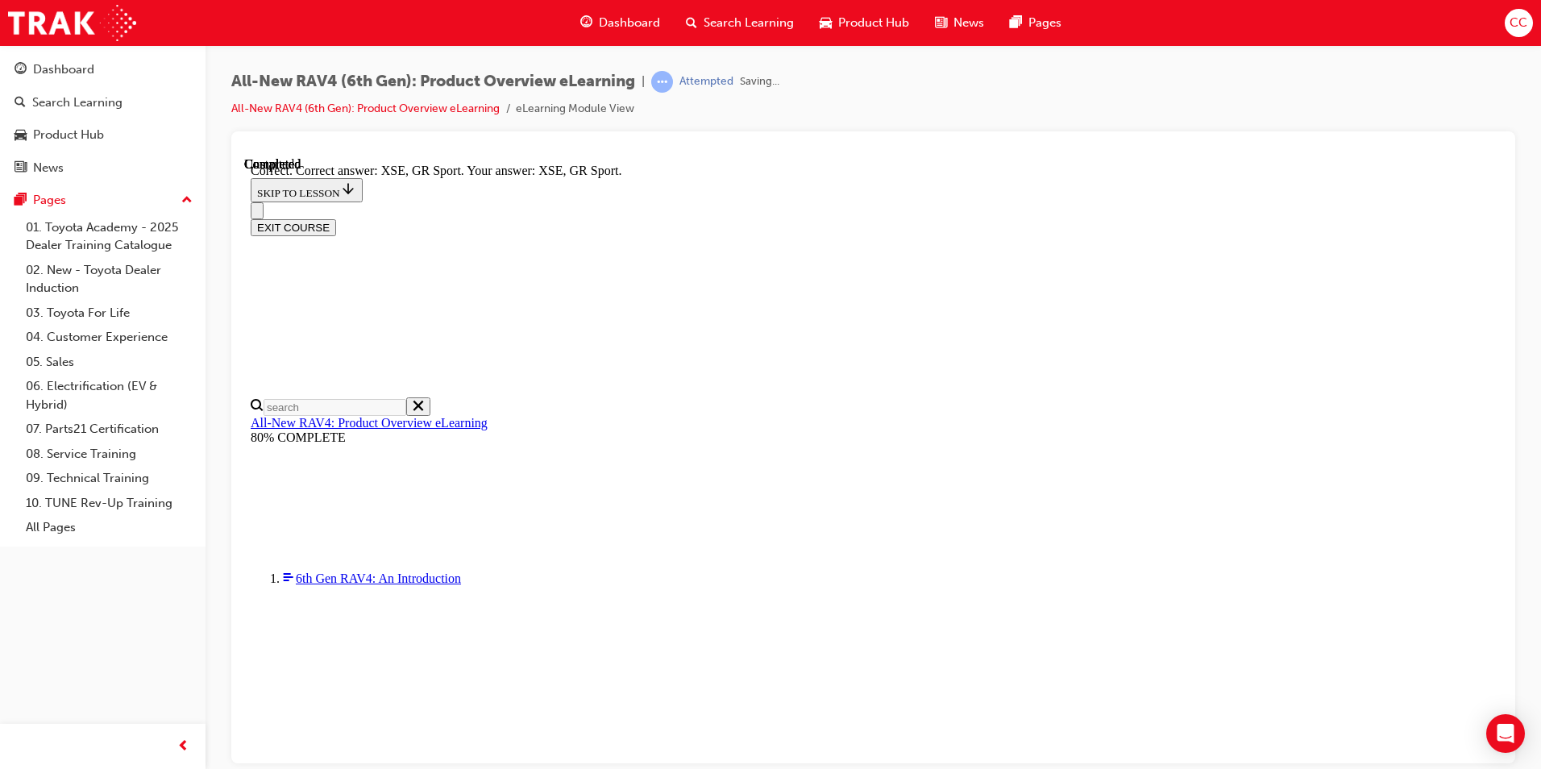
scroll to position [597, 0]
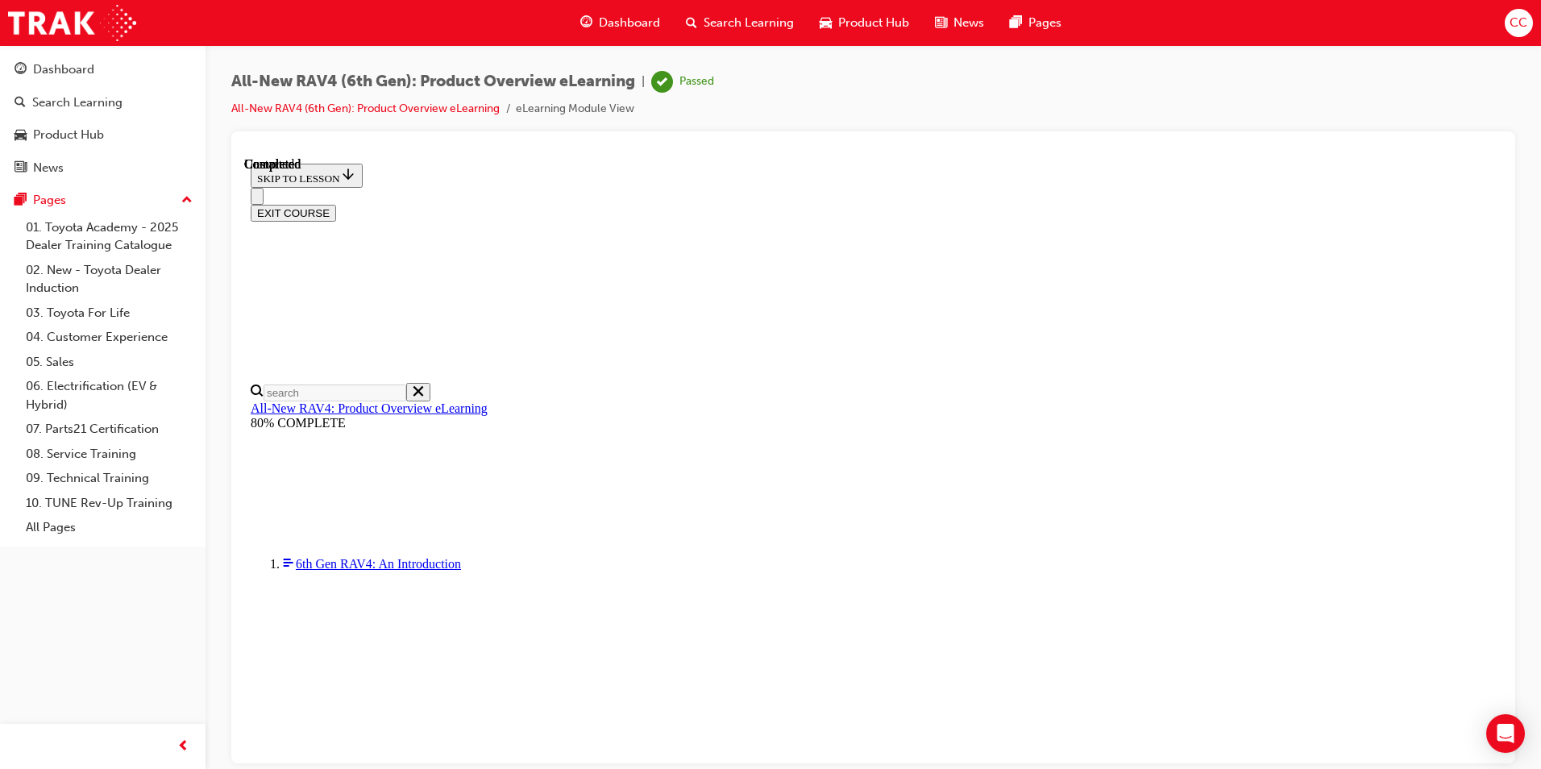
scroll to position [281, 0]
click at [336, 204] on button "EXIT COURSE" at bounding box center [293, 212] width 85 height 17
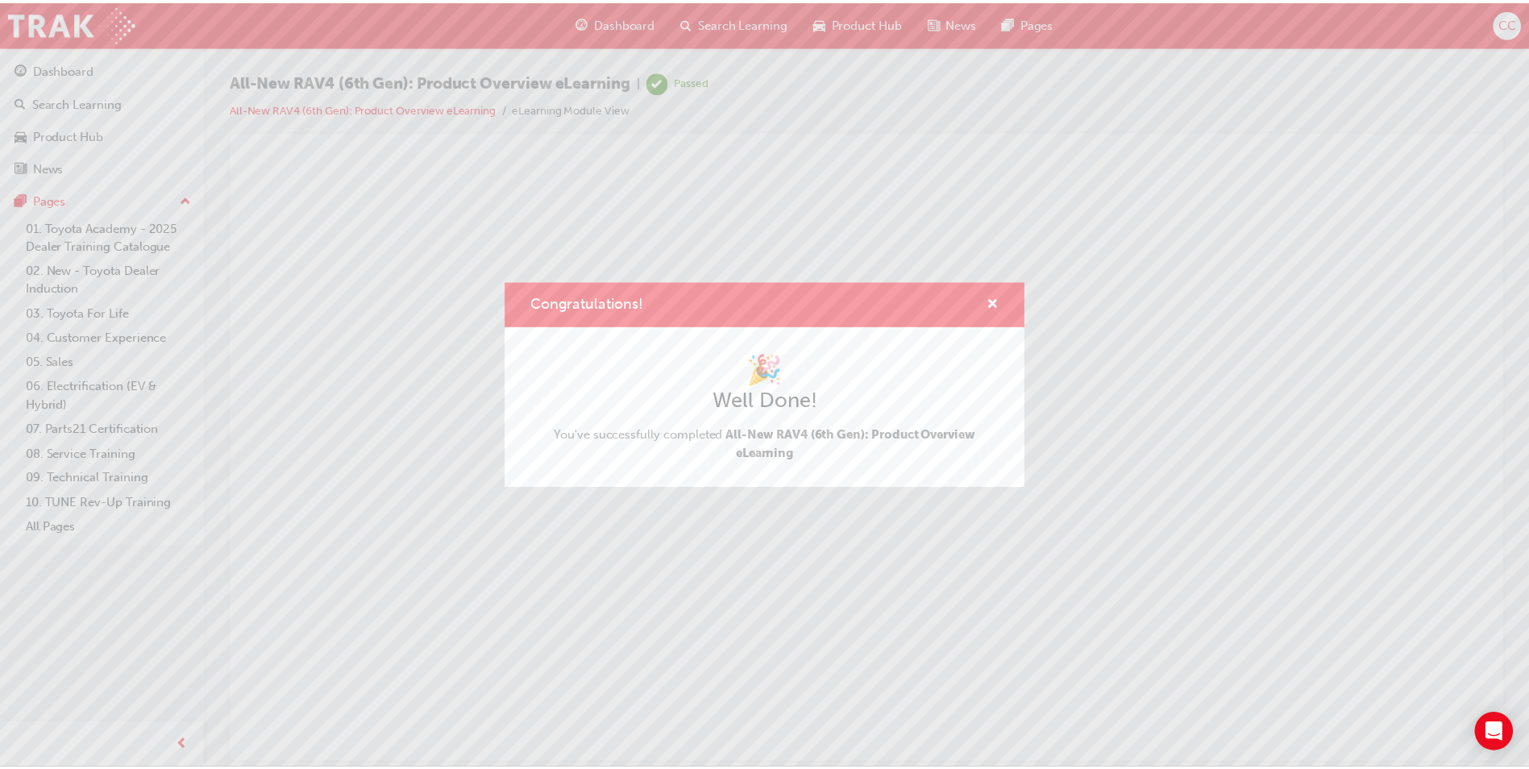
scroll to position [0, 0]
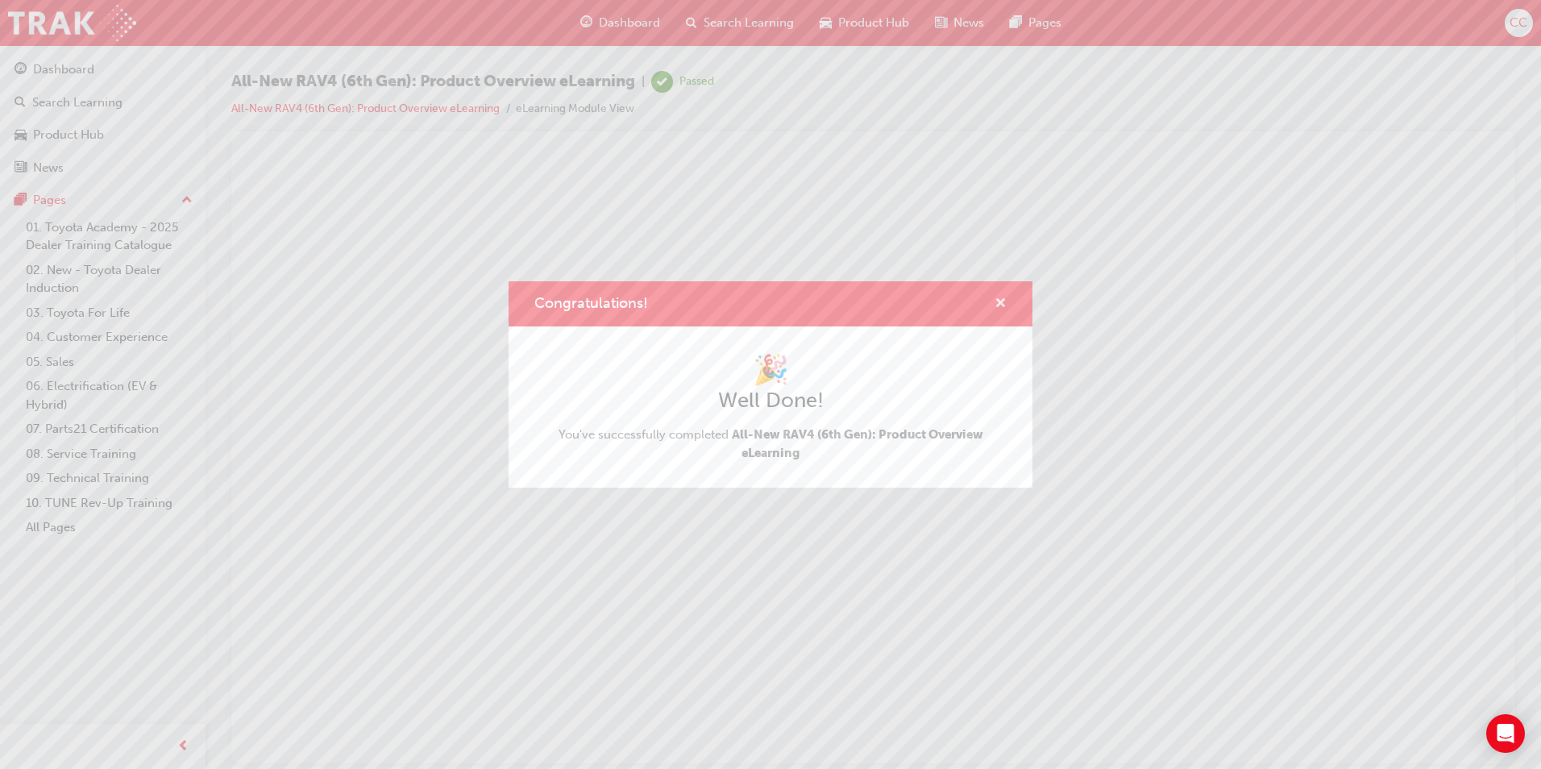
click at [1001, 301] on span "cross-icon" at bounding box center [1001, 304] width 12 height 15
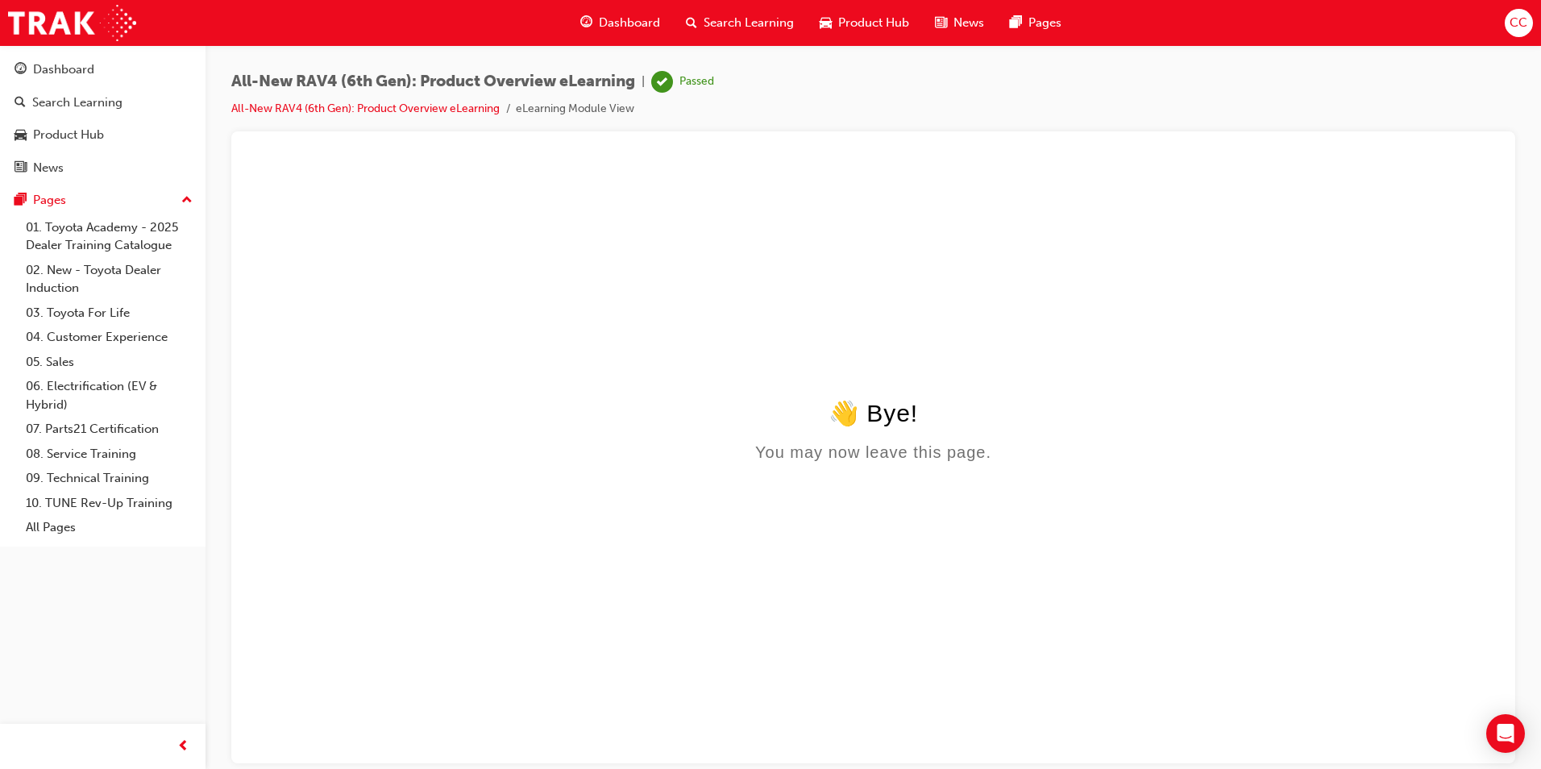
click at [800, 297] on html "👋 Bye! You may now leave this page." at bounding box center [873, 311] width 1258 height 311
click at [626, 21] on span "Dashboard" at bounding box center [629, 23] width 61 height 19
